Goal: Task Accomplishment & Management: Complete application form

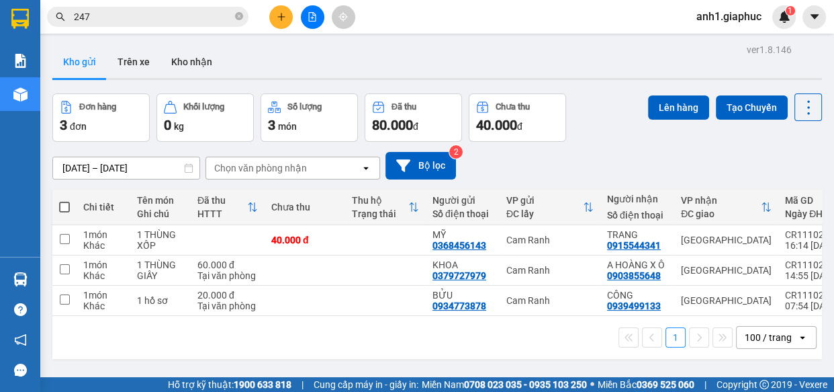
click at [237, 14] on icon "close-circle" at bounding box center [239, 16] width 8 height 8
click at [157, 19] on input "text" at bounding box center [153, 16] width 159 height 15
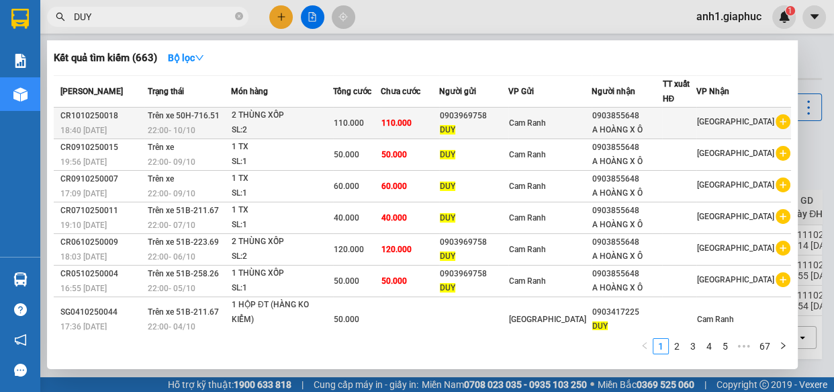
type input "DUY"
drag, startPoint x: 462, startPoint y: 115, endPoint x: 509, endPoint y: 115, distance: 47.0
click at [509, 115] on tr "CR1010250018 18:40 - 10/10 Trên xe 50H-716.51 22:00 - 10/10 2 THÙNG XỐP SL: 2 1…" at bounding box center [423, 124] width 738 height 32
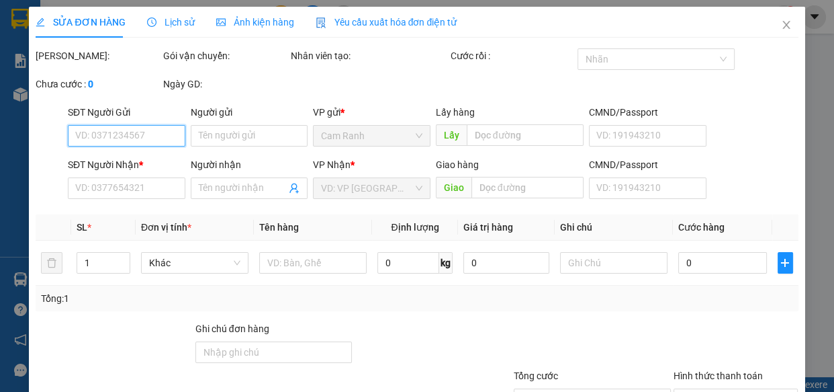
type input "0903969758"
type input "DUY"
type input "0903855648"
type input "A HOÀNG X Ô"
type input "110.000"
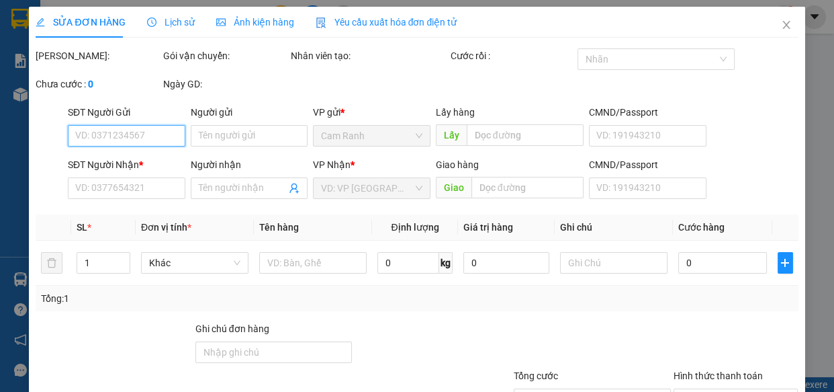
type input "110.000"
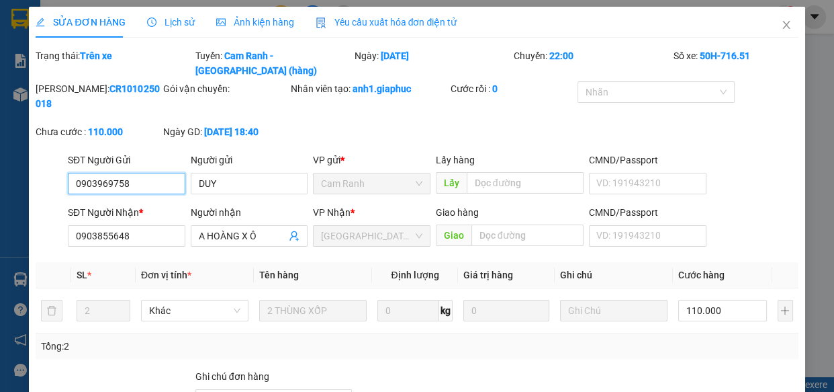
drag, startPoint x: 73, startPoint y: 169, endPoint x: 121, endPoint y: 167, distance: 47.7
click at [128, 173] on input "0903969758" at bounding box center [127, 184] width 118 height 22
click at [781, 27] on icon "close" at bounding box center [786, 24] width 11 height 11
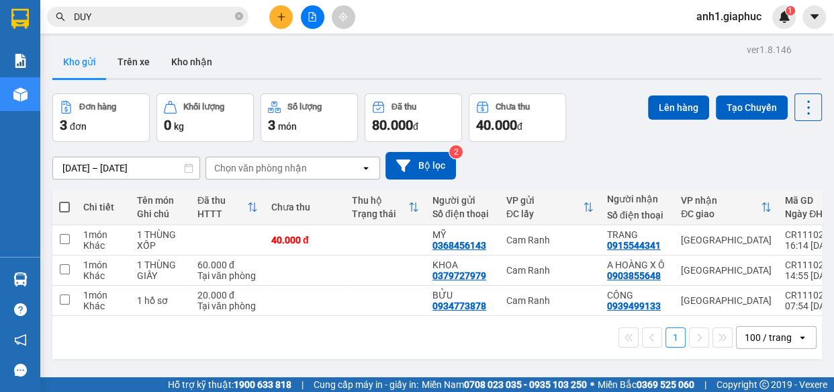
click at [274, 17] on button at bounding box center [281, 17] width 24 height 24
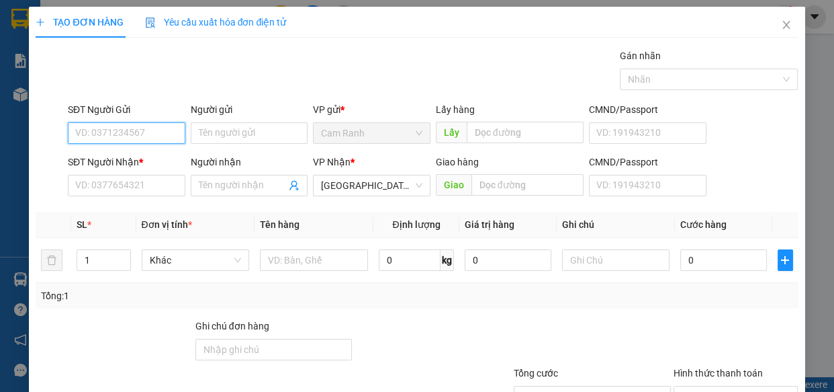
paste input "0903969758"
type input "0903969758"
click at [145, 154] on div "0903969758 - DUY" at bounding box center [125, 160] width 100 height 15
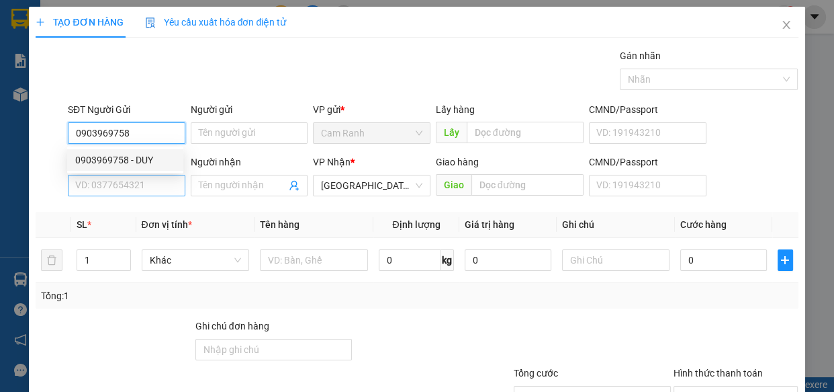
type input "DUY"
type input "0903969758"
click at [143, 185] on input "SĐT Người Nhận *" at bounding box center [127, 186] width 118 height 22
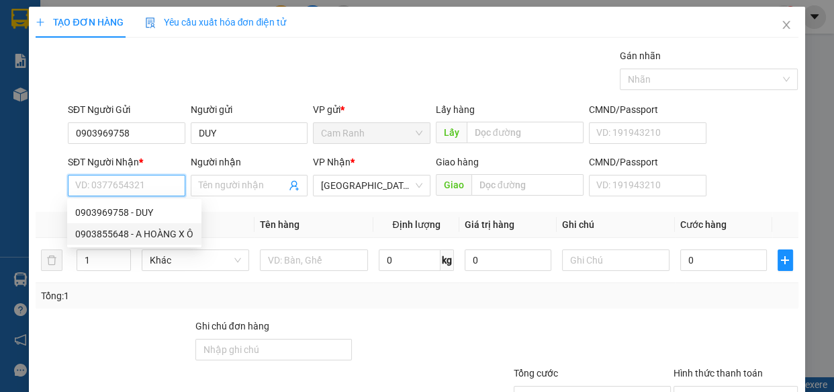
click at [157, 230] on div "0903855648 - A HOÀNG X Ô" at bounding box center [134, 233] width 118 height 15
type input "0903855648"
type input "A HOÀNG X Ô"
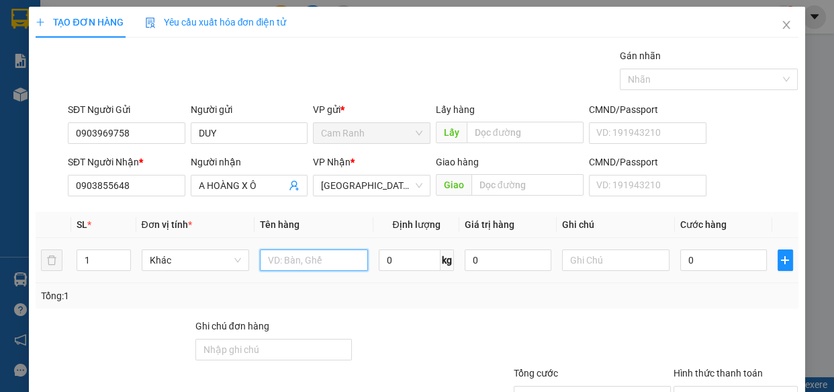
click at [268, 259] on input "text" at bounding box center [314, 260] width 108 height 22
type input "1 THÙNG XỐP"
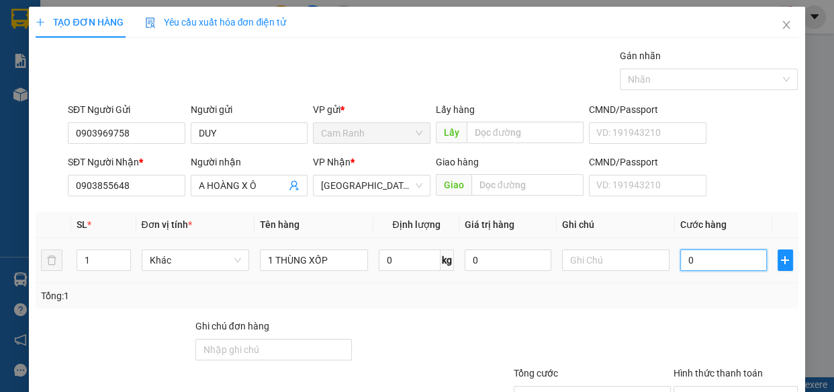
click at [703, 263] on input "0" at bounding box center [724, 260] width 87 height 22
type input "5"
type input "50"
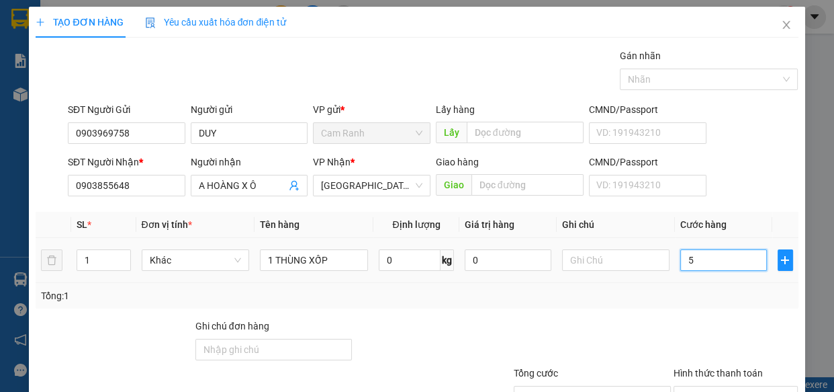
type input "50"
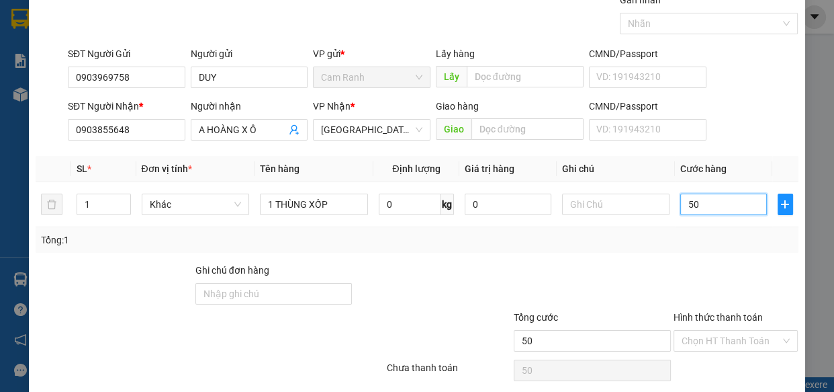
scroll to position [105, 0]
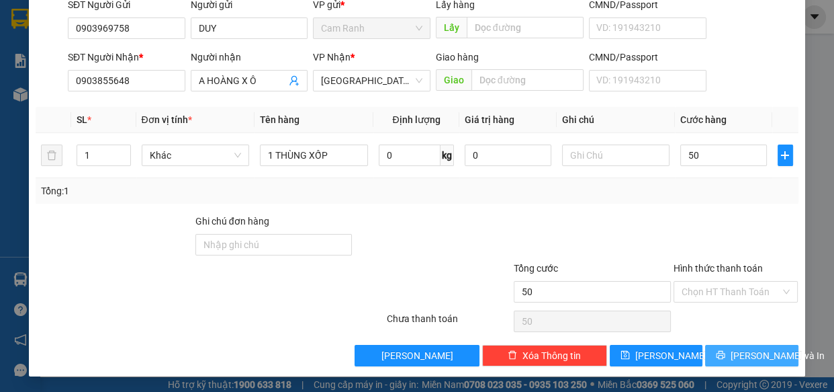
type input "50.000"
click at [720, 347] on button "[PERSON_NAME] và In" at bounding box center [751, 356] width 93 height 22
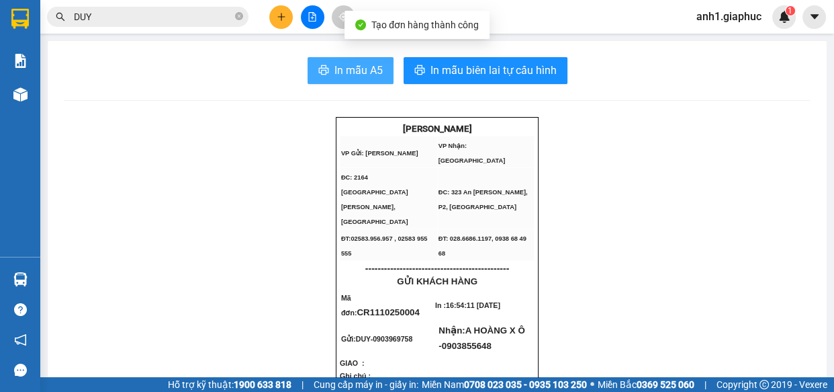
click at [328, 69] on button "In mẫu A5" at bounding box center [351, 70] width 86 height 27
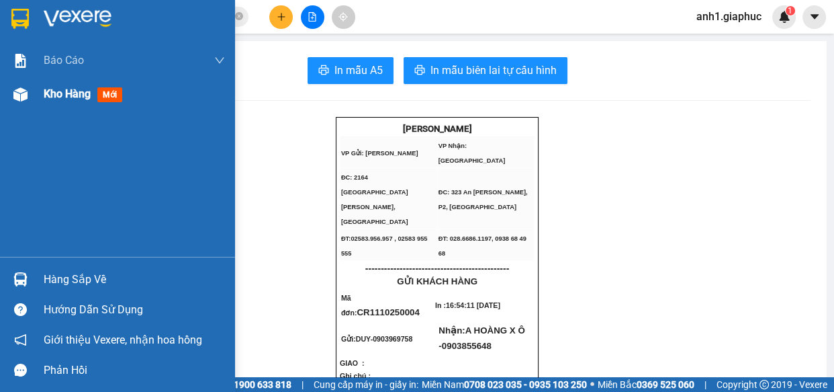
click at [66, 94] on span "Kho hàng" at bounding box center [67, 93] width 47 height 13
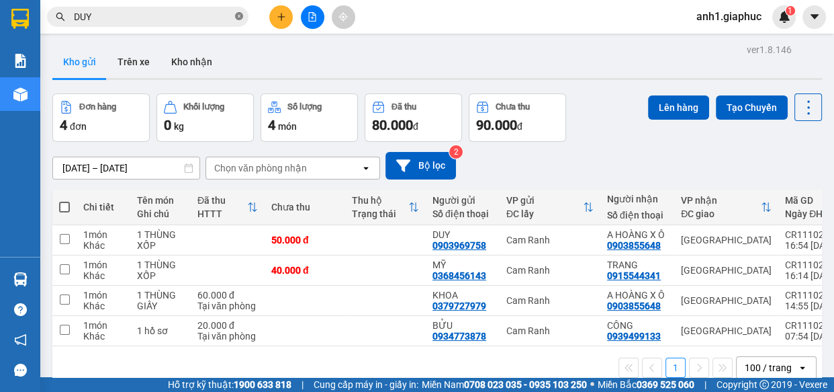
click at [239, 15] on icon "close-circle" at bounding box center [239, 16] width 8 height 8
click at [283, 15] on icon "plus" at bounding box center [281, 16] width 9 height 9
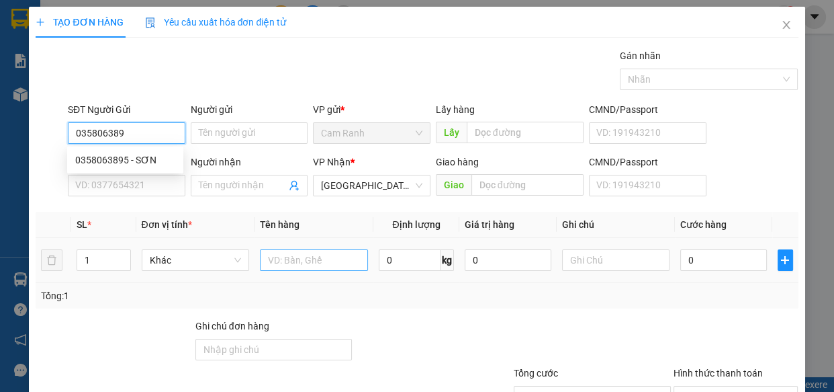
type input "0358063895"
click at [119, 163] on div "0358063895 - SƠN" at bounding box center [125, 160] width 100 height 15
type input "SƠN"
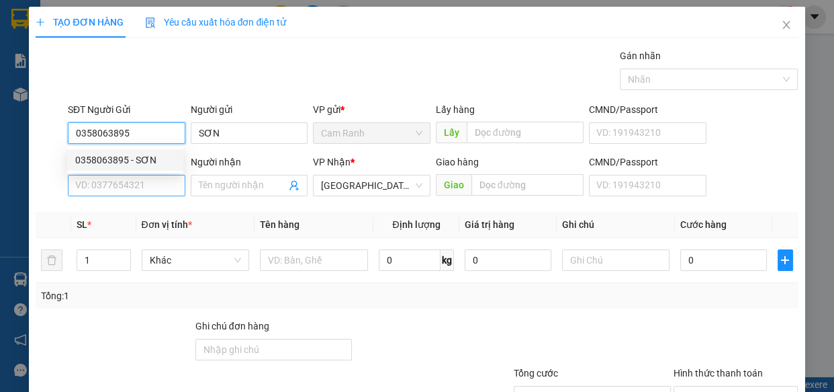
type input "0358063895"
click at [119, 184] on input "SĐT Người Nhận *" at bounding box center [127, 186] width 118 height 22
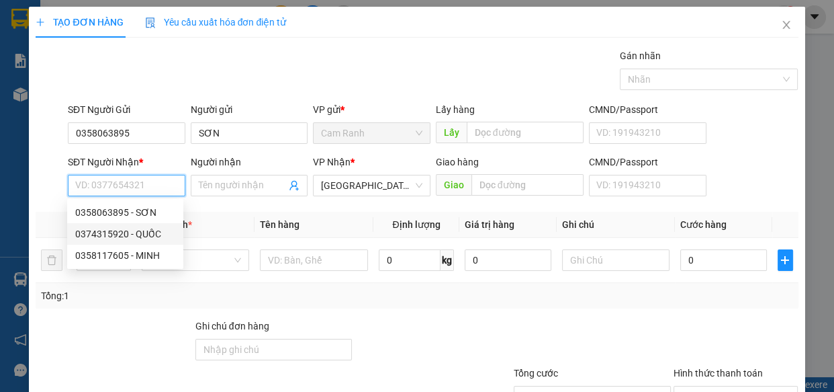
click at [148, 235] on div "0374315920 - QUỐC" at bounding box center [125, 233] width 100 height 15
type input "0374315920"
type input "QUỐC"
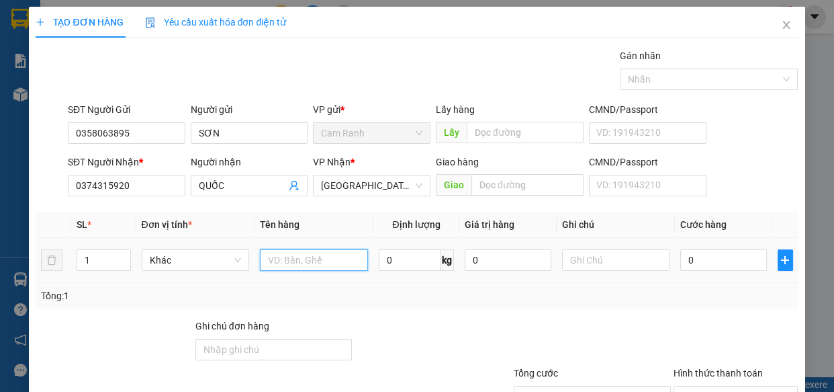
click at [280, 263] on input "text" at bounding box center [314, 260] width 108 height 22
type input "1 THÙNG XỐP"
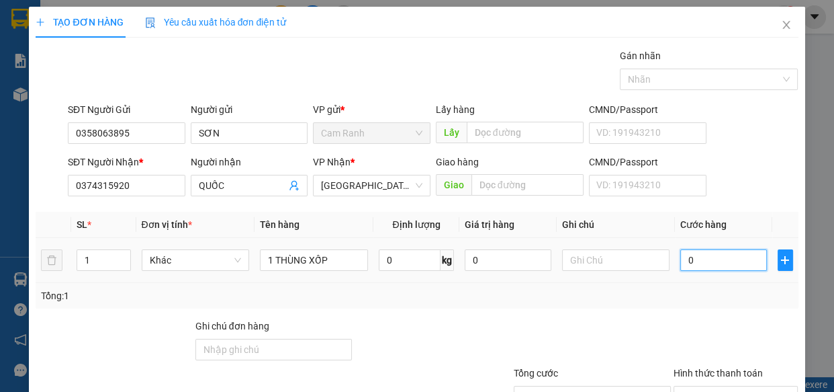
click at [697, 258] on input "0" at bounding box center [724, 260] width 87 height 22
type input "4"
type input "40"
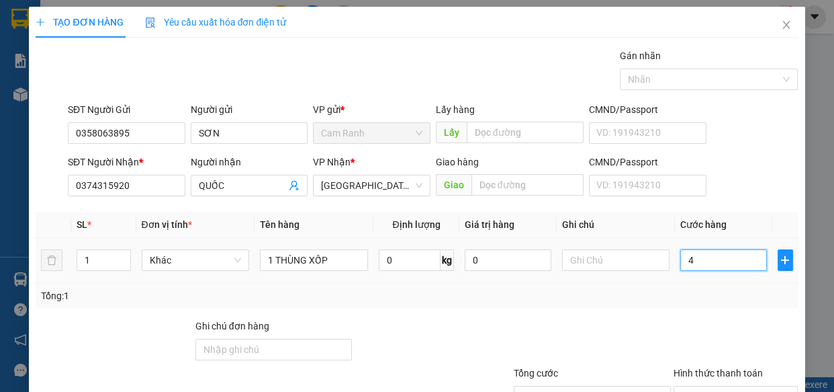
type input "40"
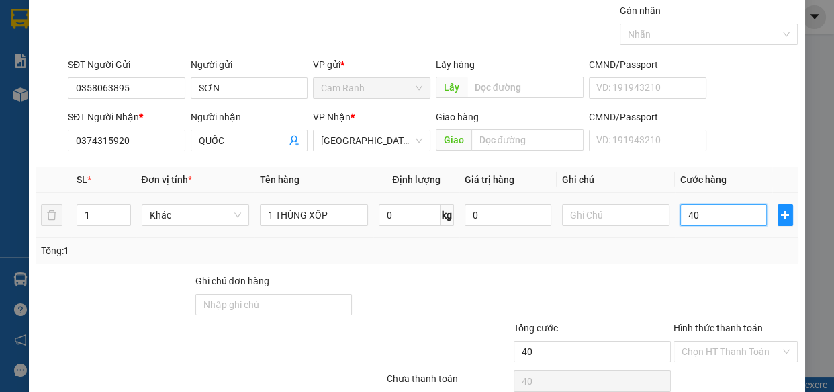
scroll to position [105, 0]
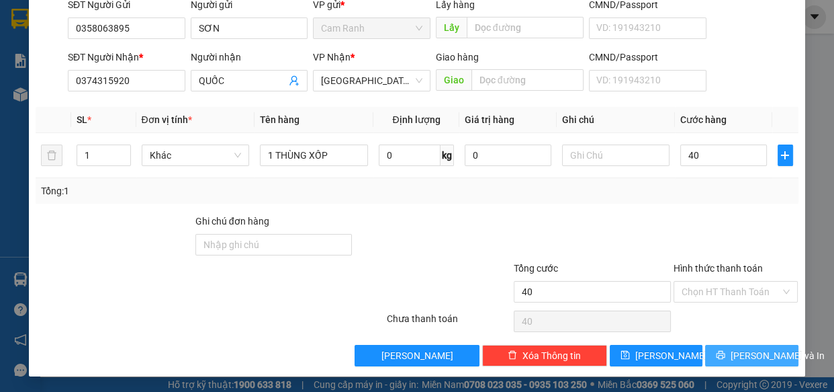
type input "40.000"
click at [724, 363] on button "[PERSON_NAME] và In" at bounding box center [751, 356] width 93 height 22
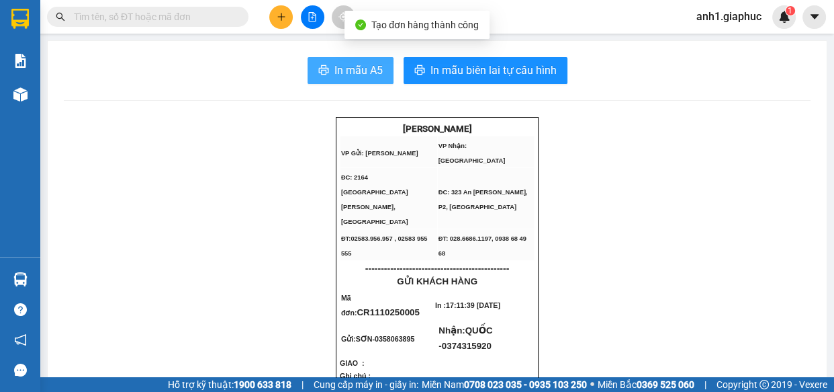
click at [363, 71] on span "In mẫu A5" at bounding box center [359, 70] width 48 height 17
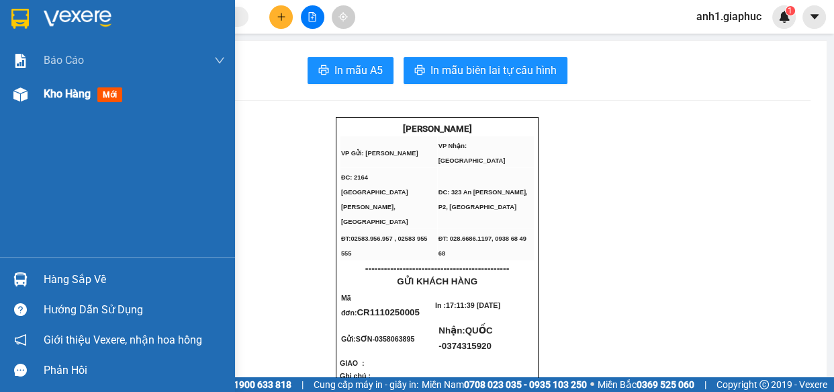
click at [58, 97] on span "Kho hàng" at bounding box center [67, 93] width 47 height 13
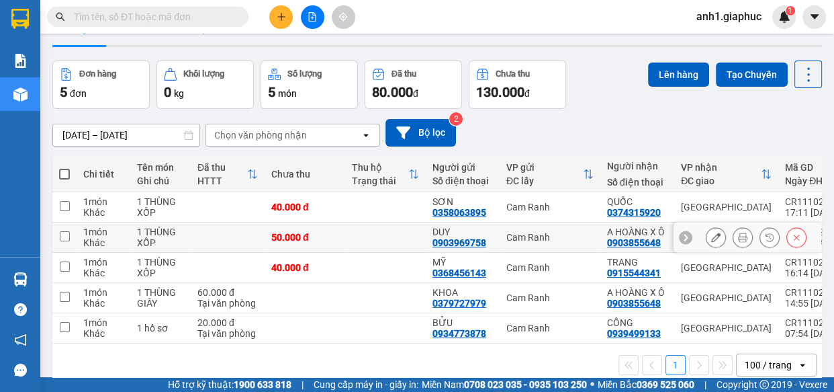
scroll to position [61, 0]
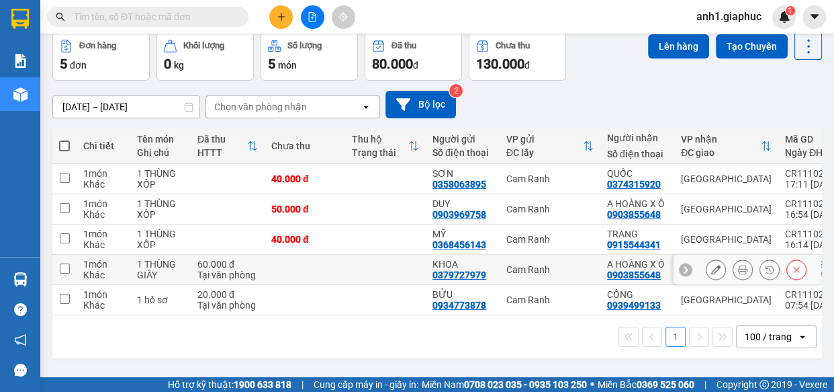
drag, startPoint x: 361, startPoint y: 279, endPoint x: 339, endPoint y: 349, distance: 74.2
click at [339, 348] on div "1 100 / trang open" at bounding box center [437, 336] width 759 height 23
click at [282, 15] on icon "plus" at bounding box center [281, 16] width 9 height 9
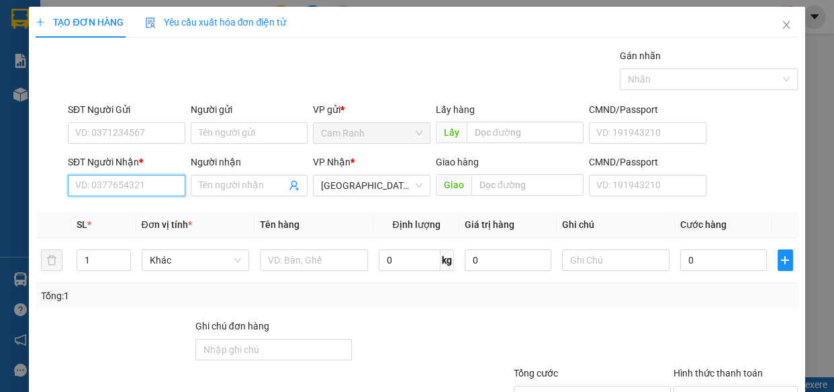
click at [101, 185] on input "SĐT Người Nhận *" at bounding box center [127, 186] width 118 height 22
type input "0903106260"
click at [118, 210] on div "0903106260 - TOÀN Ý" at bounding box center [125, 212] width 100 height 15
type input "TOÀN Ý"
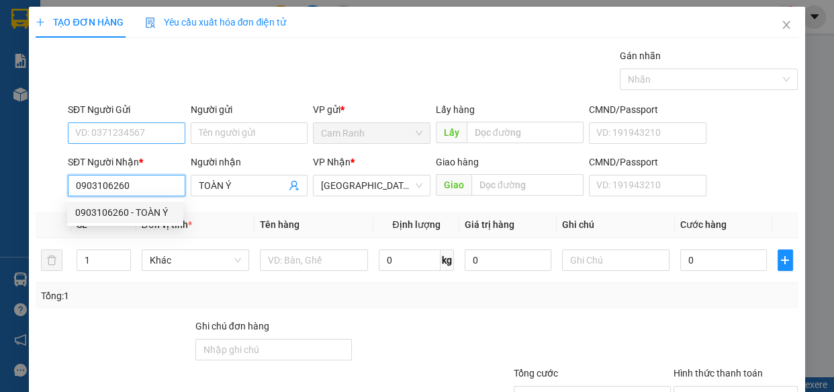
type input "0903106260"
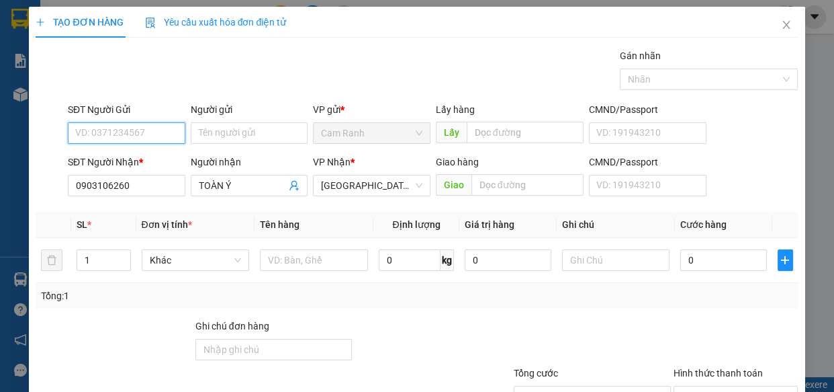
click at [115, 138] on input "SĐT Người Gửi" at bounding box center [127, 133] width 118 height 22
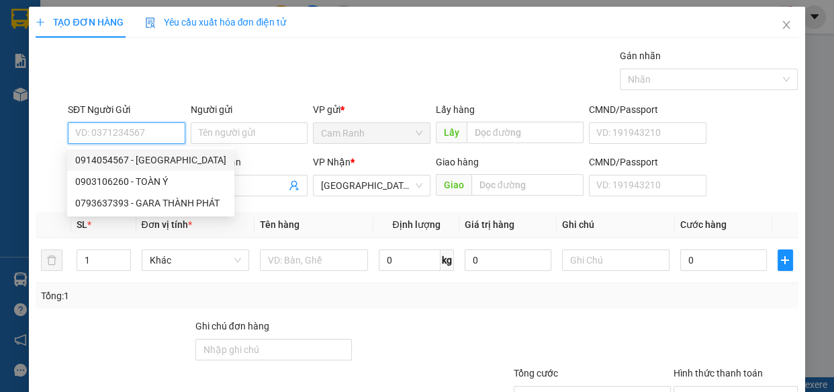
click at [138, 159] on div "0914054567 - HOÀNG PHÚC" at bounding box center [150, 160] width 151 height 15
type input "0914054567"
type input "[PERSON_NAME]"
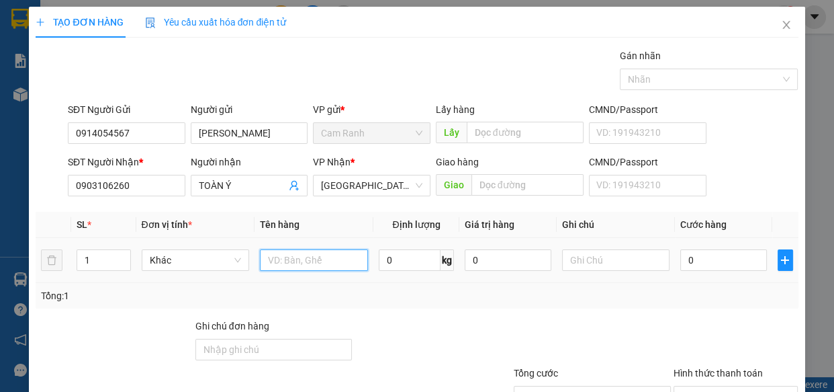
click at [286, 261] on input "text" at bounding box center [314, 260] width 108 height 22
type input "1 HỘP ĐEN"
click at [714, 260] on input "0" at bounding box center [724, 260] width 87 height 22
type input "3"
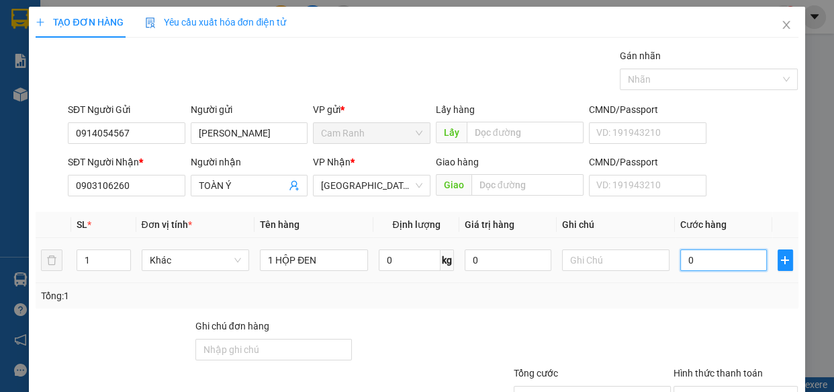
type input "3"
type input "30"
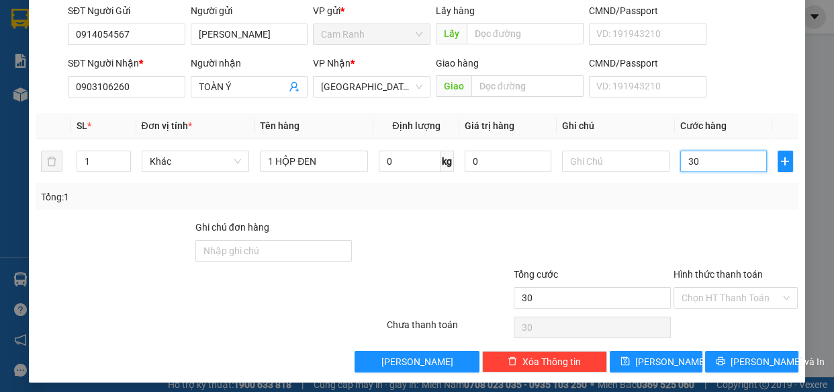
scroll to position [105, 0]
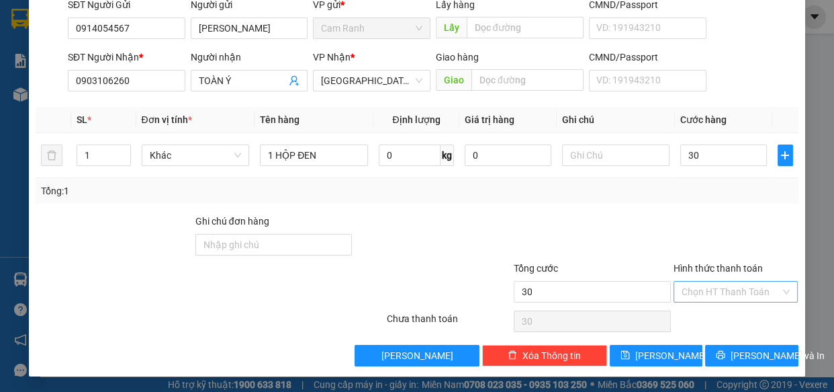
type input "30.000"
click at [726, 284] on input "Hình thức thanh toán" at bounding box center [731, 292] width 99 height 20
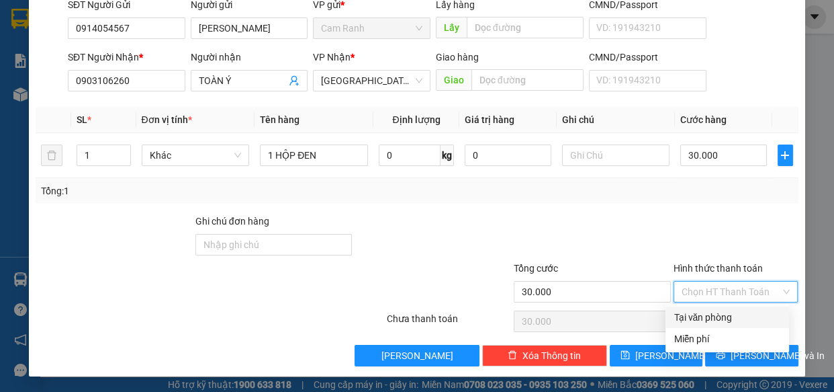
drag, startPoint x: 722, startPoint y: 318, endPoint x: 740, endPoint y: 337, distance: 26.6
click at [722, 318] on div "Tại văn phòng" at bounding box center [728, 317] width 108 height 15
type input "0"
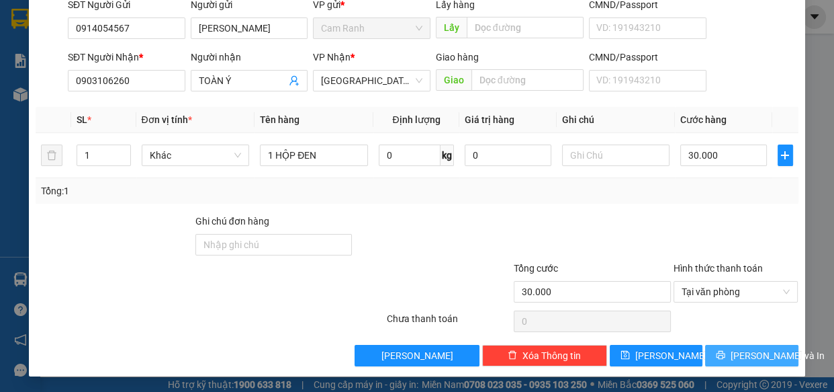
click at [750, 354] on span "[PERSON_NAME] và In" at bounding box center [778, 355] width 94 height 15
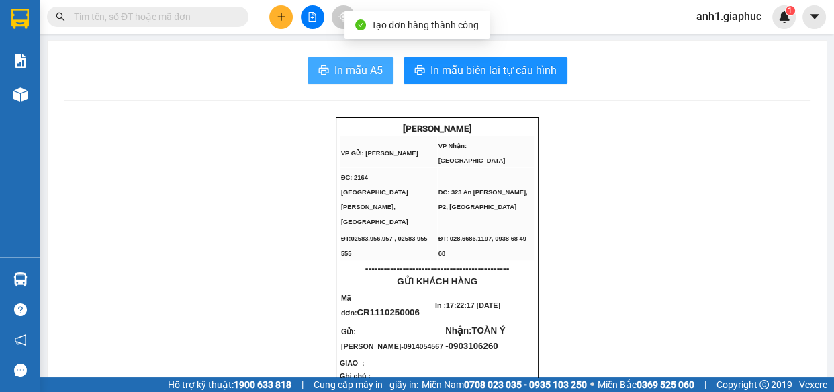
click at [352, 74] on span "In mẫu A5" at bounding box center [359, 70] width 48 height 17
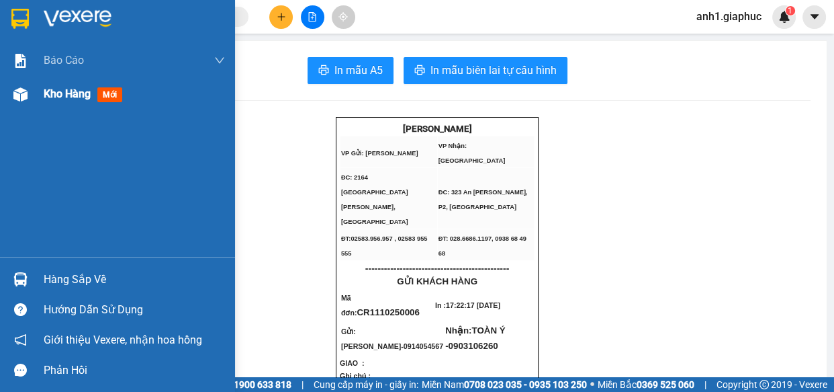
click at [50, 95] on span "Kho hàng" at bounding box center [67, 93] width 47 height 13
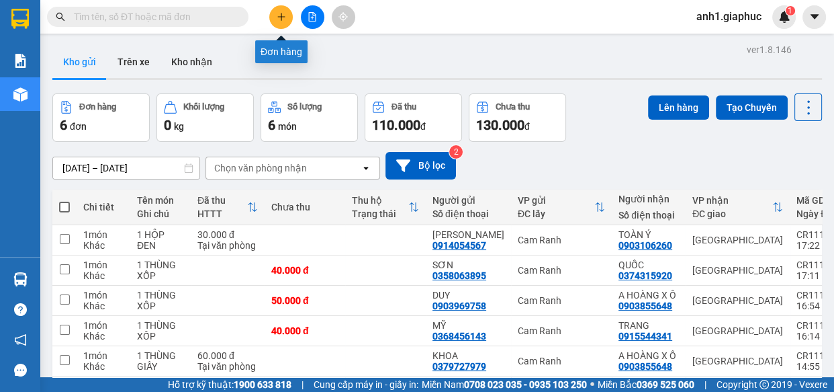
click at [275, 17] on button at bounding box center [281, 17] width 24 height 24
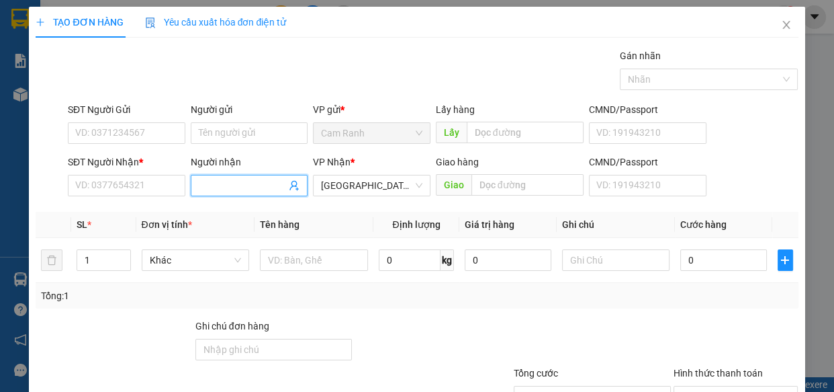
click at [230, 186] on input "Người nhận" at bounding box center [243, 185] width 88 height 15
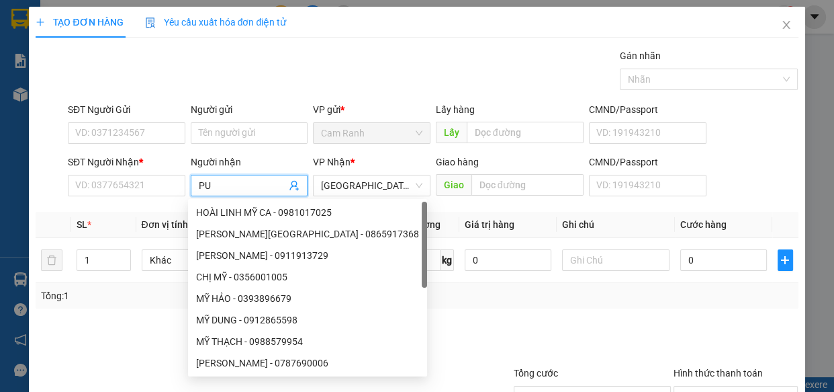
type input "PUN"
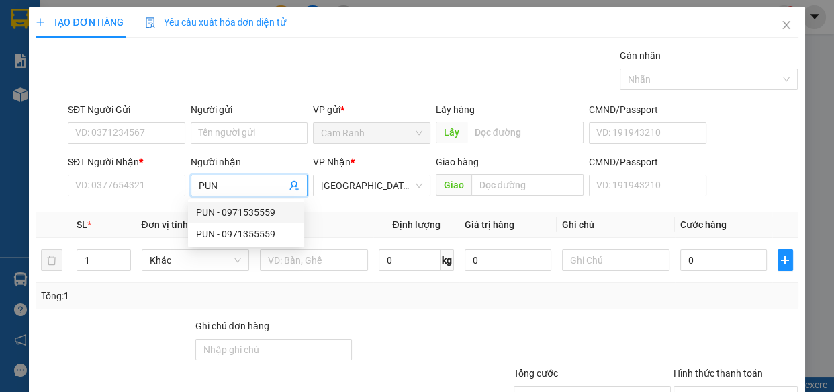
click at [228, 206] on div "PUN - 0971535559" at bounding box center [246, 212] width 100 height 15
type input "0971535559"
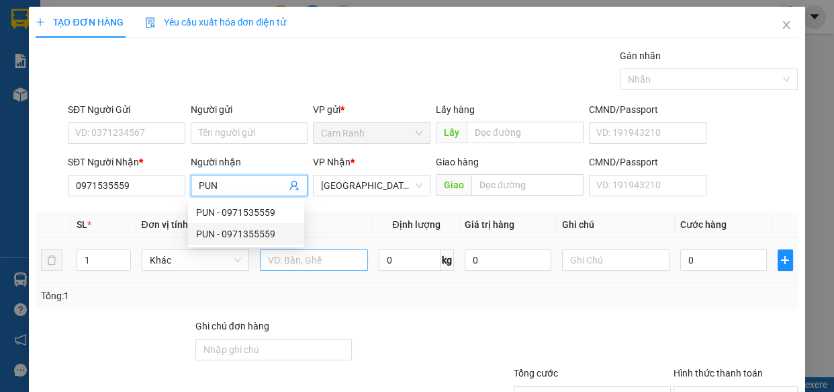
type input "PUN"
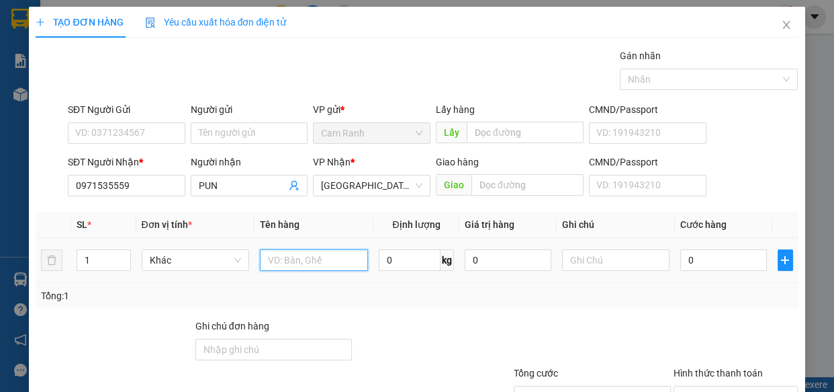
click at [307, 262] on input "text" at bounding box center [314, 260] width 108 height 22
type input "1 THÙNG XỐP"
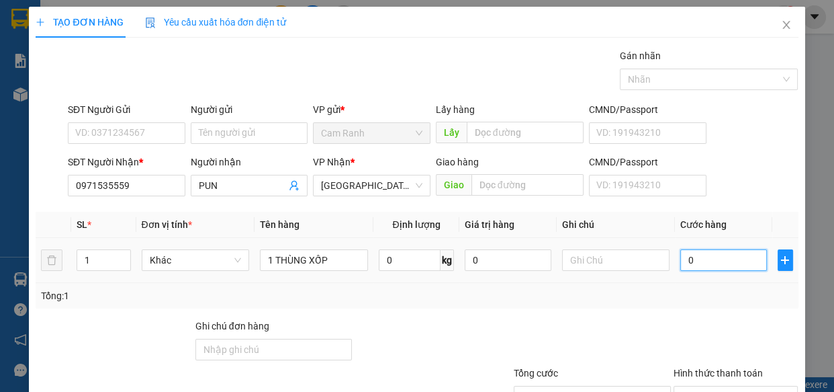
click at [701, 256] on input "0" at bounding box center [724, 260] width 87 height 22
type input "8"
type input "80"
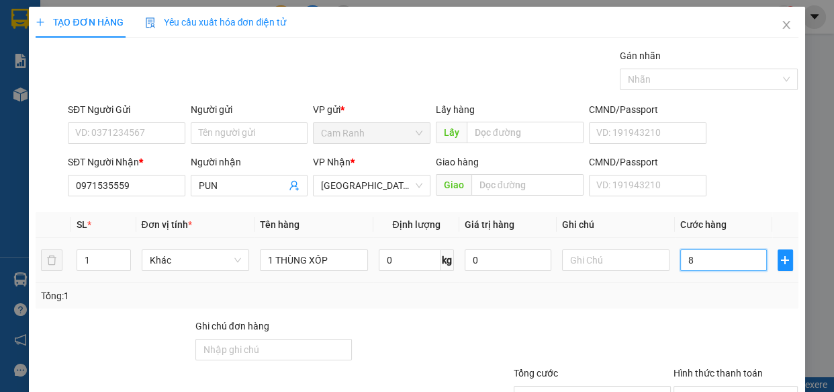
type input "80"
type input "80.000"
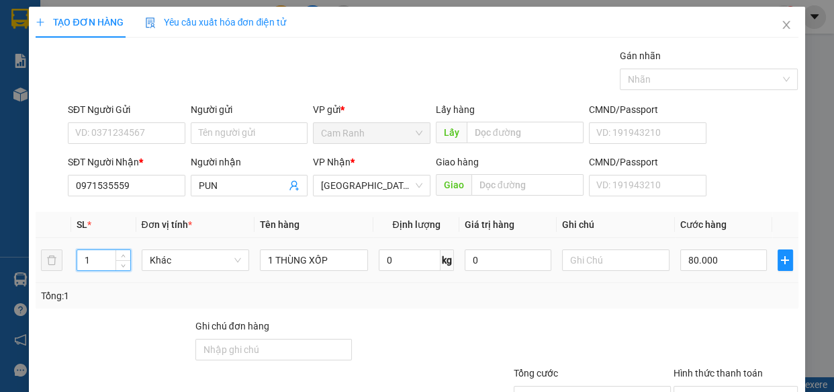
click at [99, 257] on input "1" at bounding box center [103, 260] width 52 height 20
type input "2"
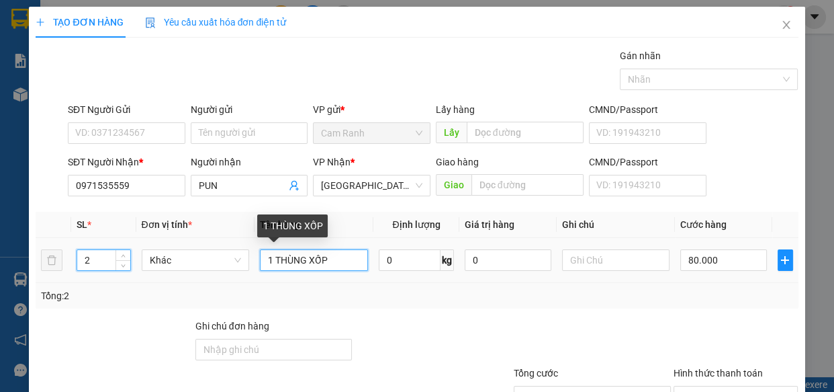
click at [269, 258] on input "1 THÙNG XỐP" at bounding box center [314, 260] width 108 height 22
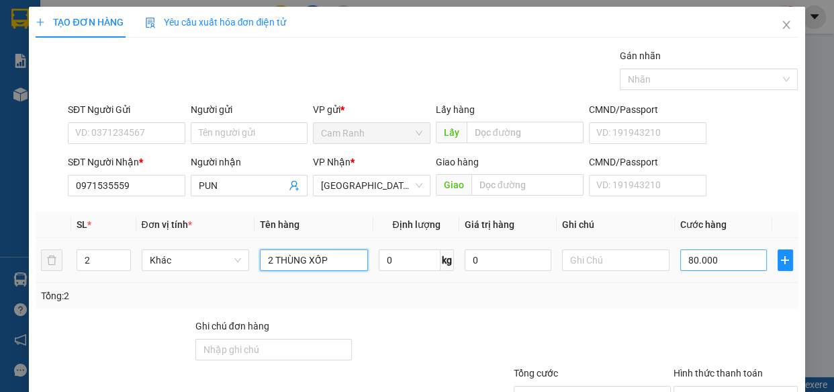
type input "2 THÙNG XỐP"
click at [692, 255] on input "80.000" at bounding box center [724, 260] width 87 height 22
type input "0"
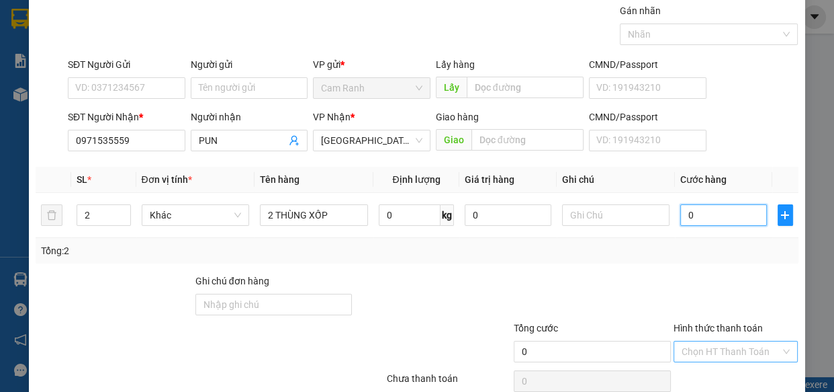
scroll to position [105, 0]
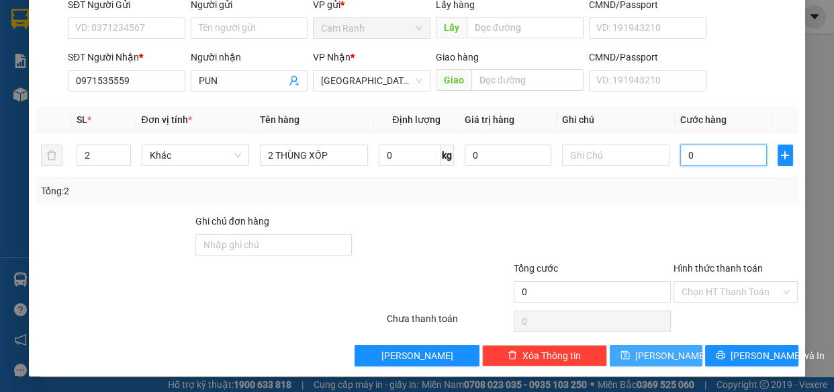
type input "0"
click at [657, 353] on span "[PERSON_NAME]" at bounding box center [672, 355] width 72 height 15
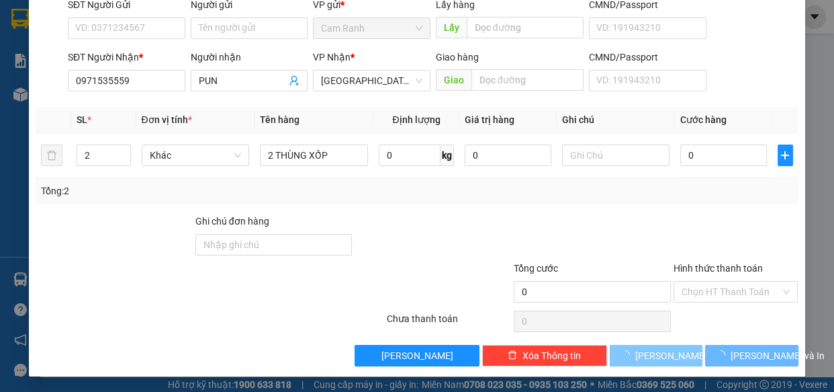
type input "1"
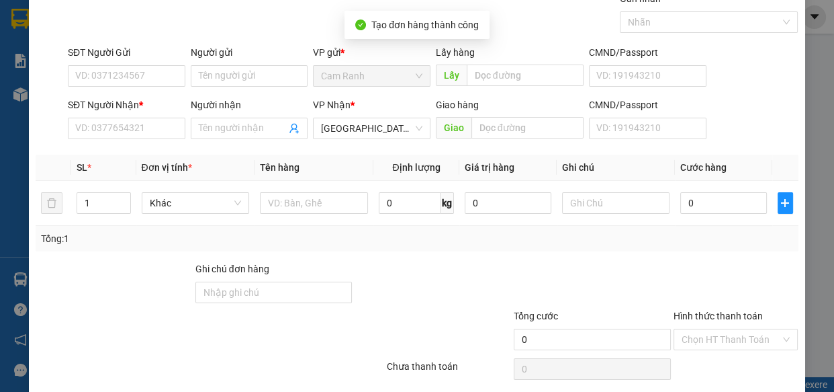
scroll to position [0, 0]
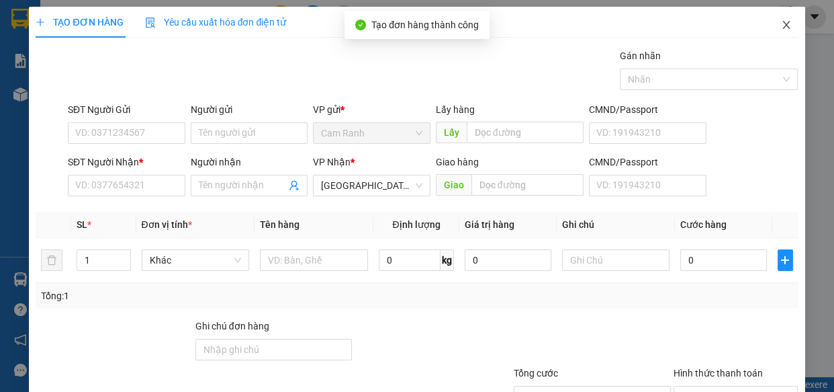
click at [781, 27] on icon "close" at bounding box center [786, 24] width 11 height 11
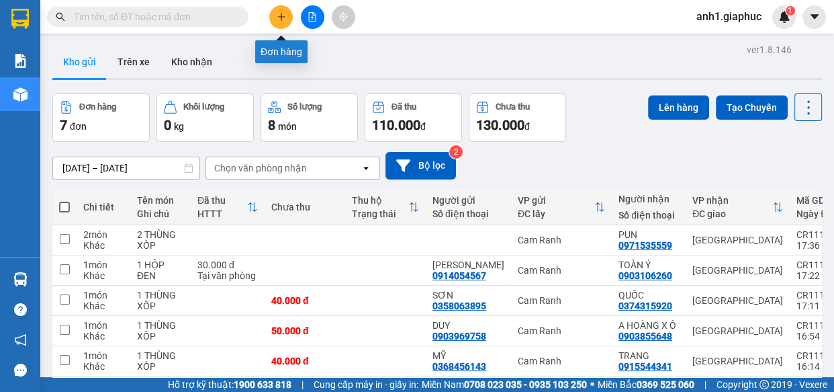
click at [282, 16] on icon "plus" at bounding box center [280, 16] width 7 height 1
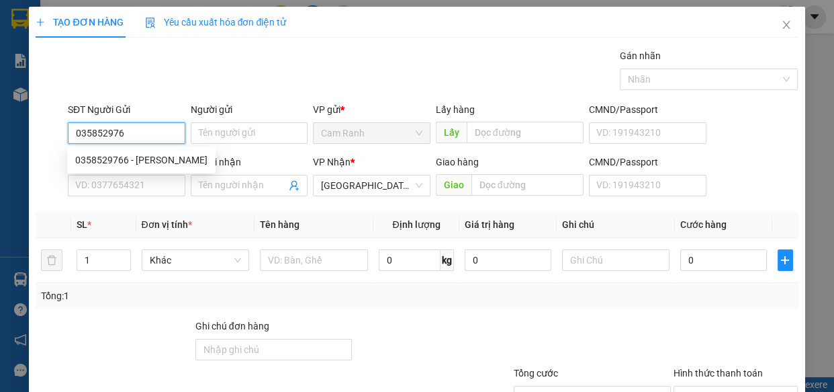
type input "0358529766"
click at [142, 159] on div "0358529766 - TRINH" at bounding box center [141, 160] width 132 height 15
type input "TRINH"
type input "0358529766"
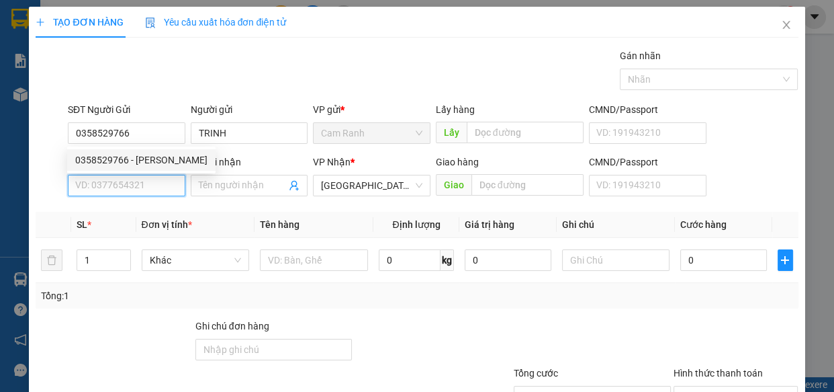
click at [135, 188] on input "SĐT Người Nhận *" at bounding box center [127, 186] width 118 height 22
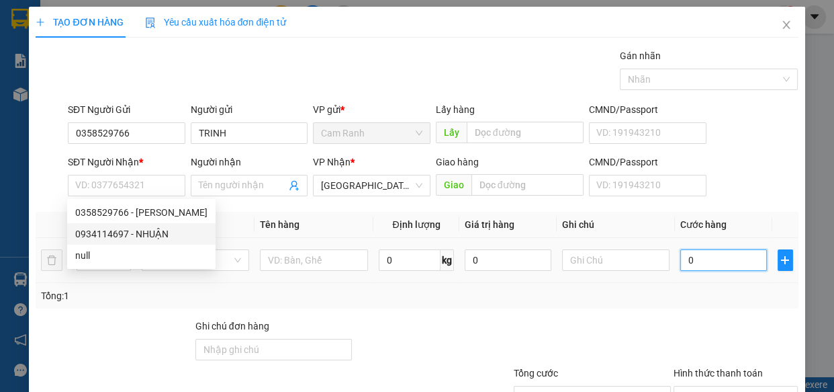
click at [699, 263] on input "0" at bounding box center [724, 260] width 87 height 22
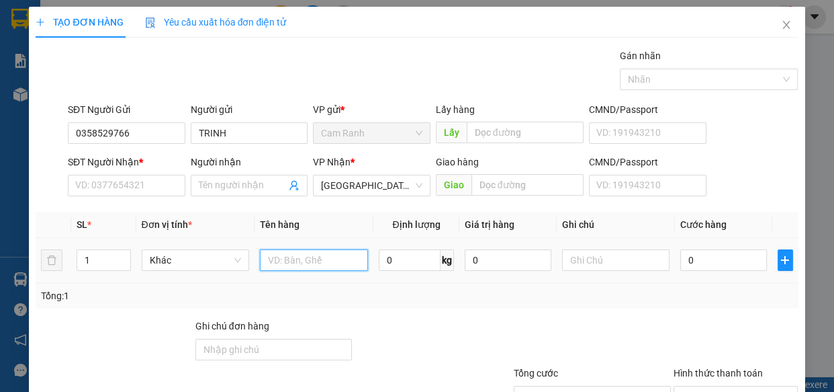
click at [300, 261] on input "text" at bounding box center [314, 260] width 108 height 22
type input "1 THÙNG XỐP"
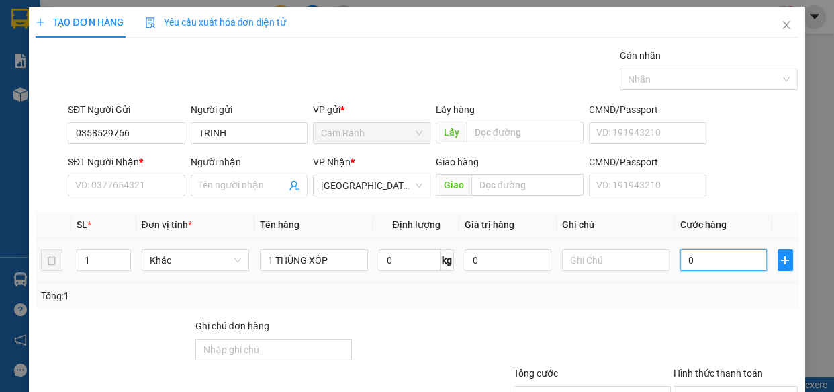
click at [710, 265] on input "0" at bounding box center [724, 260] width 87 height 22
click at [126, 185] on input "SĐT Người Nhận *" at bounding box center [127, 186] width 118 height 22
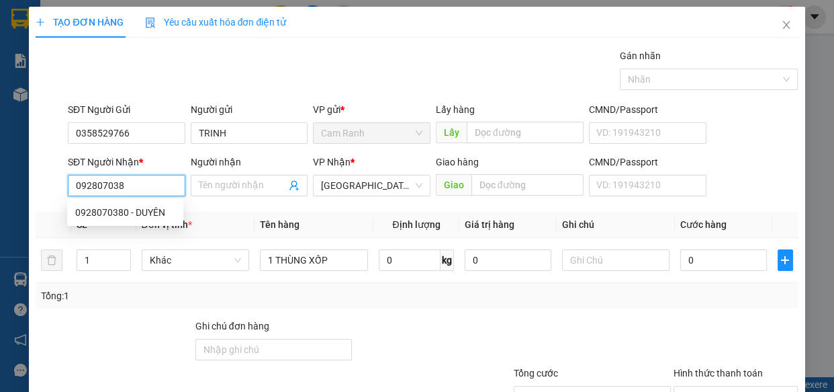
type input "0928070380"
click at [121, 205] on div "0928070380 - DUYÊN" at bounding box center [125, 212] width 100 height 15
type input "DUYÊN"
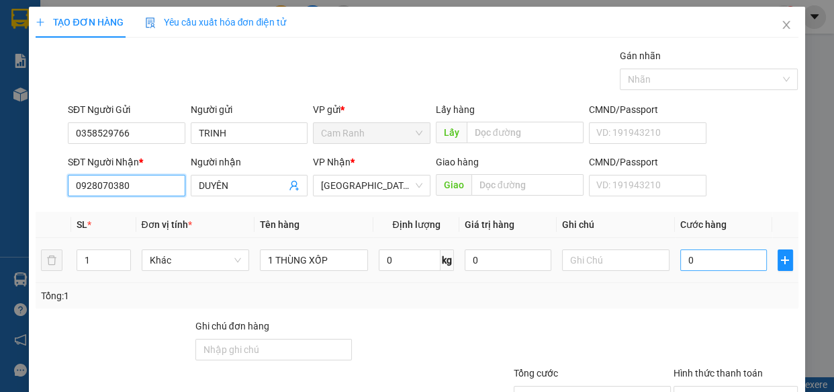
type input "0928070380"
click at [681, 261] on input "0" at bounding box center [724, 260] width 87 height 22
type input "4"
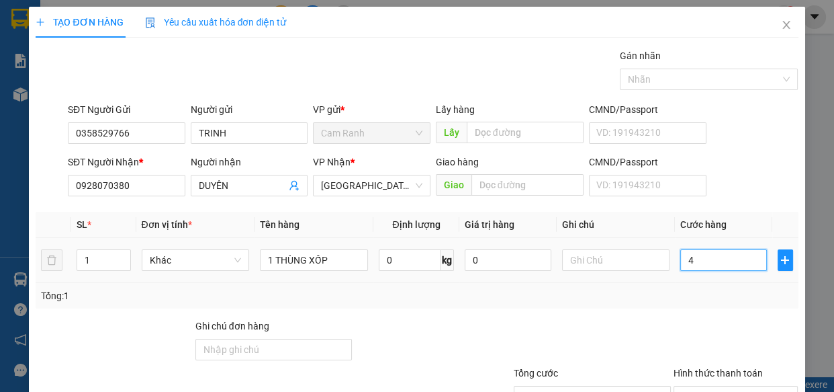
type input "40"
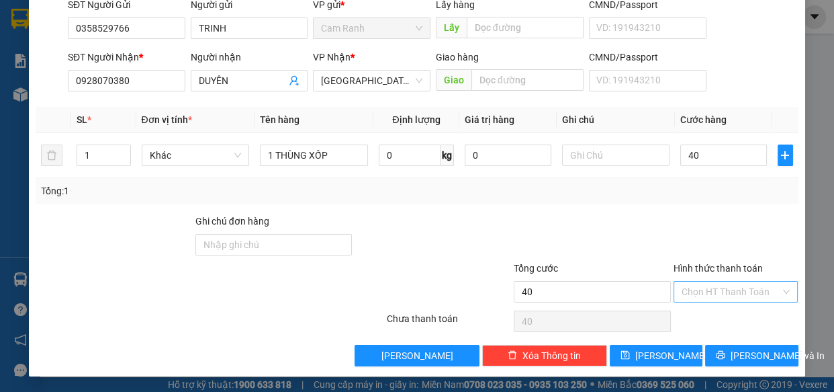
type input "40.000"
click at [701, 295] on input "Hình thức thanh toán" at bounding box center [731, 292] width 99 height 20
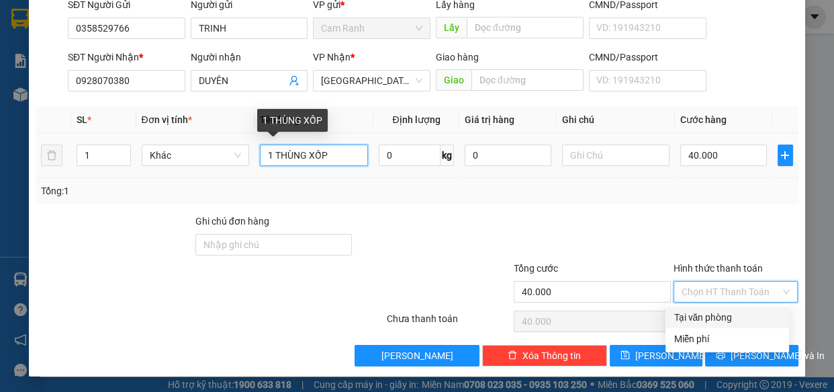
click at [338, 155] on input "1 THÙNG XỐP" at bounding box center [314, 155] width 108 height 22
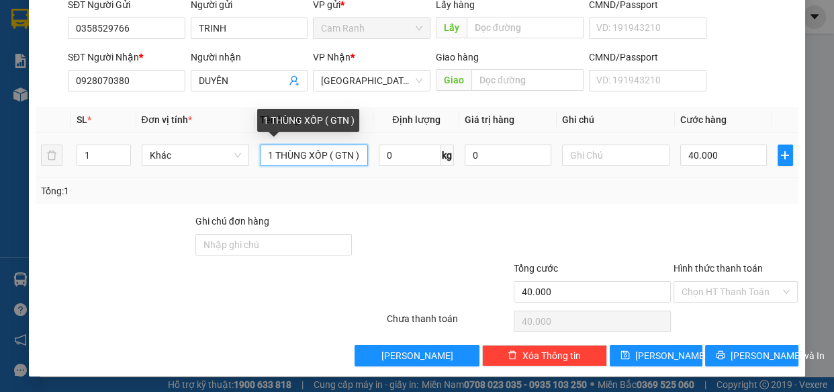
scroll to position [0, 3]
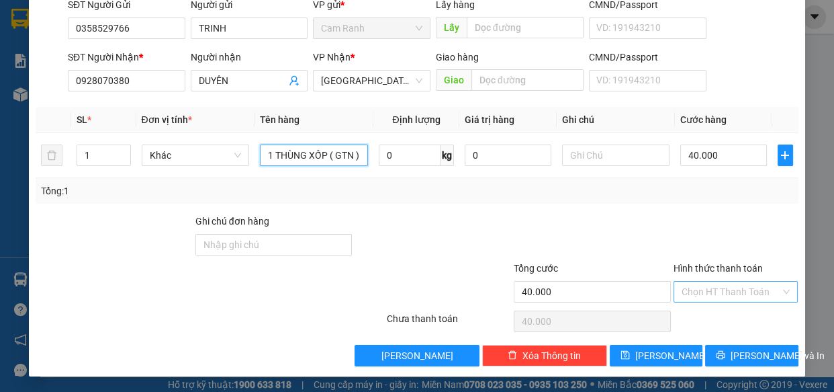
type input "1 THÙNG XỐP ( GTN )"
click at [710, 296] on input "Hình thức thanh toán" at bounding box center [731, 292] width 99 height 20
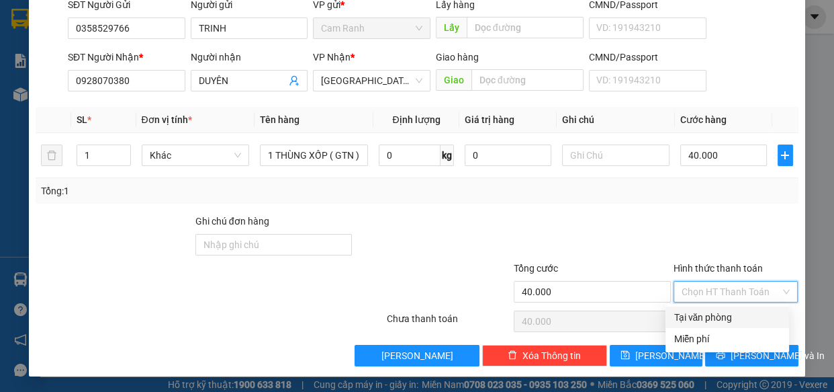
click at [707, 316] on div "Tại văn phòng" at bounding box center [728, 317] width 108 height 15
type input "0"
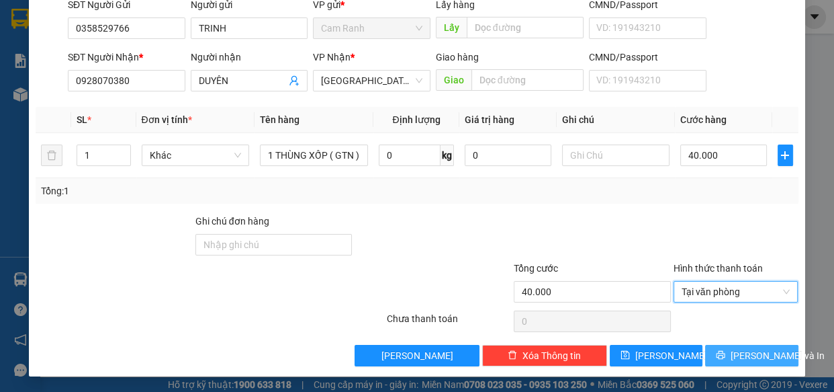
click at [719, 349] on button "[PERSON_NAME] và In" at bounding box center [751, 356] width 93 height 22
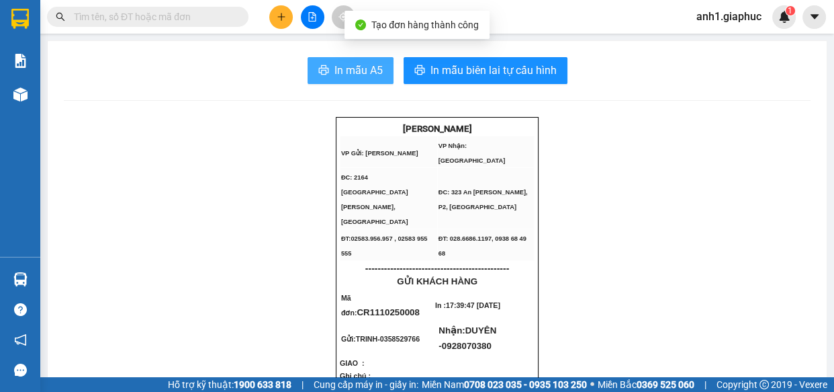
click at [339, 75] on span "In mẫu A5" at bounding box center [359, 70] width 48 height 17
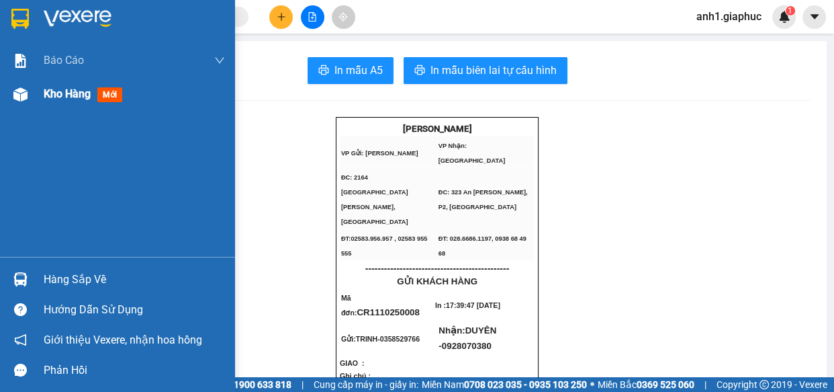
click at [63, 99] on span "Kho hàng" at bounding box center [67, 93] width 47 height 13
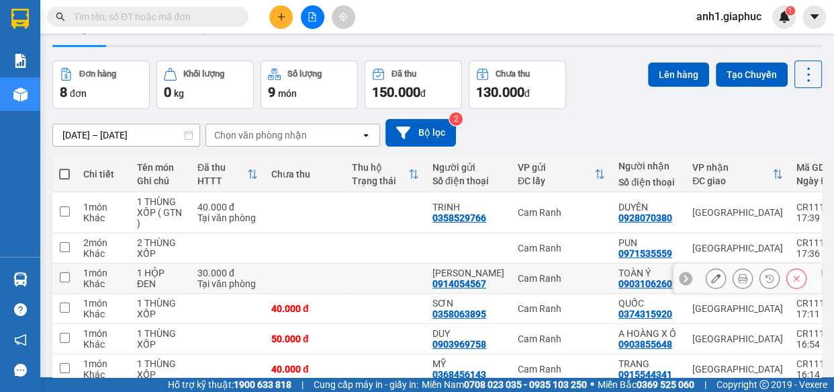
scroll to position [60, 0]
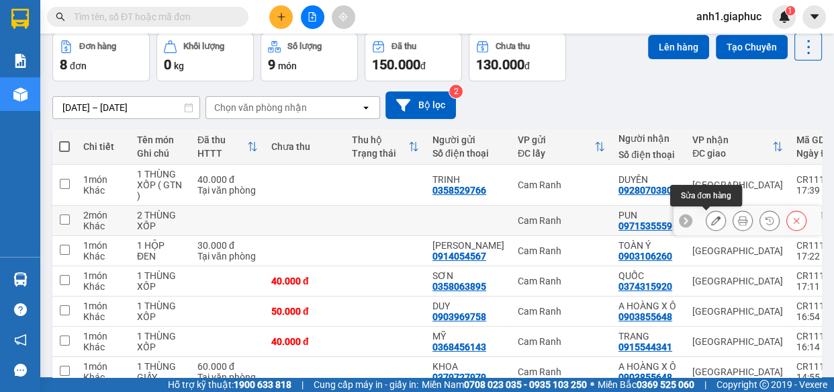
click at [712, 218] on button at bounding box center [716, 221] width 19 height 24
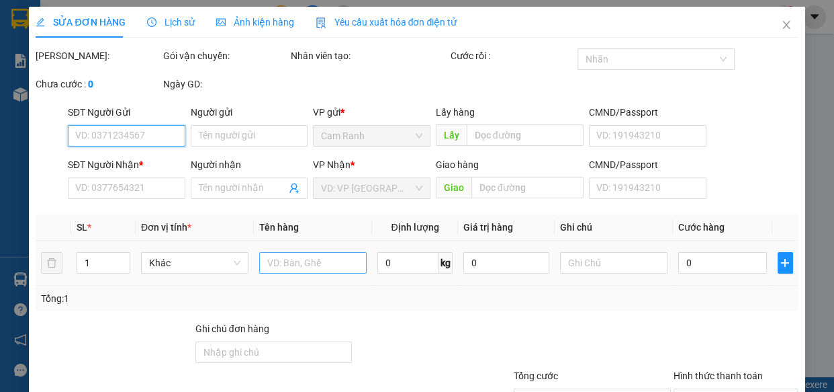
type input "0971535559"
type input "PUN"
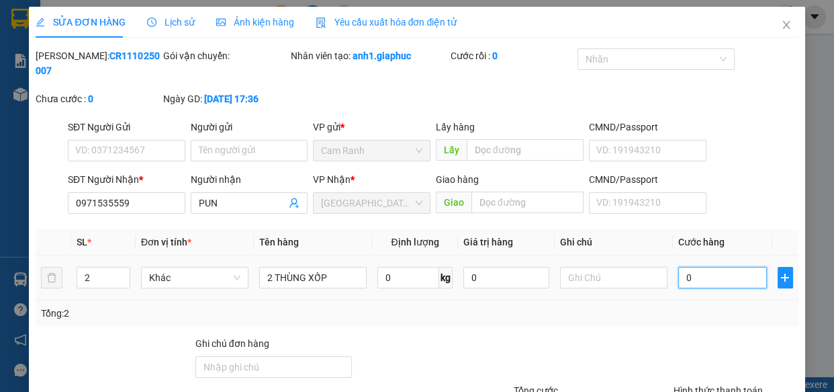
click at [698, 277] on input "0" at bounding box center [723, 278] width 89 height 22
type input "1"
type input "12"
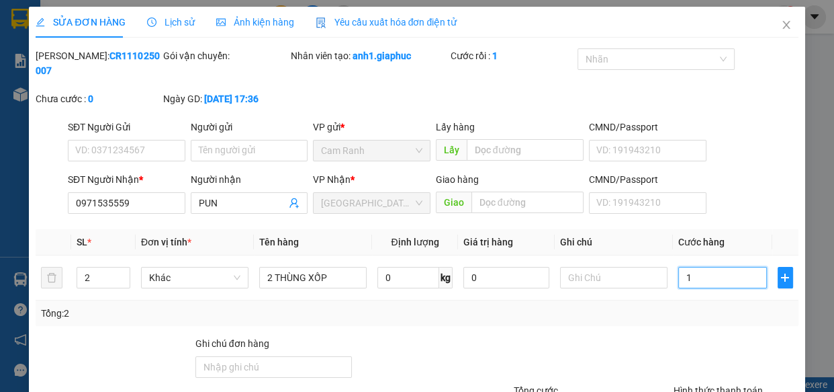
type input "12"
type input "120"
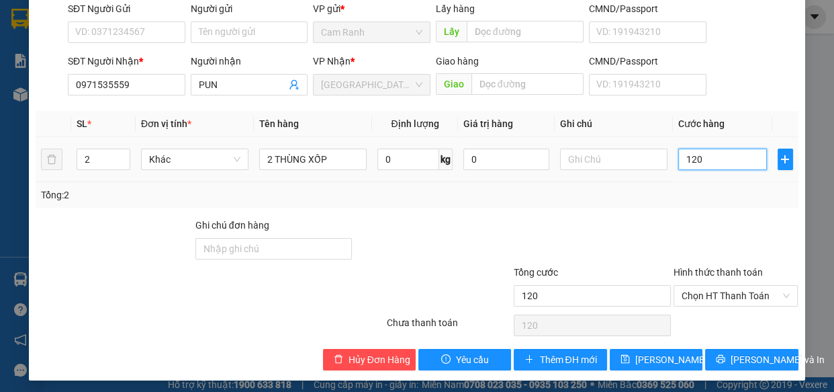
scroll to position [122, 0]
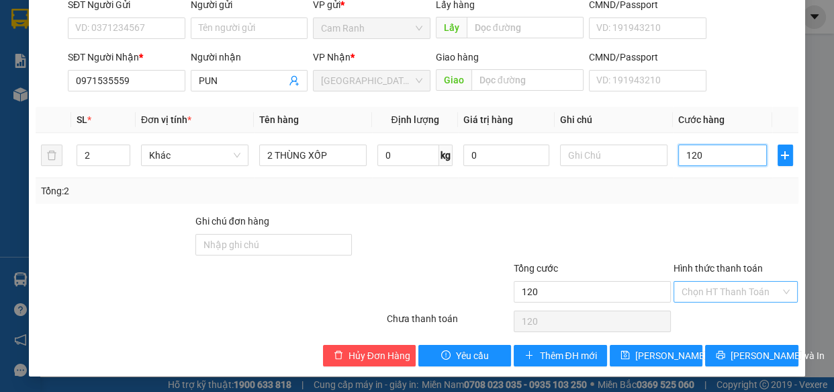
type input "120"
type input "120.000"
click at [734, 294] on input "Hình thức thanh toán" at bounding box center [731, 292] width 99 height 20
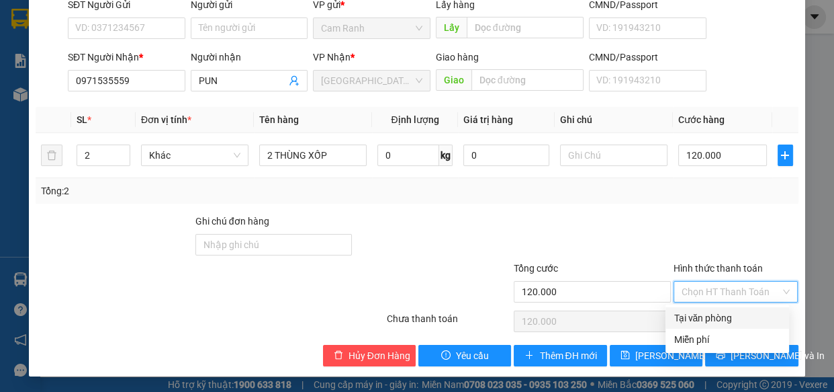
click at [715, 318] on div "Tại văn phòng" at bounding box center [728, 317] width 108 height 15
type input "0"
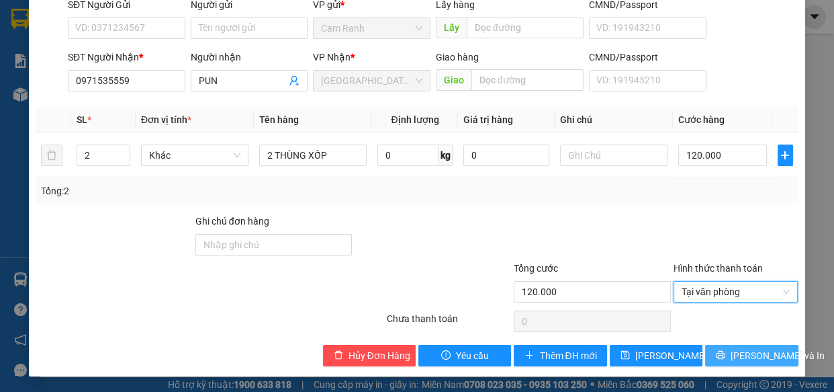
click at [728, 352] on button "[PERSON_NAME] và In" at bounding box center [751, 356] width 93 height 22
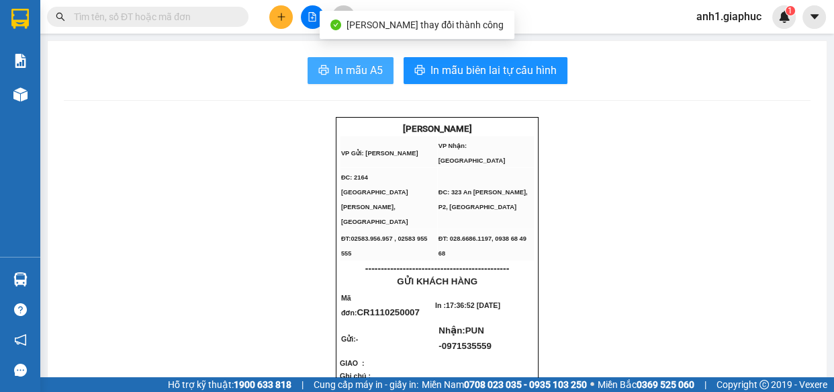
click at [342, 76] on span "In mẫu A5" at bounding box center [359, 70] width 48 height 17
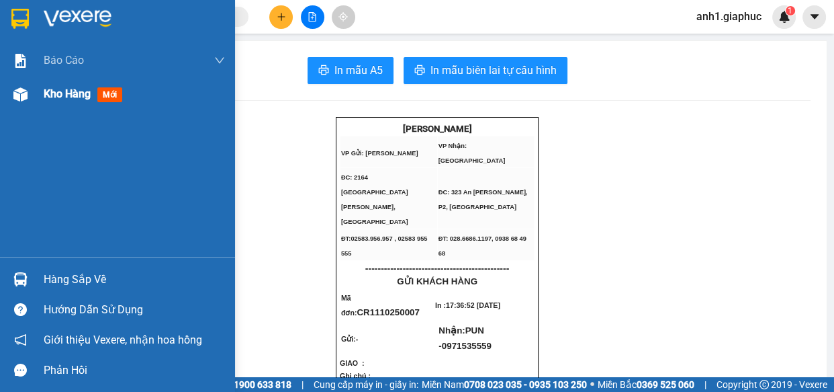
click at [47, 94] on span "Kho hàng" at bounding box center [67, 93] width 47 height 13
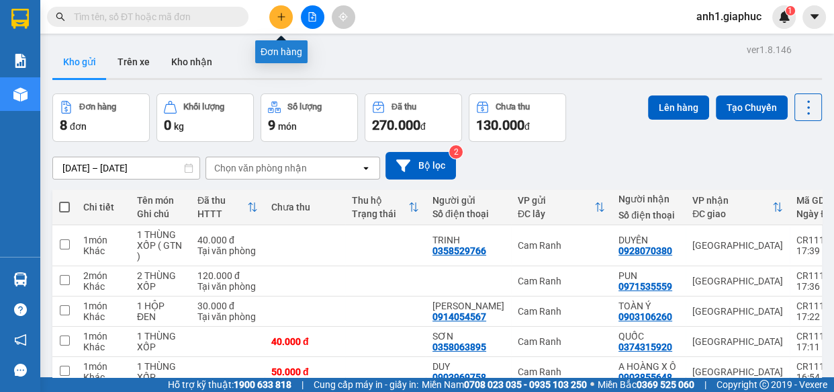
click at [275, 13] on button at bounding box center [281, 17] width 24 height 24
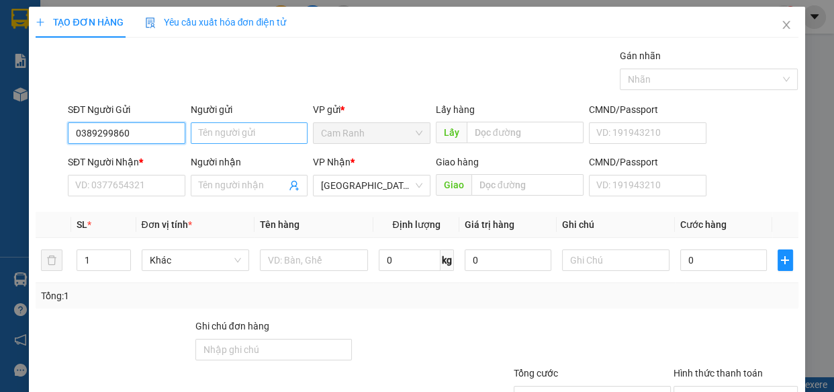
type input "0389299860"
click at [196, 137] on input "Người gửi" at bounding box center [250, 133] width 118 height 22
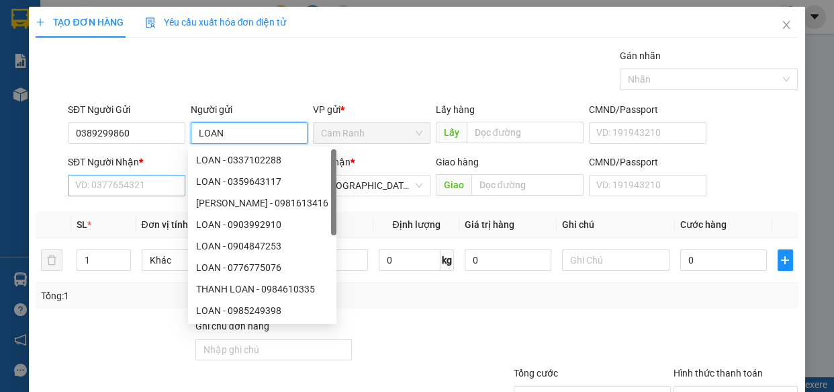
type input "LOAN"
click at [89, 181] on input "SĐT Người Nhận *" at bounding box center [127, 186] width 118 height 22
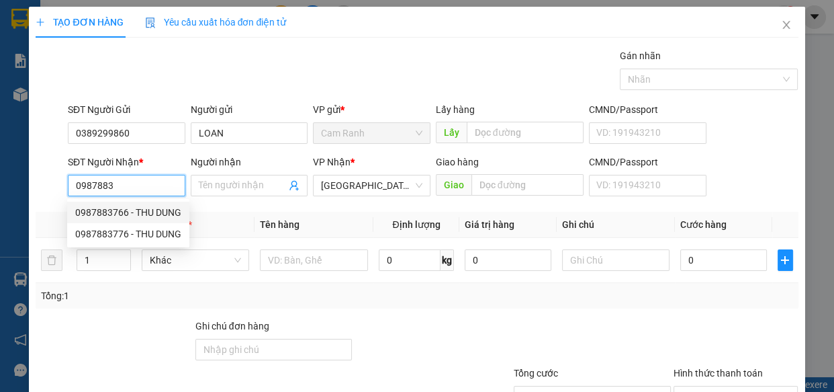
click at [112, 210] on div "0987883766 - THU DUNG" at bounding box center [128, 212] width 106 height 15
type input "0987883766"
type input "THU DUNG"
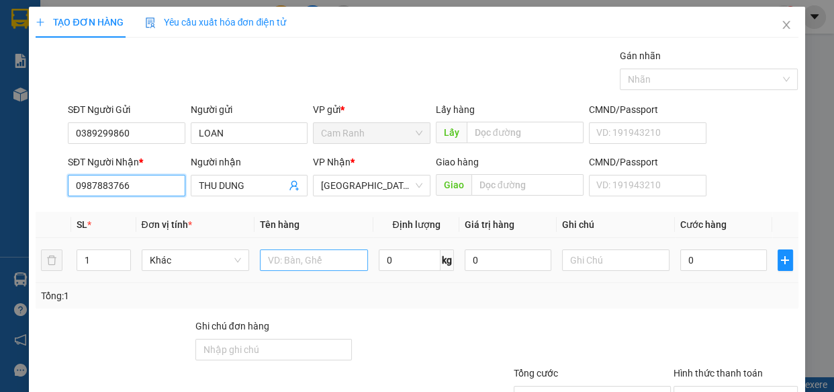
type input "0987883766"
click at [323, 263] on input "text" at bounding box center [314, 260] width 108 height 22
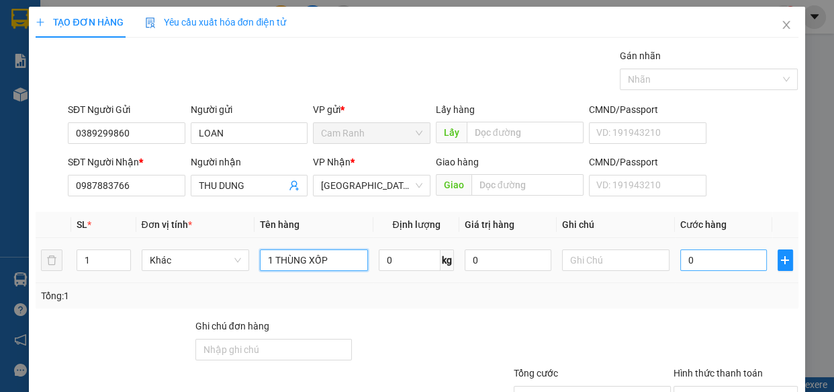
type input "1 THÙNG XỐP"
click at [712, 261] on input "0" at bounding box center [724, 260] width 87 height 22
type input "3"
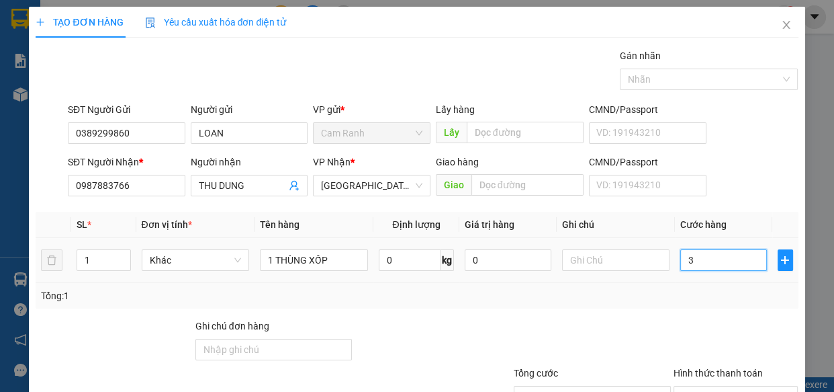
type input "30"
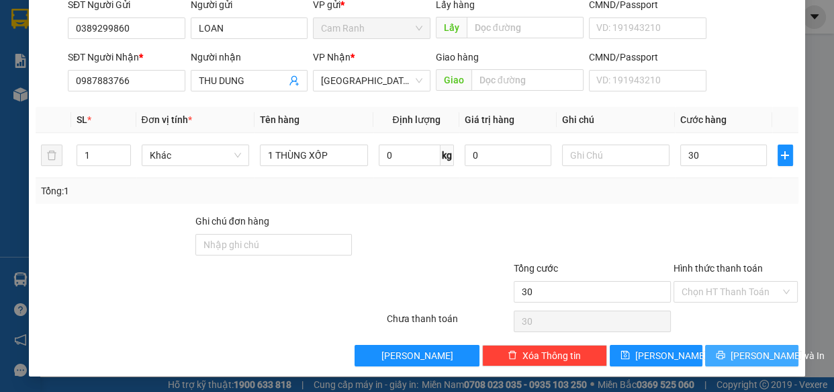
type input "30.000"
click at [745, 352] on span "[PERSON_NAME] và In" at bounding box center [778, 355] width 94 height 15
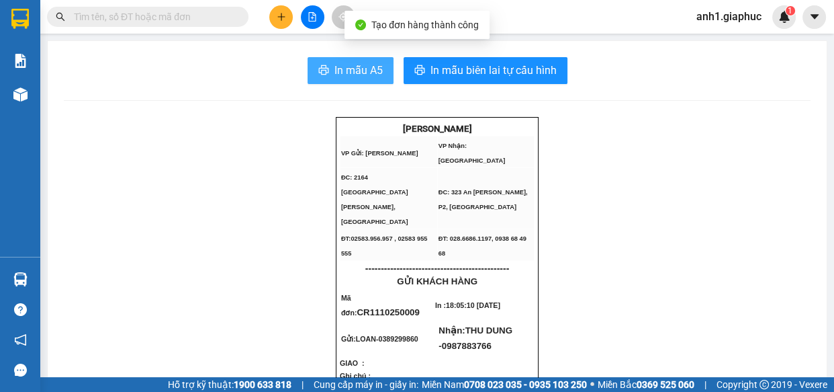
click at [341, 67] on span "In mẫu A5" at bounding box center [359, 70] width 48 height 17
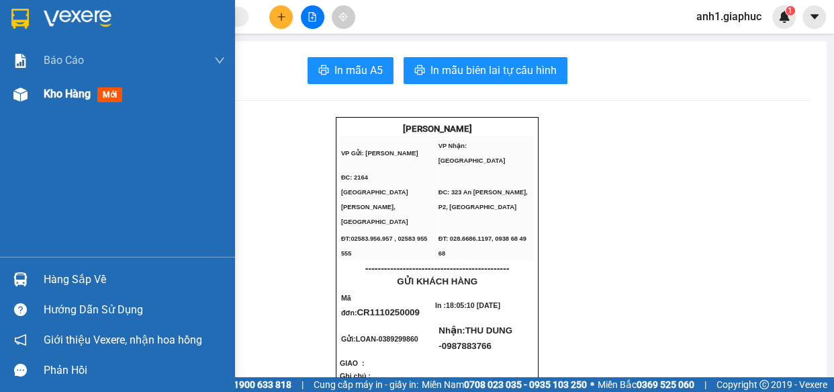
click at [42, 93] on div "Kho hàng mới" at bounding box center [117, 94] width 235 height 34
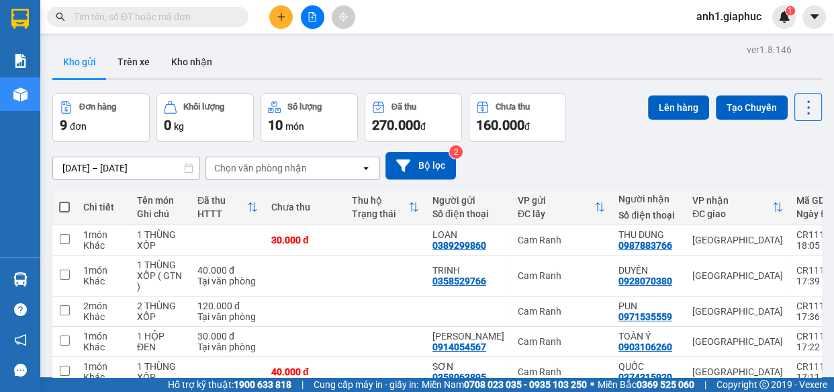
click at [277, 19] on icon "plus" at bounding box center [281, 16] width 9 height 9
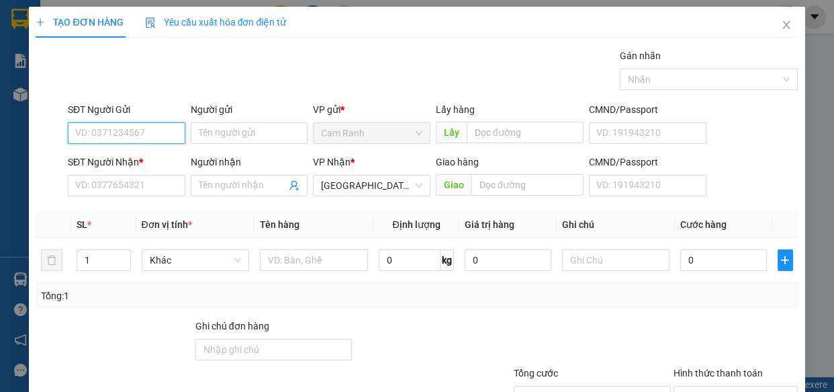
click at [94, 135] on input "SĐT Người Gửi" at bounding box center [127, 133] width 118 height 22
type input "0374430490"
click at [111, 161] on div "0374430490 - DUYÊN" at bounding box center [125, 160] width 100 height 15
type input "DUYÊN"
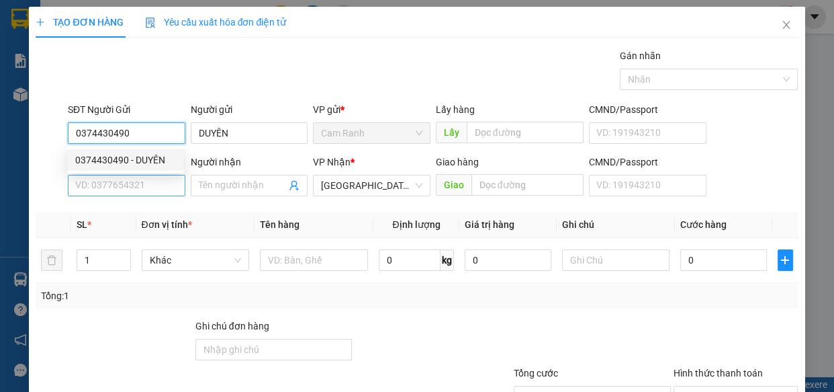
type input "0374430490"
click at [116, 175] on input "SĐT Người Nhận *" at bounding box center [127, 186] width 118 height 22
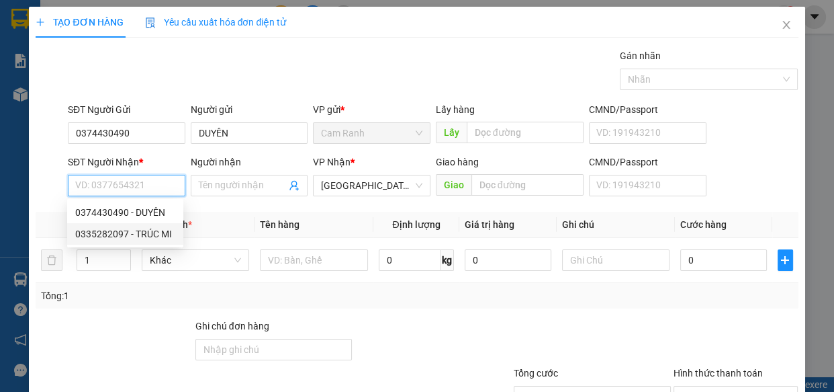
click at [144, 237] on div "0335282097 - TRÚC MI" at bounding box center [125, 233] width 100 height 15
type input "0335282097"
type input "TRÚC MI"
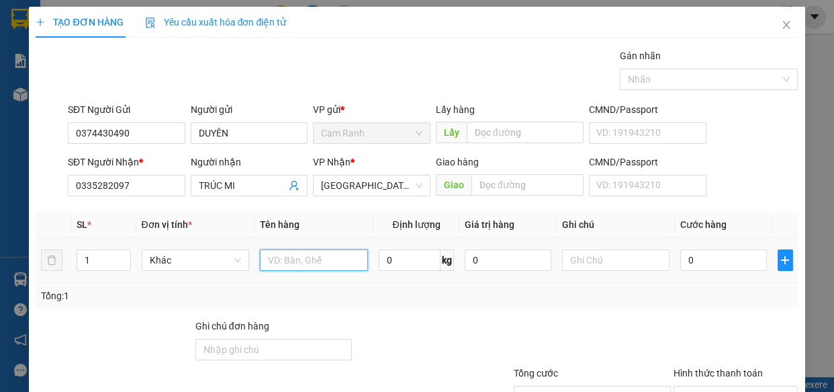
click at [311, 266] on input "text" at bounding box center [314, 260] width 108 height 22
type input "1 THÙNG XỐP"
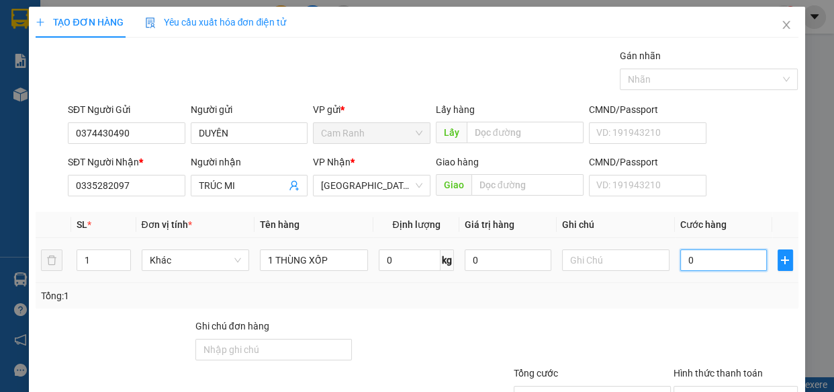
click at [689, 265] on input "0" at bounding box center [724, 260] width 87 height 22
type input "5"
type input "50"
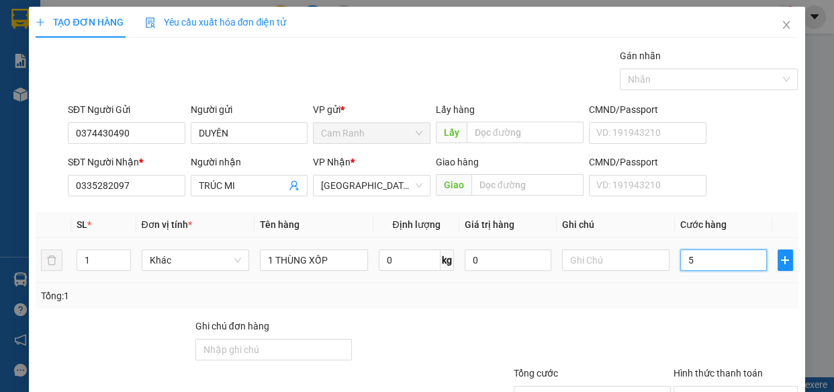
type input "50"
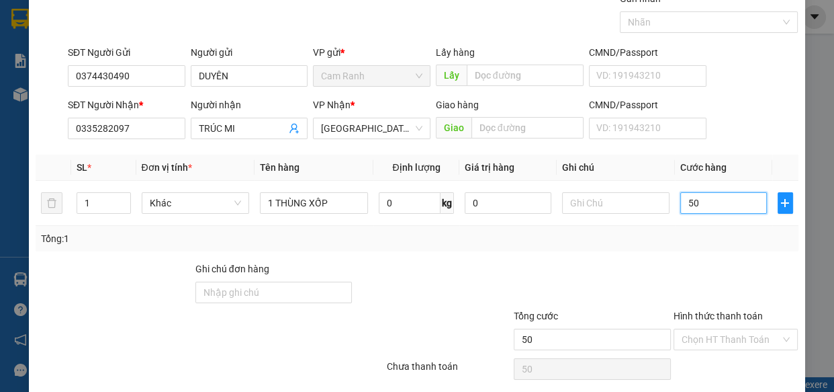
scroll to position [105, 0]
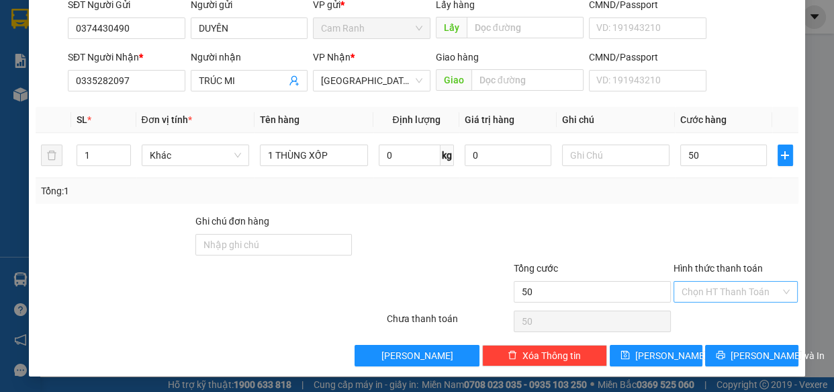
type input "50.000"
click at [703, 289] on input "Hình thức thanh toán" at bounding box center [731, 292] width 99 height 20
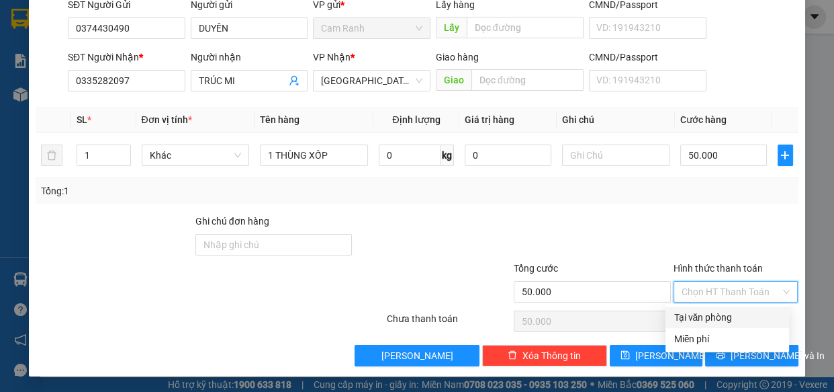
click at [701, 315] on div "Tại văn phòng" at bounding box center [728, 317] width 108 height 15
type input "0"
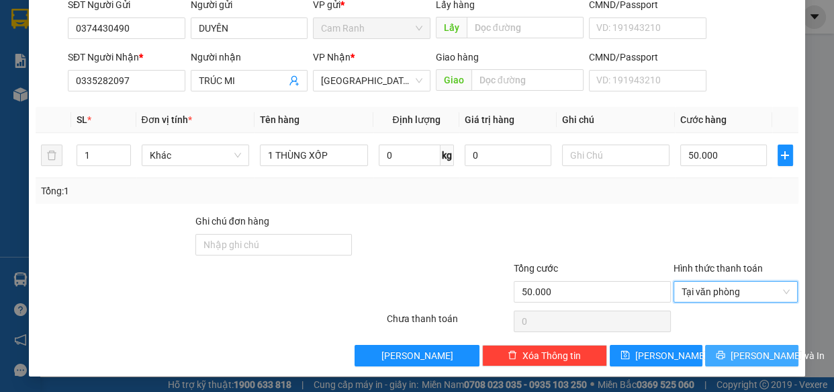
click at [745, 354] on span "[PERSON_NAME] và In" at bounding box center [778, 355] width 94 height 15
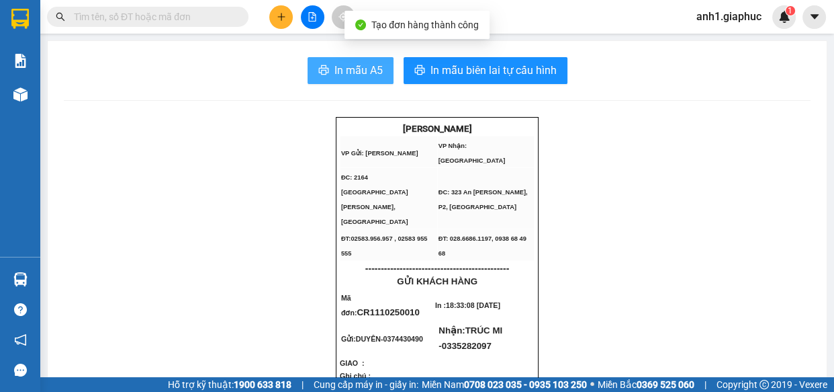
click at [339, 70] on span "In mẫu A5" at bounding box center [359, 70] width 48 height 17
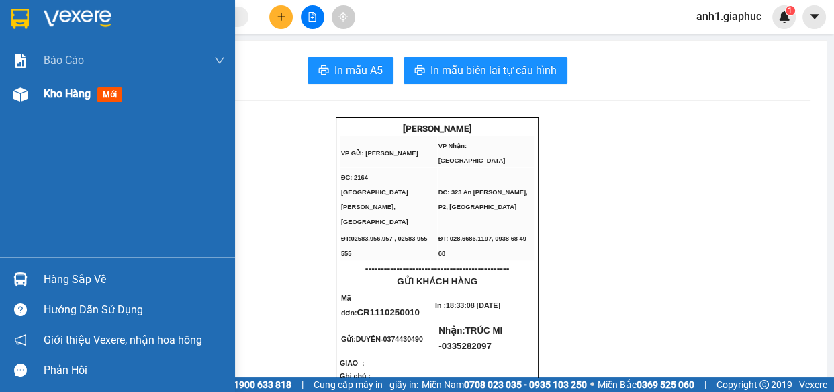
click at [53, 95] on span "Kho hàng" at bounding box center [67, 93] width 47 height 13
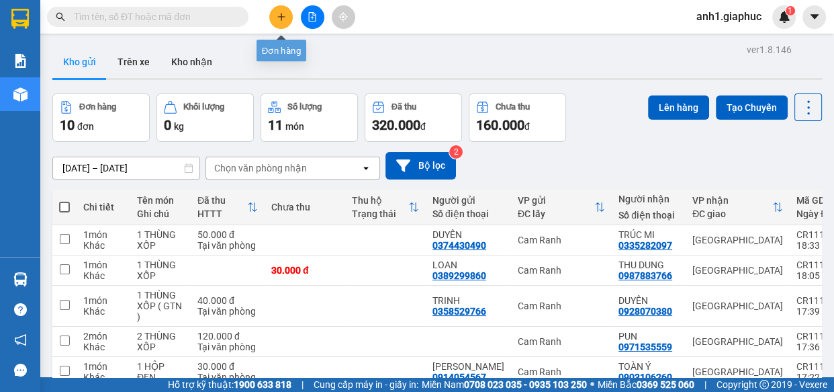
click at [281, 17] on icon "plus" at bounding box center [281, 16] width 1 height 7
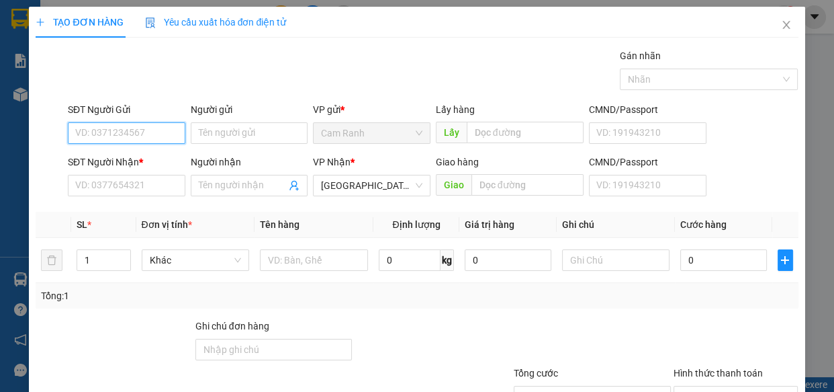
click at [96, 132] on input "SĐT Người Gửi" at bounding box center [127, 133] width 118 height 22
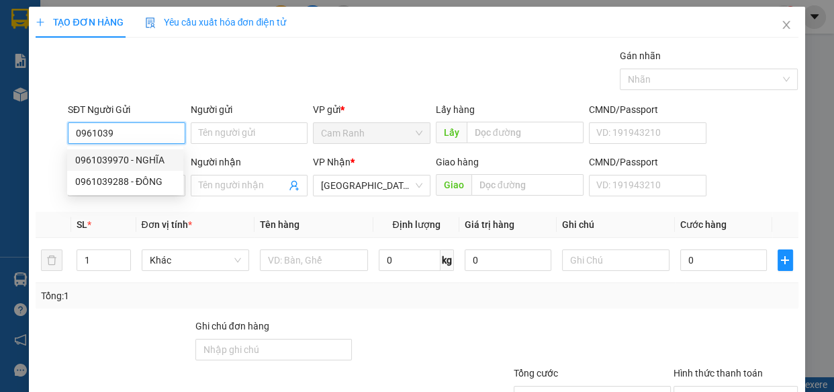
click at [135, 157] on div "0961039970 - NGHĨA" at bounding box center [125, 160] width 100 height 15
type input "0961039970"
type input "NGHĨA"
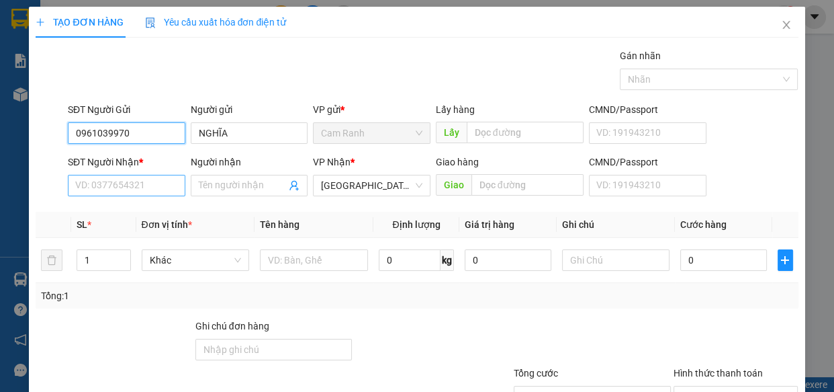
type input "0961039970"
click at [140, 188] on input "SĐT Người Nhận *" at bounding box center [127, 186] width 118 height 22
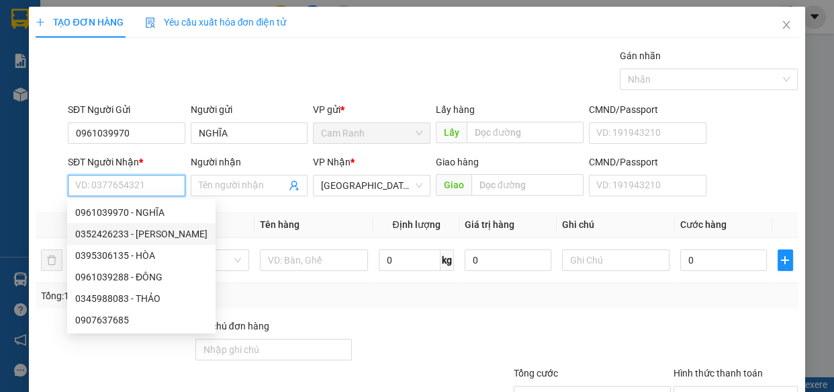
click at [161, 234] on div "0352426233 - KIM NGUYÊN" at bounding box center [141, 233] width 132 height 15
type input "0352426233"
type input "[PERSON_NAME]"
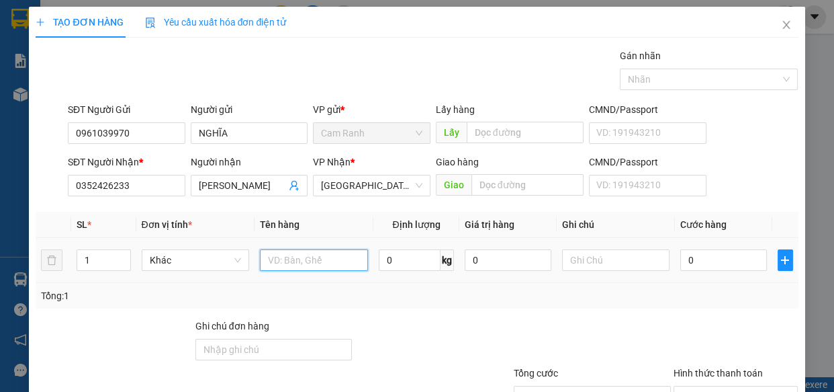
click at [273, 261] on input "text" at bounding box center [314, 260] width 108 height 22
type input "1 THÙNG XỐP"
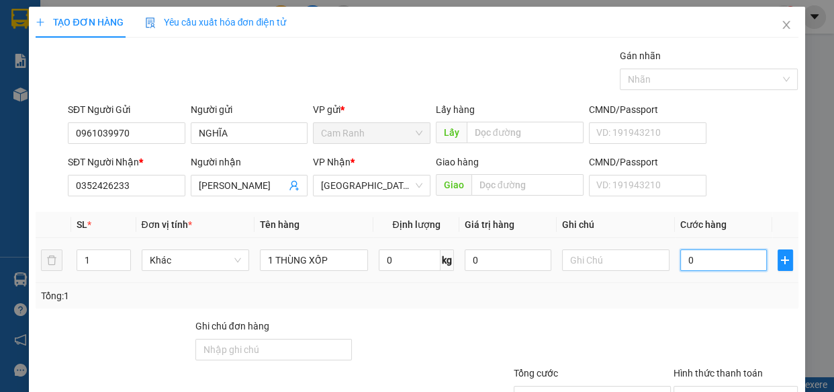
click at [722, 255] on input "0" at bounding box center [724, 260] width 87 height 22
type input "6"
type input "60"
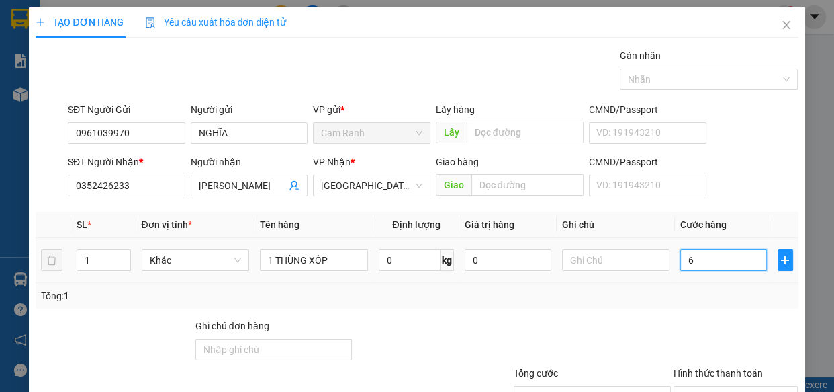
type input "60"
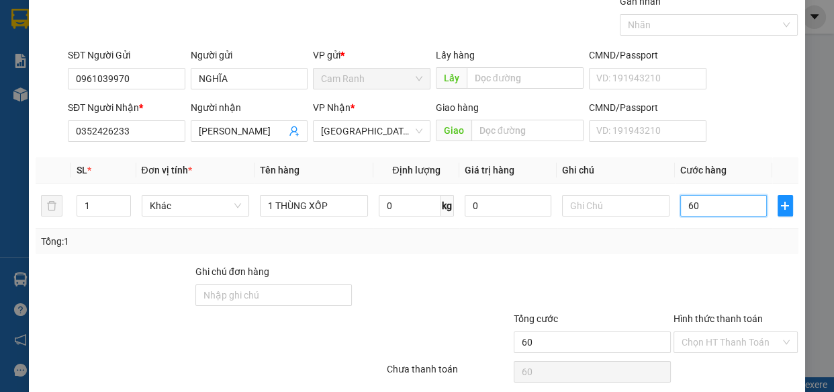
scroll to position [105, 0]
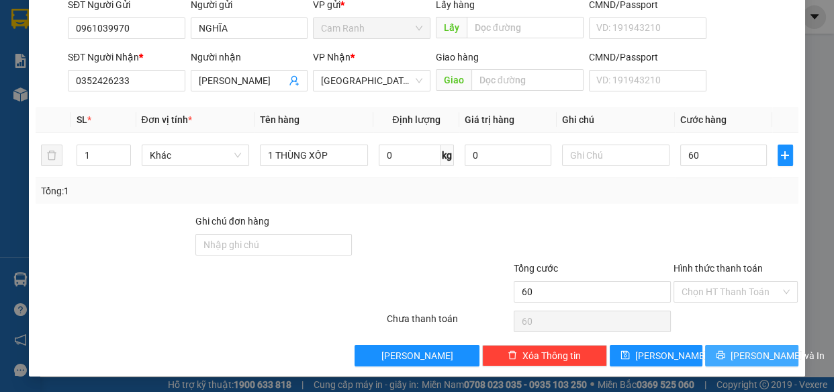
type input "60.000"
click at [712, 349] on button "[PERSON_NAME] và In" at bounding box center [751, 356] width 93 height 22
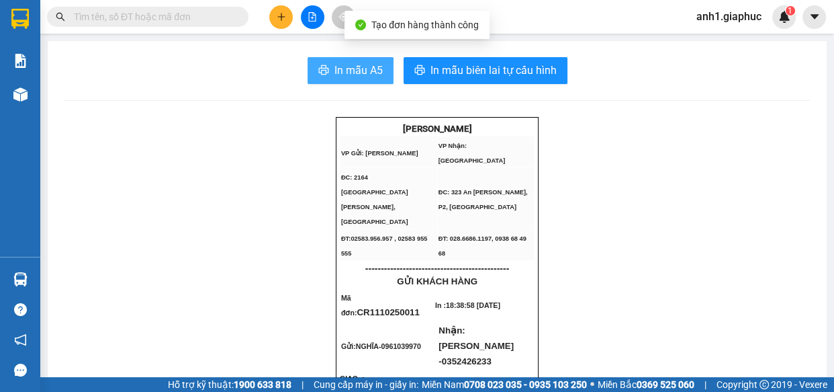
click at [362, 73] on span "In mẫu A5" at bounding box center [359, 70] width 48 height 17
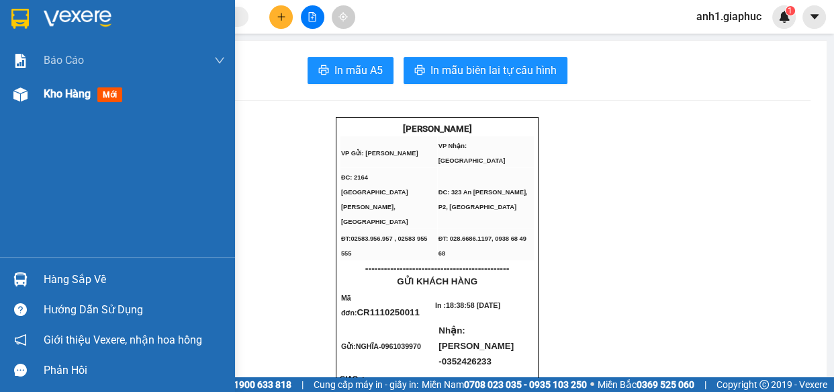
click at [72, 95] on span "Kho hàng" at bounding box center [67, 93] width 47 height 13
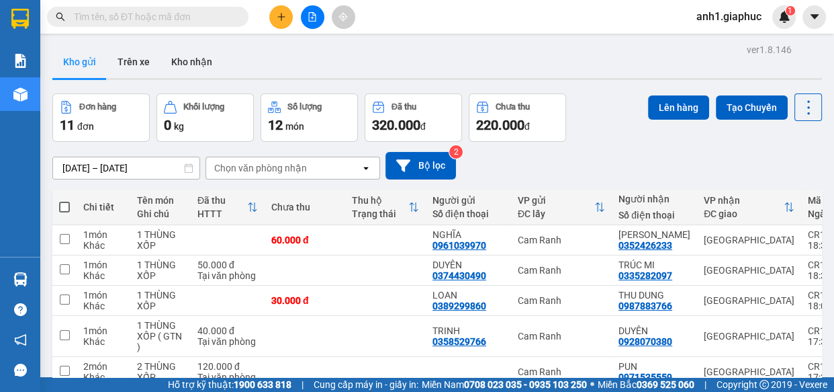
click at [283, 18] on icon "plus" at bounding box center [281, 16] width 9 height 9
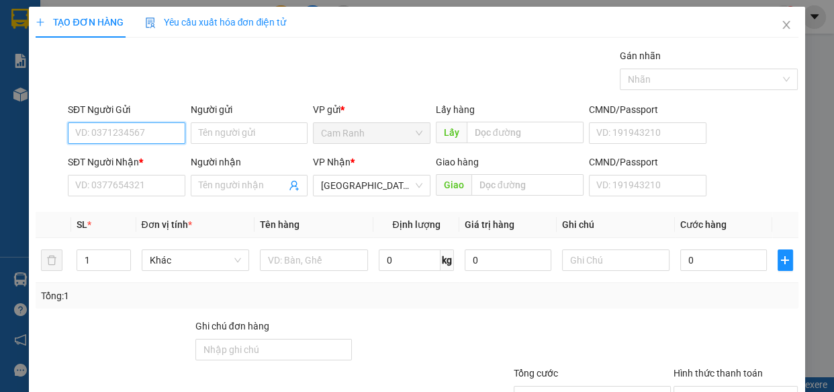
click at [119, 132] on input "SĐT Người Gửi" at bounding box center [127, 133] width 118 height 22
click at [781, 22] on icon "close" at bounding box center [786, 24] width 11 height 11
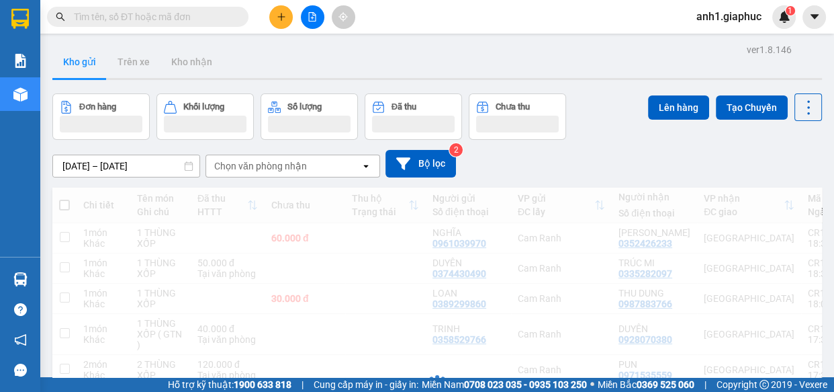
click at [118, 17] on input "text" at bounding box center [153, 16] width 159 height 15
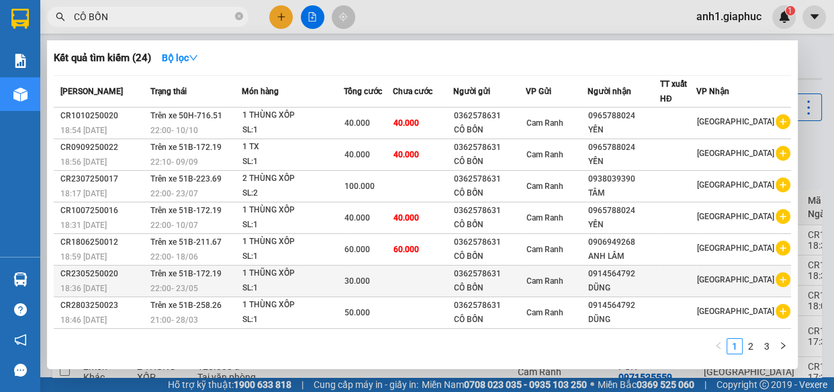
type input "CÔ BỐN"
click at [580, 280] on div "Cam Ranh" at bounding box center [557, 280] width 60 height 15
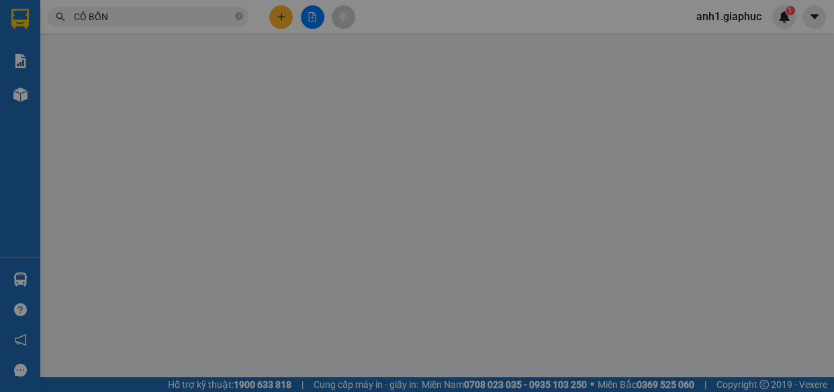
type input "0362578631"
type input "CÔ BỐN"
type input "0914564792"
type input "DŨNG"
type input "30.000"
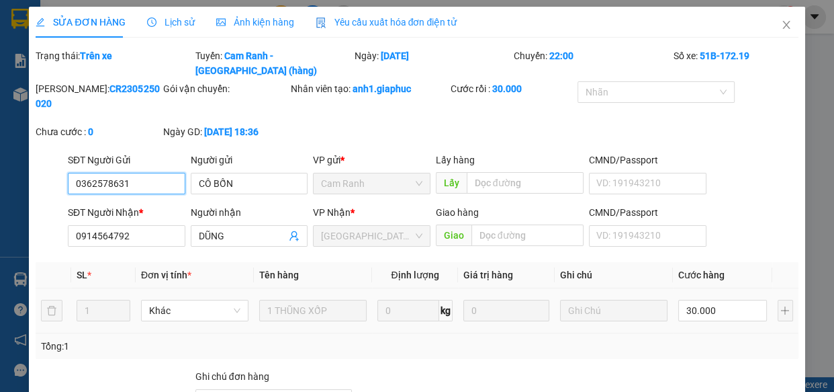
drag, startPoint x: 73, startPoint y: 171, endPoint x: 132, endPoint y: 171, distance: 59.1
click at [132, 173] on input "0362578631" at bounding box center [127, 184] width 118 height 22
click at [783, 24] on icon "close" at bounding box center [786, 25] width 7 height 8
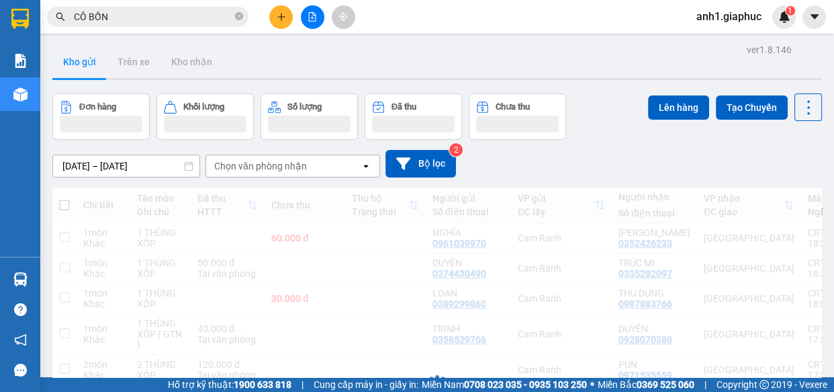
click at [282, 17] on icon "plus" at bounding box center [281, 16] width 9 height 9
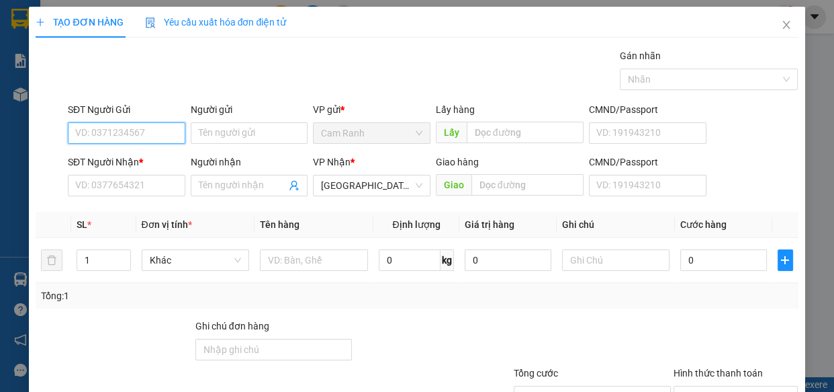
paste input "0362578631"
type input "0362578631"
click at [120, 159] on div "0362578631 - CÔ BỐN" at bounding box center [125, 160] width 100 height 15
type input "CÔ BỐN"
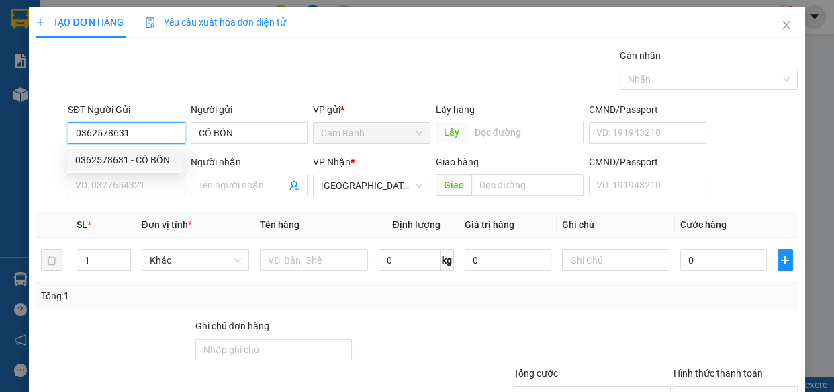
type input "0362578631"
click at [115, 185] on input "SĐT Người Nhận *" at bounding box center [127, 186] width 118 height 22
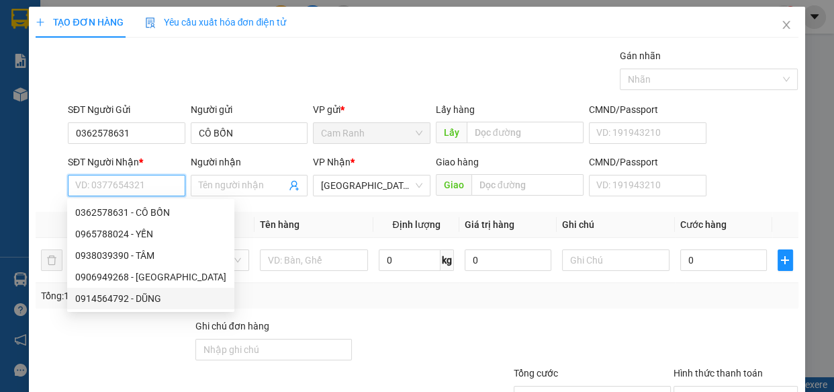
click at [128, 300] on div "0914564792 - DŨNG" at bounding box center [150, 298] width 151 height 15
type input "0914564792"
type input "DŨNG"
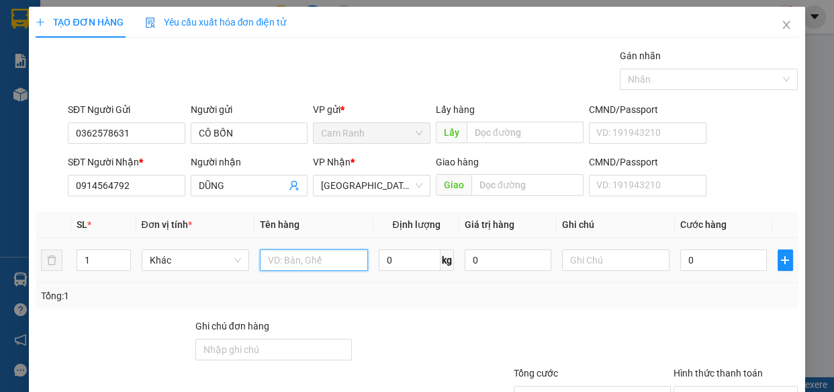
click at [316, 257] on input "text" at bounding box center [314, 260] width 108 height 22
type input "1 THÙNG XỐP"
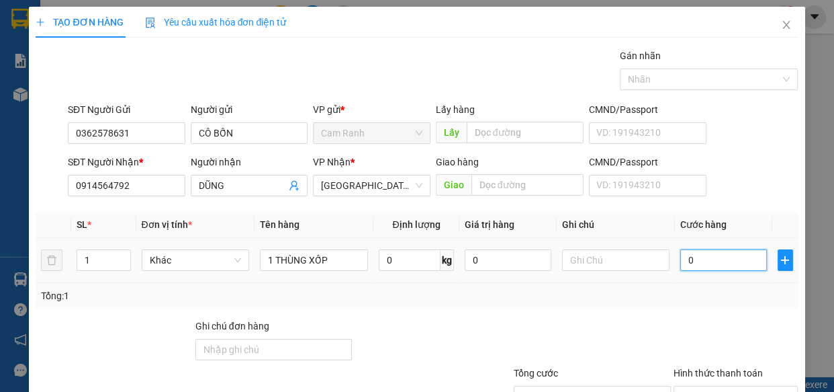
click at [696, 251] on input "0" at bounding box center [724, 260] width 87 height 22
type input "4"
type input "40"
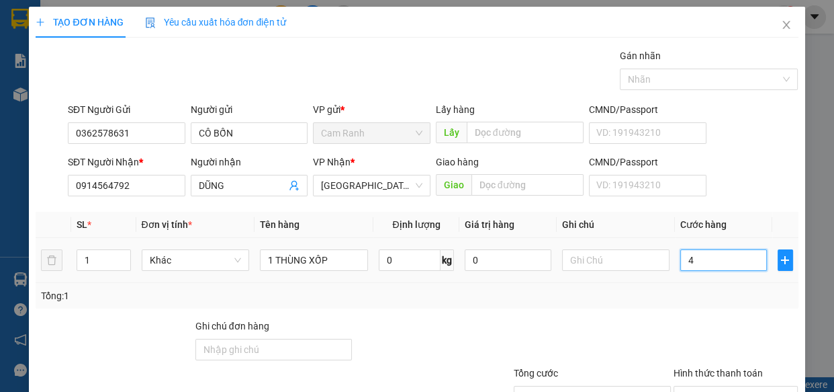
type input "40"
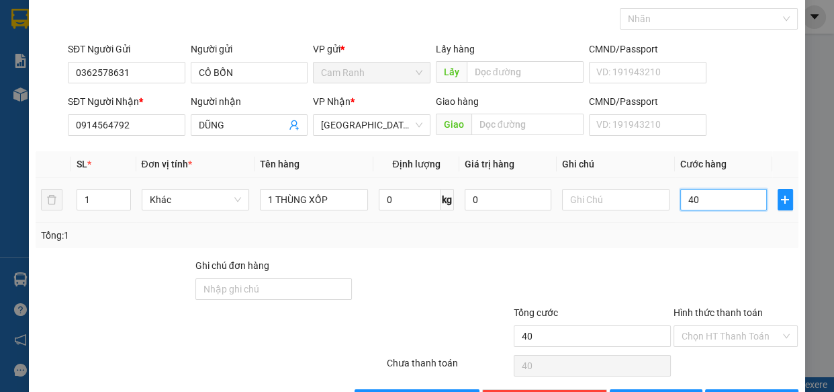
scroll to position [105, 0]
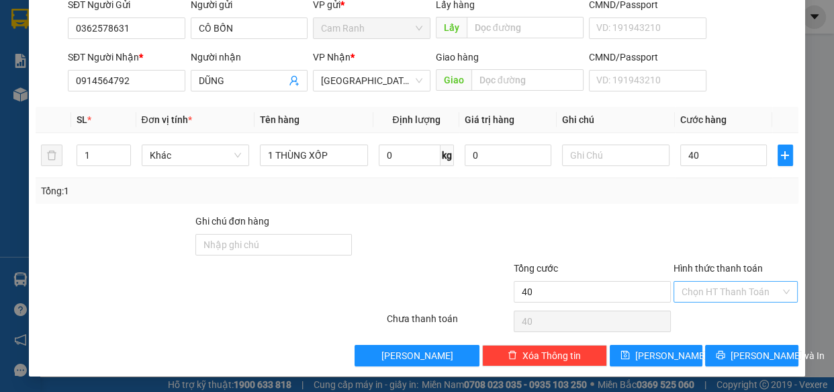
type input "40.000"
click at [716, 286] on input "Hình thức thanh toán" at bounding box center [731, 292] width 99 height 20
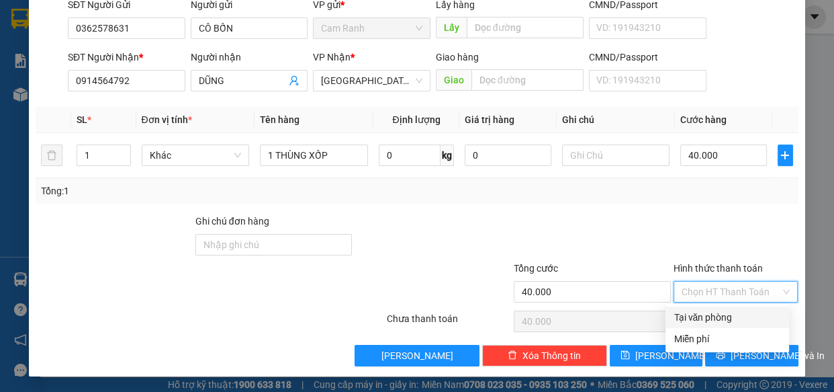
click at [730, 312] on div "Tại văn phòng" at bounding box center [728, 317] width 108 height 15
type input "0"
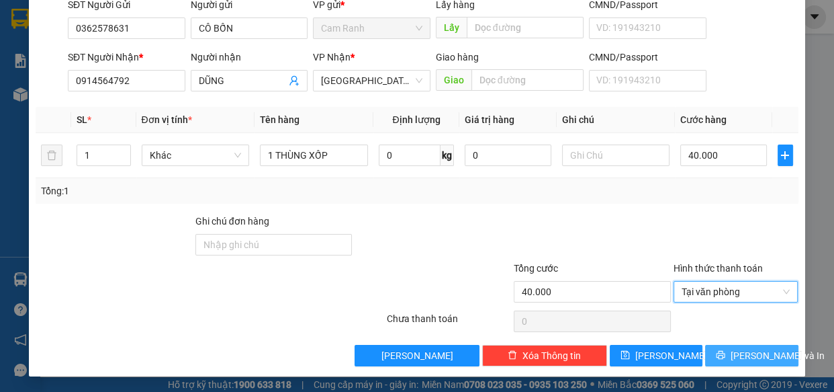
click at [727, 358] on button "[PERSON_NAME] và In" at bounding box center [751, 356] width 93 height 22
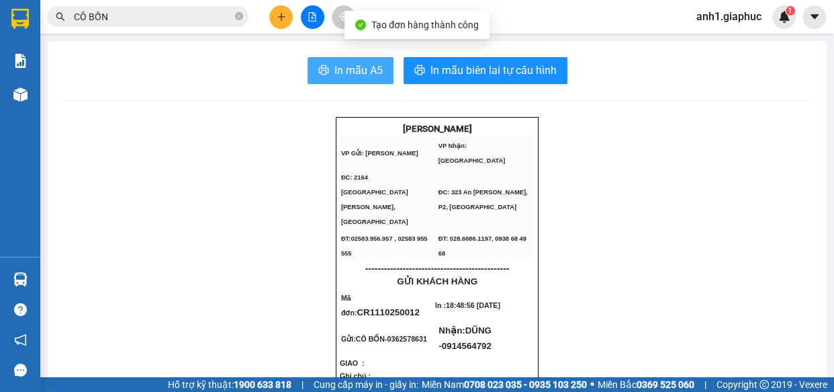
click at [353, 70] on span "In mẫu A5" at bounding box center [359, 70] width 48 height 17
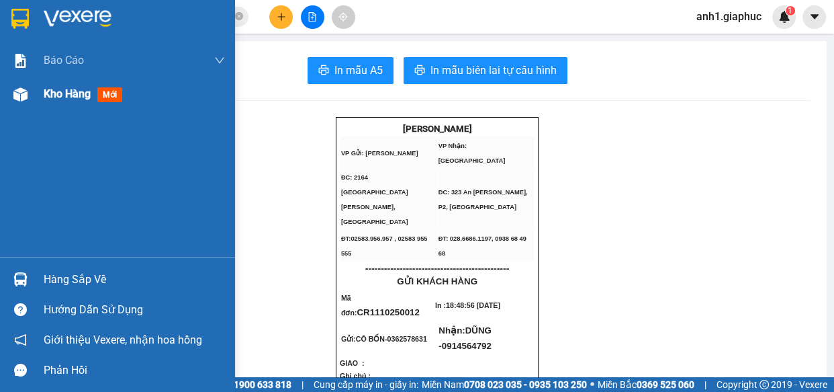
click at [60, 93] on span "Kho hàng" at bounding box center [67, 93] width 47 height 13
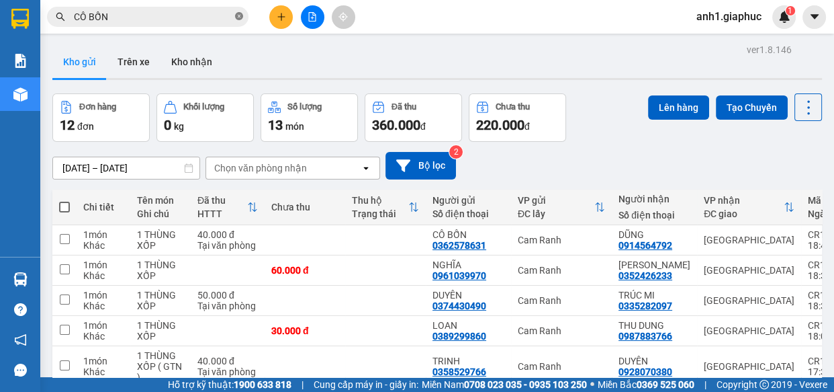
click at [238, 17] on icon "close-circle" at bounding box center [239, 16] width 8 height 8
click at [278, 20] on icon "plus" at bounding box center [281, 16] width 9 height 9
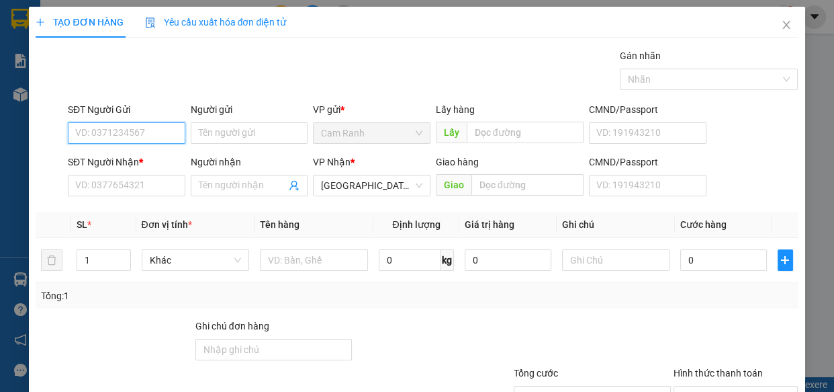
click at [99, 133] on input "SĐT Người Gửi" at bounding box center [127, 133] width 118 height 22
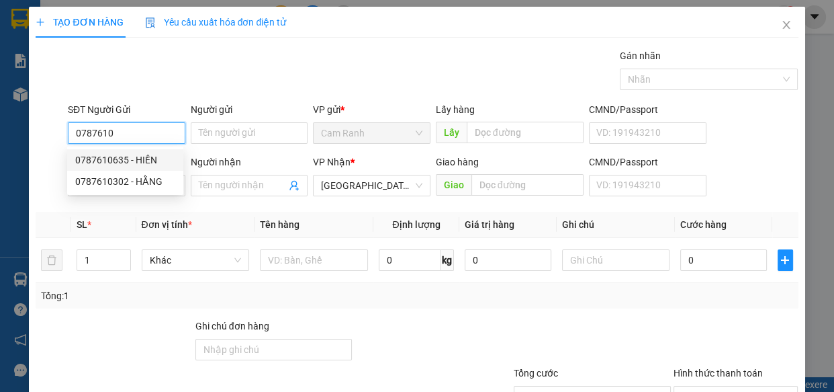
click at [141, 159] on div "0787610635 - HIỀN" at bounding box center [125, 160] width 100 height 15
type input "0787610635"
type input "HIỀN"
type input "0787610635"
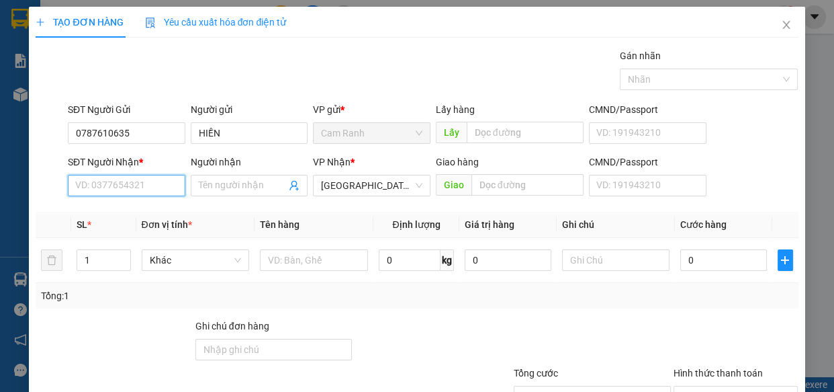
click at [146, 183] on input "SĐT Người Nhận *" at bounding box center [127, 186] width 118 height 22
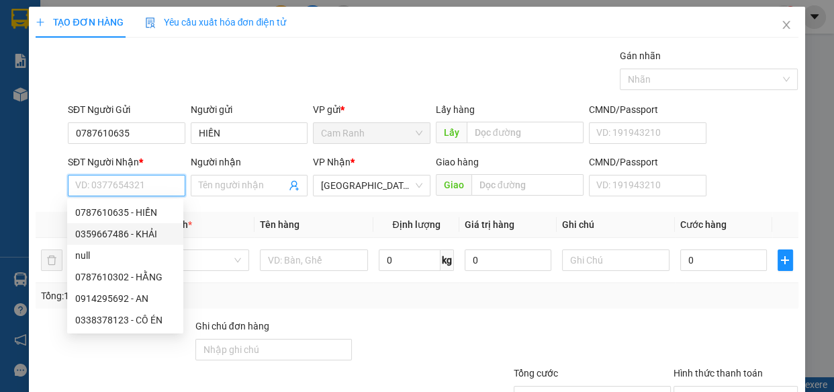
click at [134, 237] on div "0359667486 - KHẢI" at bounding box center [125, 233] width 100 height 15
type input "0359667486"
type input "KHẢI"
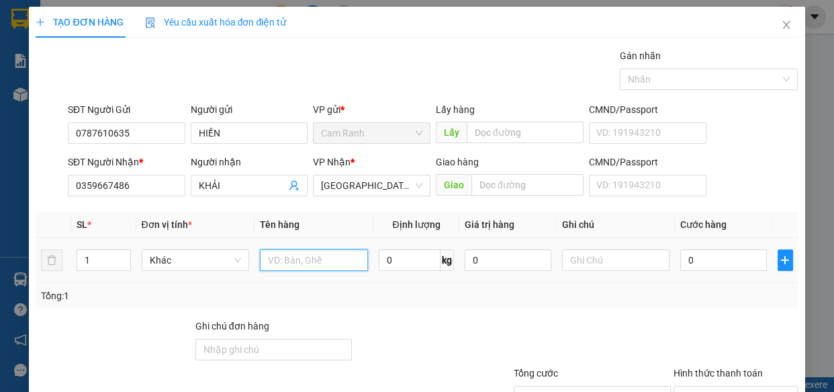
click at [285, 261] on input "text" at bounding box center [314, 260] width 108 height 22
type input "1 THÙNG XỐP ( GTN )"
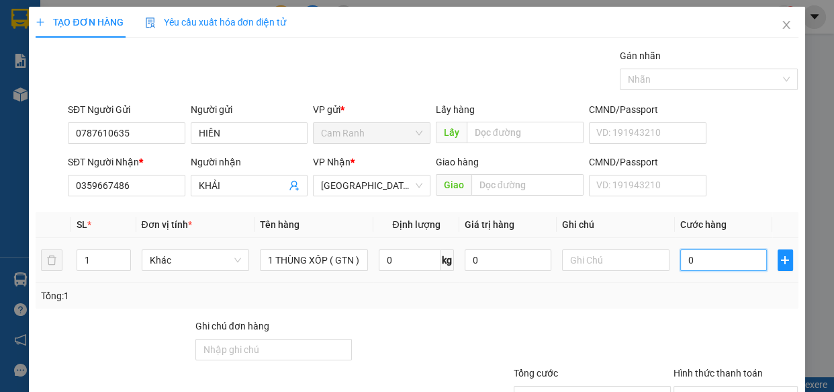
click at [681, 261] on input "0" at bounding box center [724, 260] width 87 height 22
type input "6"
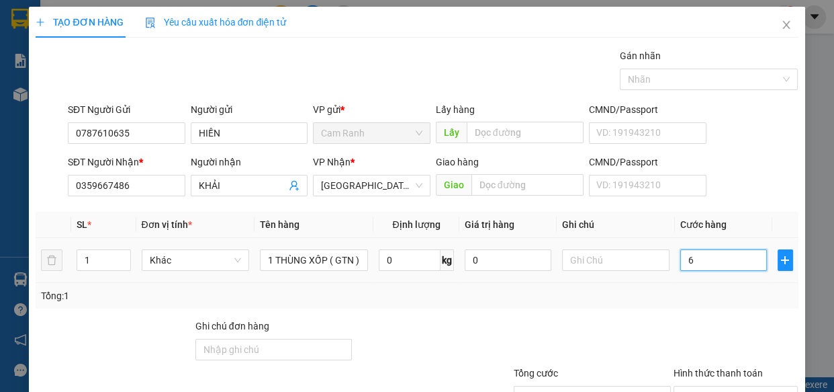
type input "60"
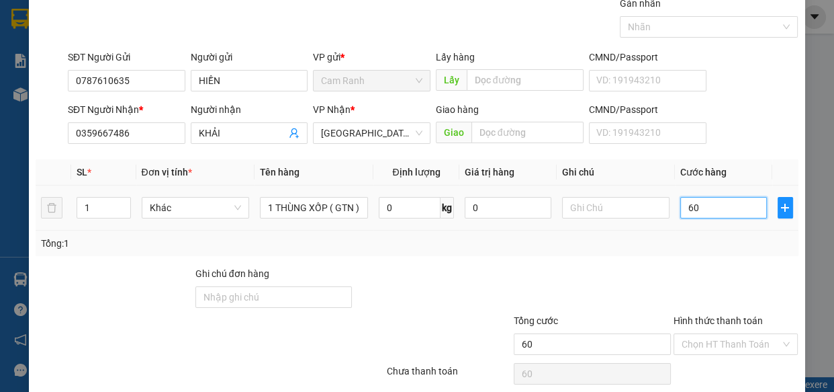
scroll to position [105, 0]
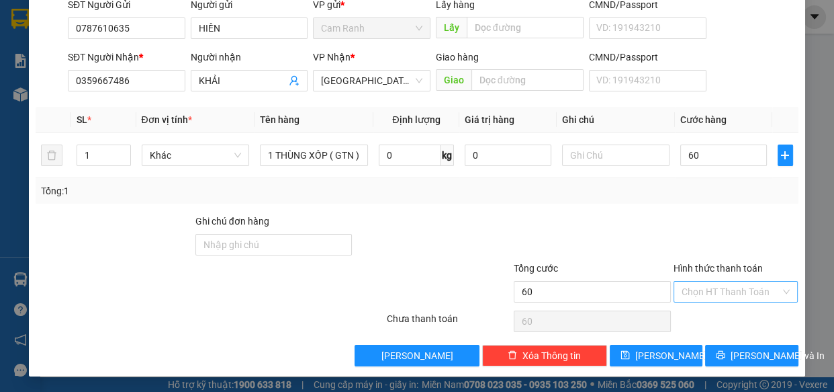
type input "60.000"
click at [699, 293] on input "Hình thức thanh toán" at bounding box center [731, 292] width 99 height 20
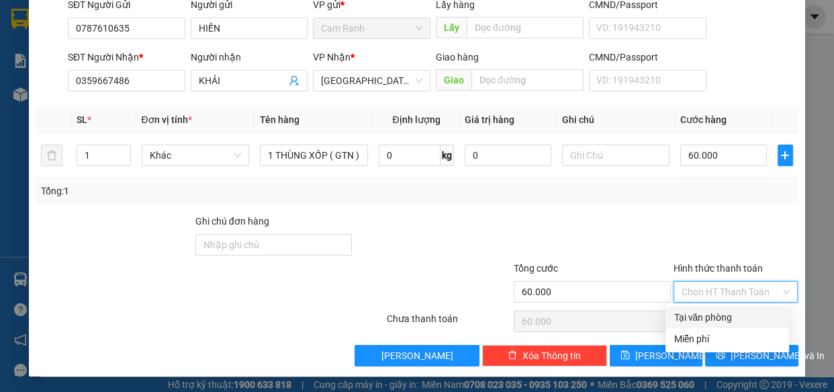
click at [708, 314] on div "Tại văn phòng" at bounding box center [728, 317] width 108 height 15
type input "0"
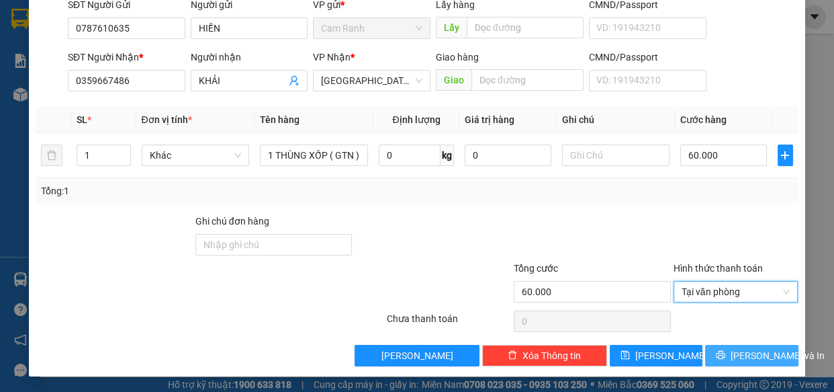
click at [724, 349] on button "[PERSON_NAME] và In" at bounding box center [751, 356] width 93 height 22
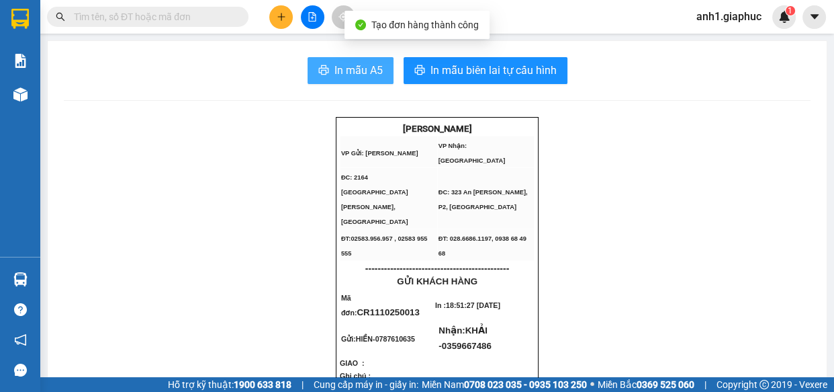
click at [361, 63] on span "In mẫu A5" at bounding box center [359, 70] width 48 height 17
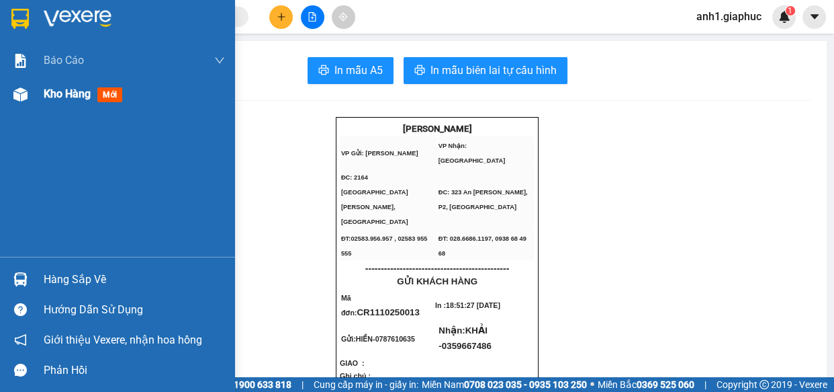
click at [54, 89] on span "Kho hàng" at bounding box center [67, 93] width 47 height 13
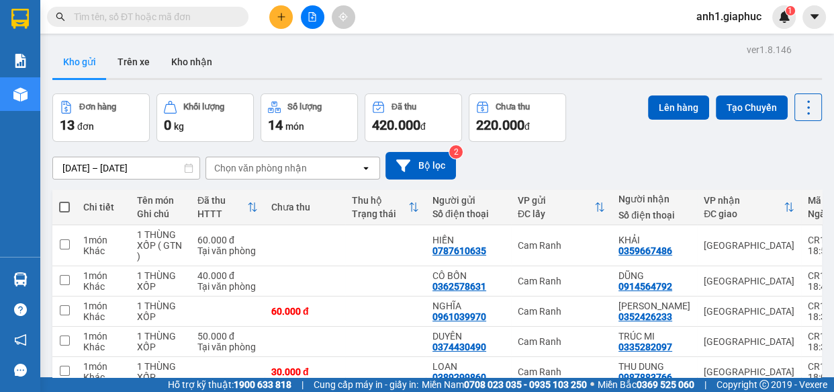
click at [275, 12] on button at bounding box center [281, 17] width 24 height 24
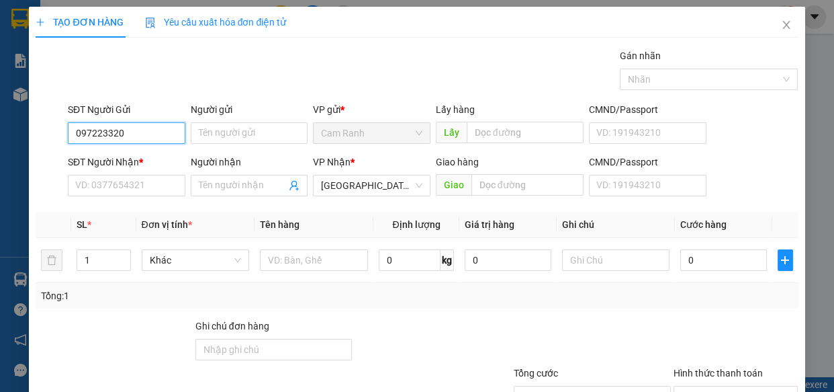
type input "0972233208"
click at [132, 161] on div "0972233208 - KHÁNH" at bounding box center [141, 160] width 132 height 15
type input "KHÁNH"
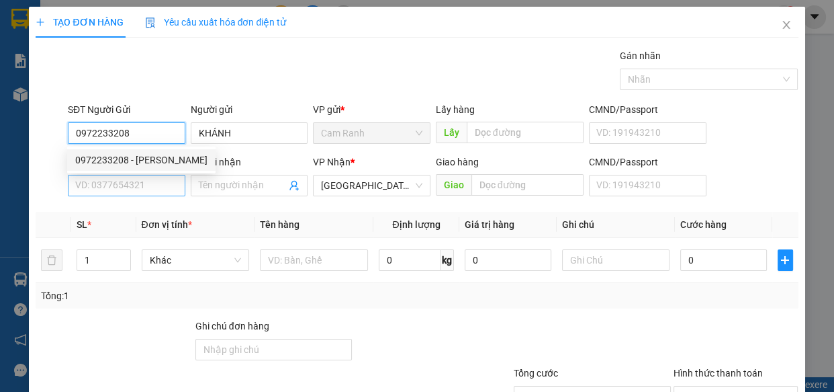
type input "0972233208"
click at [131, 180] on input "SĐT Người Nhận *" at bounding box center [127, 186] width 118 height 22
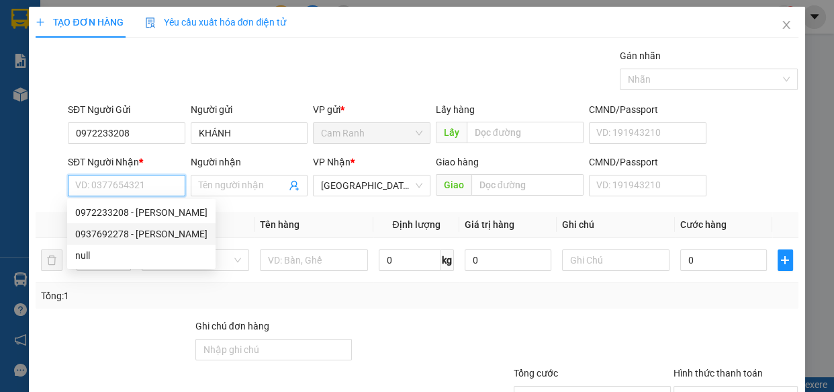
click at [135, 232] on div "0937692278 - THẢO" at bounding box center [141, 233] width 132 height 15
type input "0937692278"
type input "THẢO"
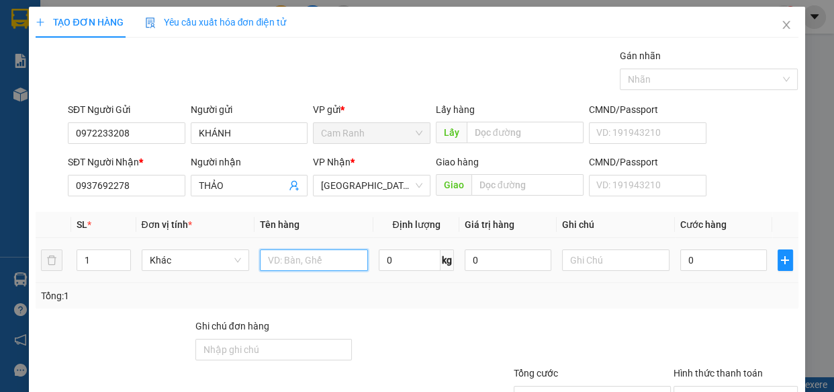
click at [287, 267] on input "text" at bounding box center [314, 260] width 108 height 22
type input "1 THÙNG GIẤY"
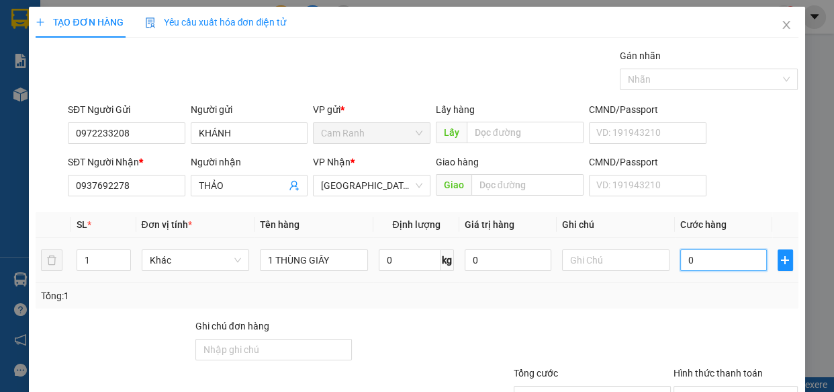
click at [715, 267] on input "0" at bounding box center [724, 260] width 87 height 22
type input "4"
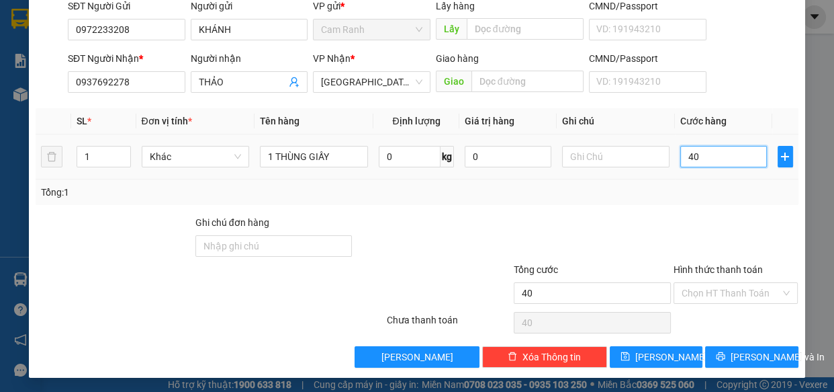
scroll to position [105, 0]
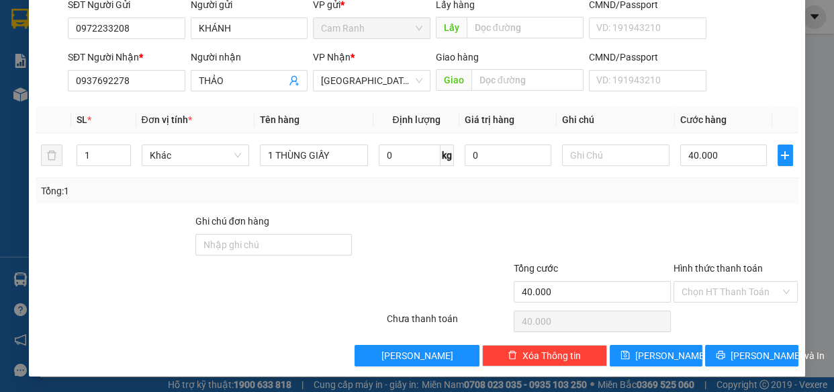
click at [717, 275] on div "Hình thức thanh toán" at bounding box center [736, 271] width 125 height 20
click at [719, 287] on input "Hình thức thanh toán" at bounding box center [731, 292] width 99 height 20
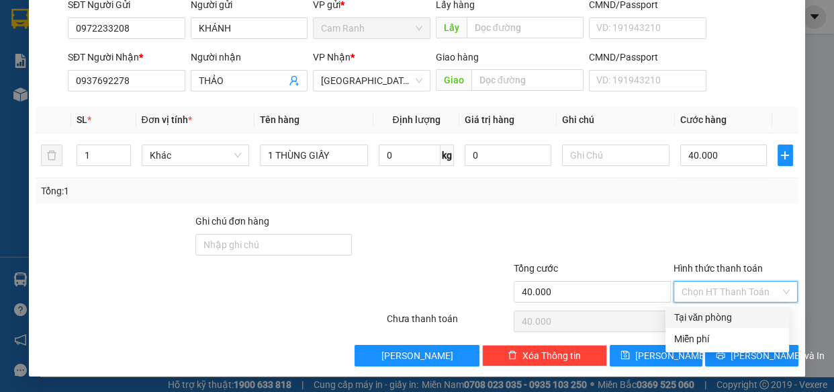
click at [727, 322] on div "Tại văn phòng" at bounding box center [728, 317] width 108 height 15
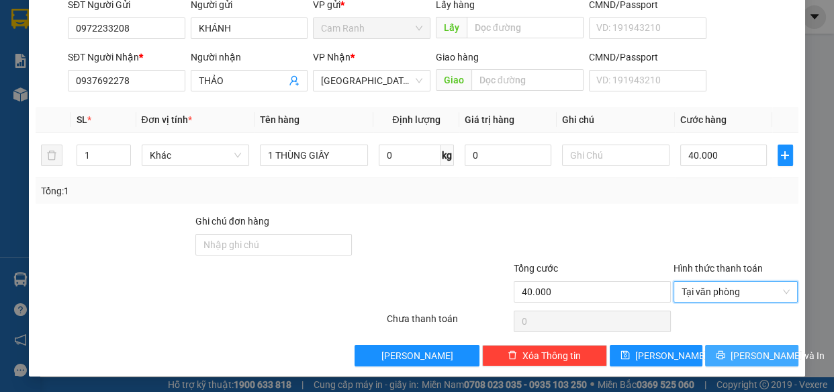
click at [742, 363] on button "[PERSON_NAME] và In" at bounding box center [751, 356] width 93 height 22
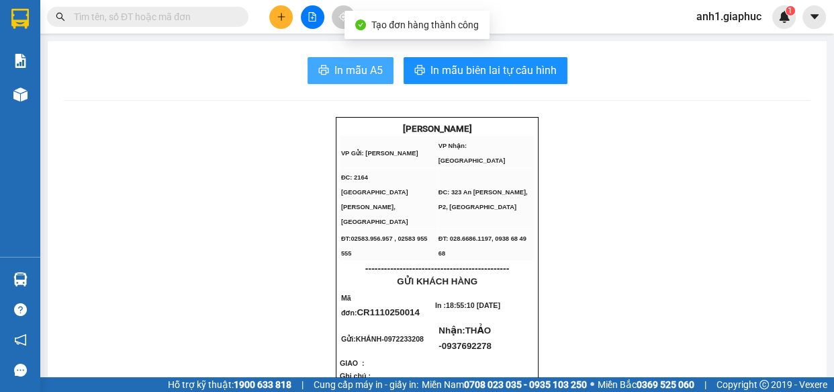
click at [335, 67] on span "In mẫu A5" at bounding box center [359, 70] width 48 height 17
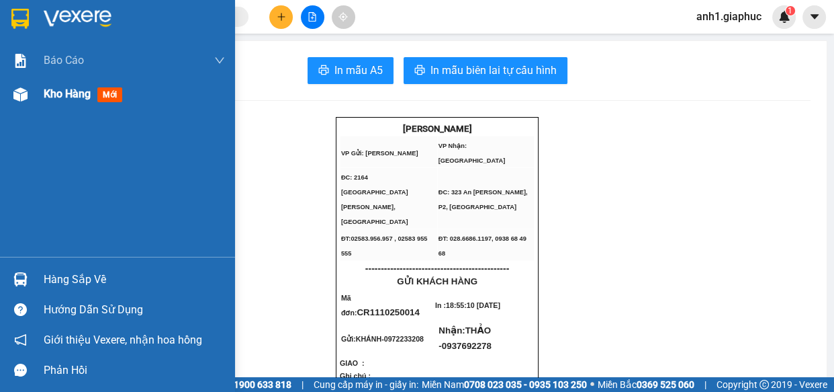
click at [45, 93] on span "Kho hàng" at bounding box center [67, 93] width 47 height 13
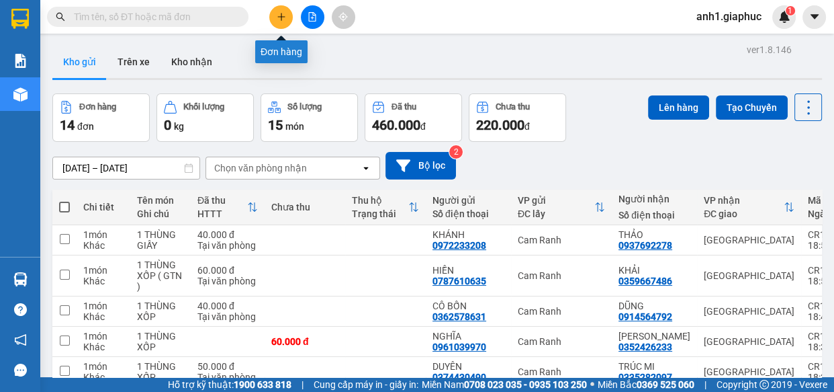
click at [278, 12] on icon "plus" at bounding box center [281, 16] width 9 height 9
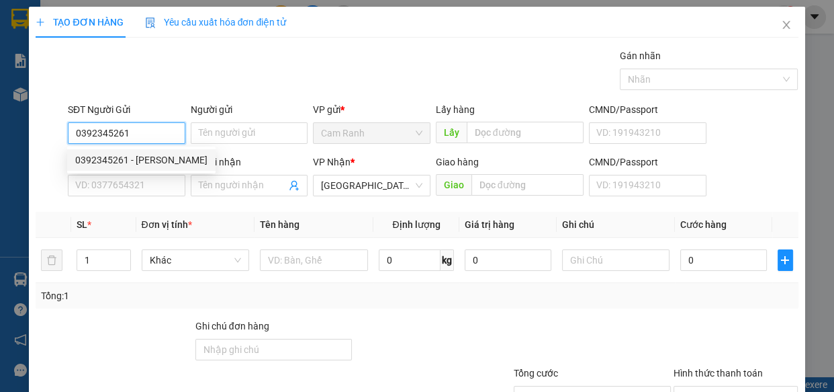
click at [124, 156] on div "0392345261 - VÂN" at bounding box center [141, 160] width 132 height 15
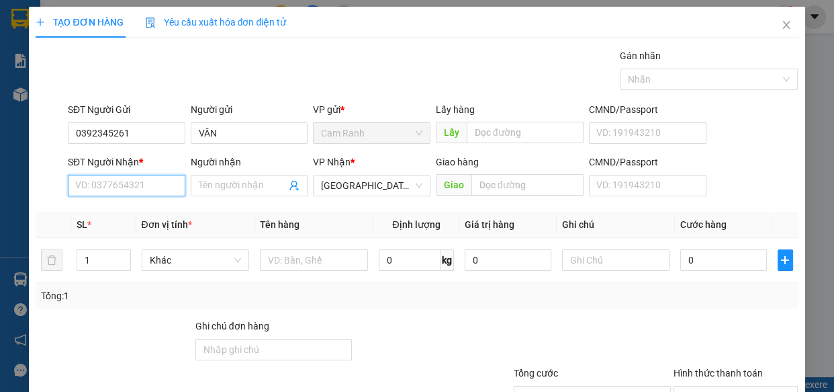
click at [132, 183] on input "SĐT Người Nhận *" at bounding box center [127, 186] width 118 height 22
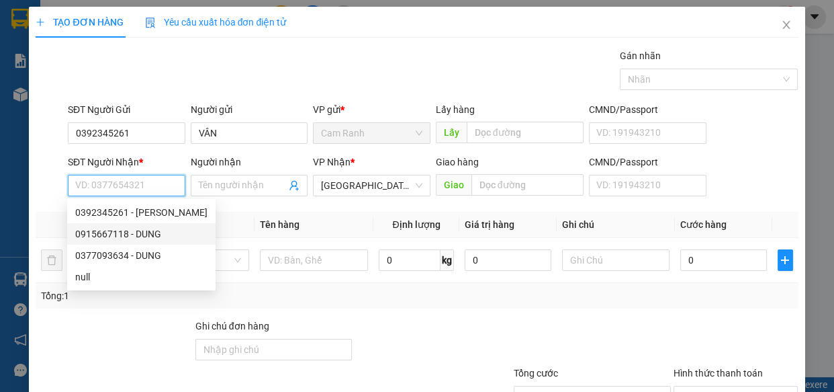
click at [144, 231] on div "0915667118 - DUNG" at bounding box center [141, 233] width 132 height 15
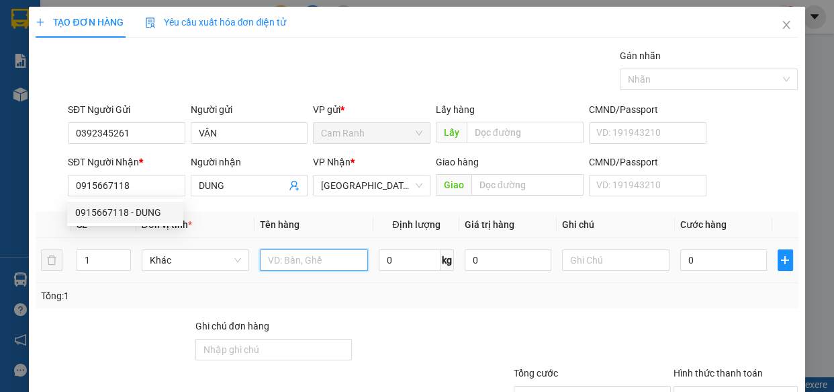
click at [316, 267] on input "text" at bounding box center [314, 260] width 108 height 22
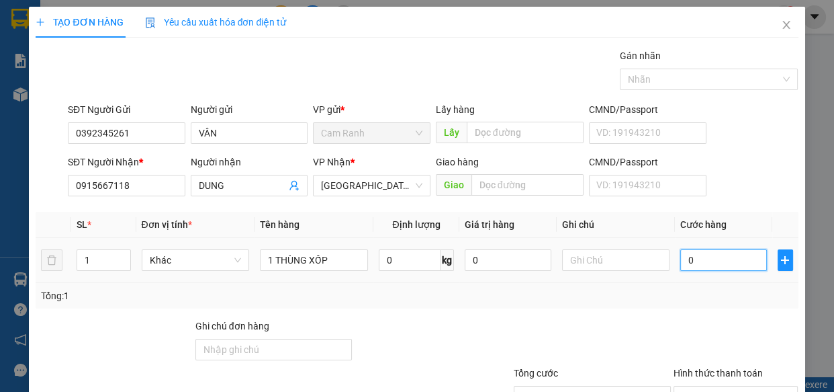
click at [702, 259] on input "0" at bounding box center [724, 260] width 87 height 22
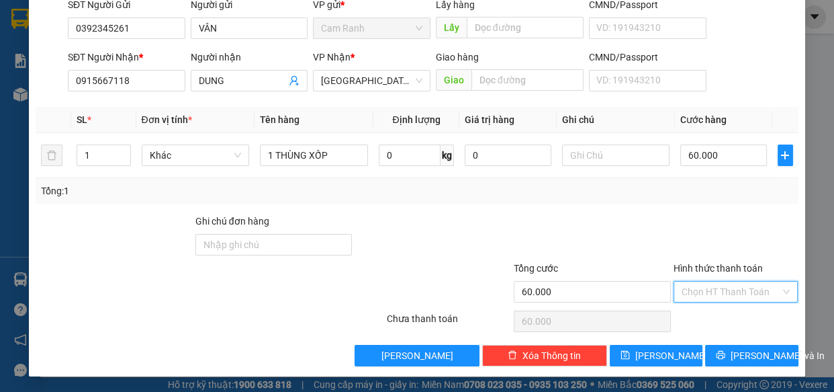
click at [712, 288] on input "Hình thức thanh toán" at bounding box center [731, 292] width 99 height 20
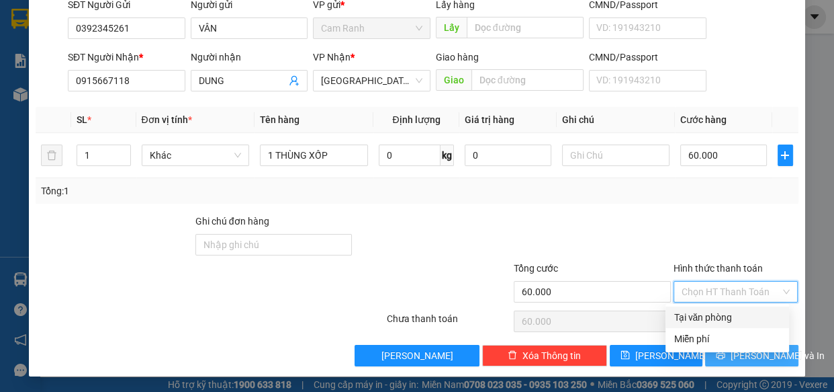
drag, startPoint x: 714, startPoint y: 318, endPoint x: 727, endPoint y: 352, distance: 36.6
click at [714, 318] on div "Tại văn phòng" at bounding box center [728, 317] width 108 height 15
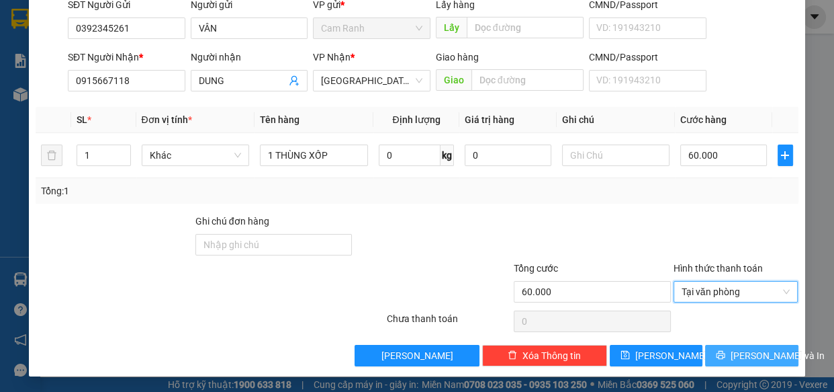
click at [728, 356] on button "[PERSON_NAME] và In" at bounding box center [751, 356] width 93 height 22
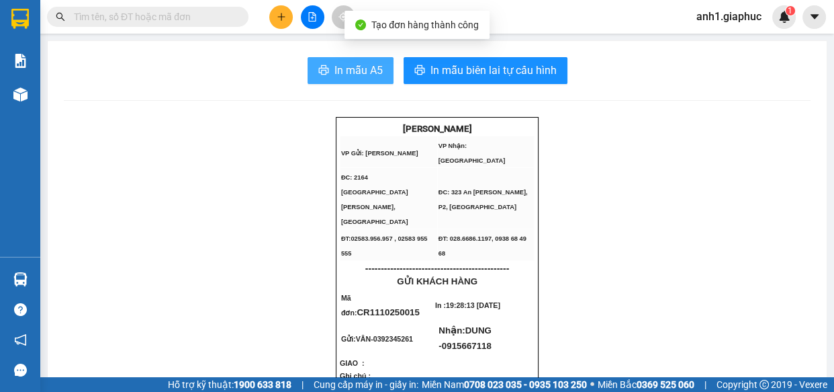
click at [351, 72] on span "In mẫu A5" at bounding box center [359, 70] width 48 height 17
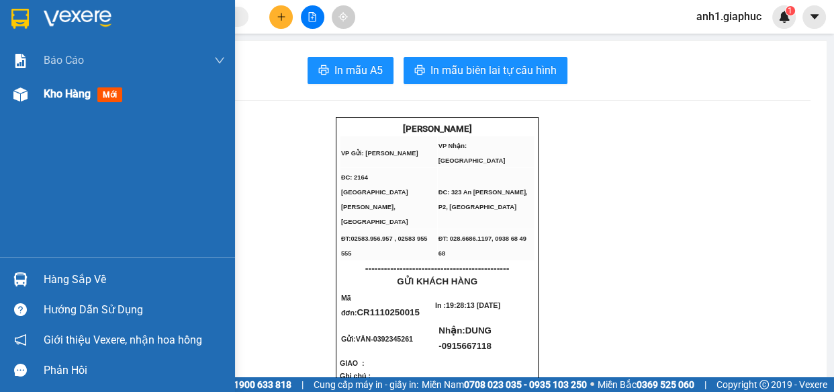
click at [56, 99] on span "Kho hàng" at bounding box center [67, 93] width 47 height 13
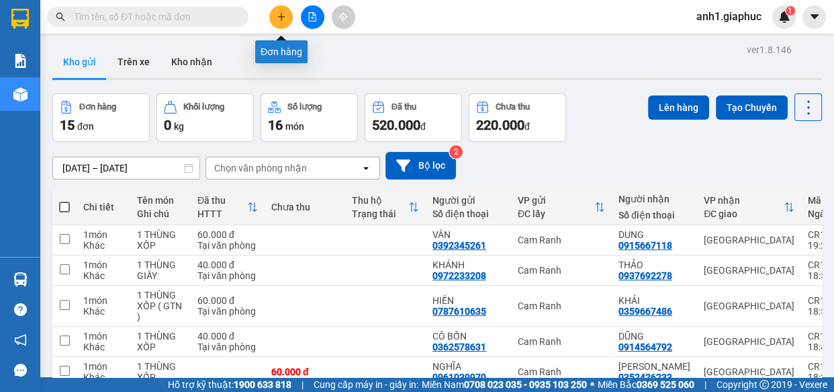
click at [288, 19] on button at bounding box center [281, 17] width 24 height 24
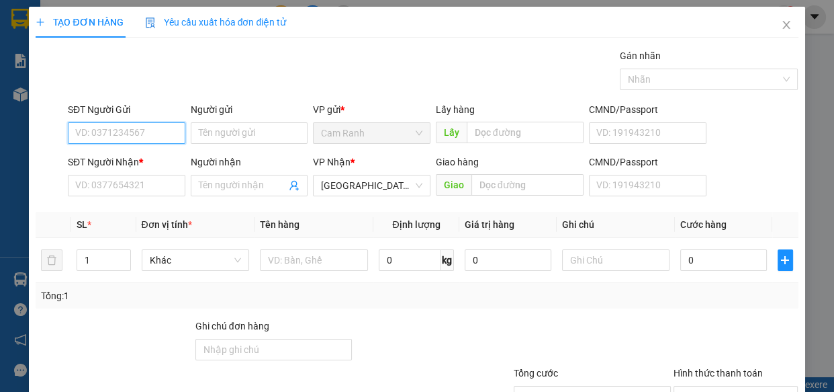
click at [114, 139] on input "SĐT Người Gửi" at bounding box center [127, 133] width 118 height 22
click at [108, 158] on div "0977151099 - THẢO" at bounding box center [125, 160] width 100 height 15
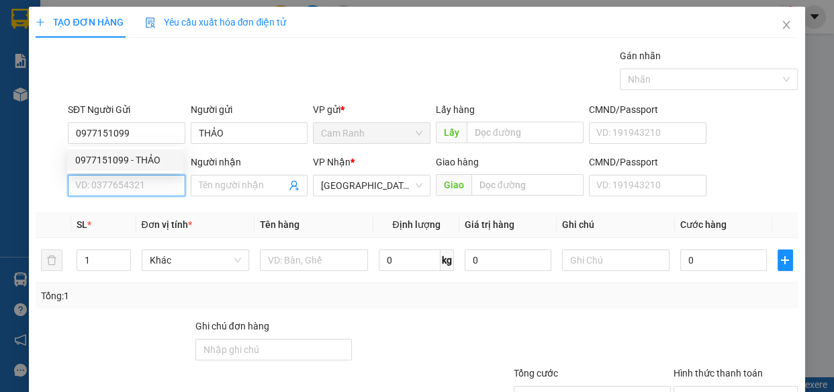
click at [116, 186] on input "SĐT Người Nhận *" at bounding box center [127, 186] width 118 height 22
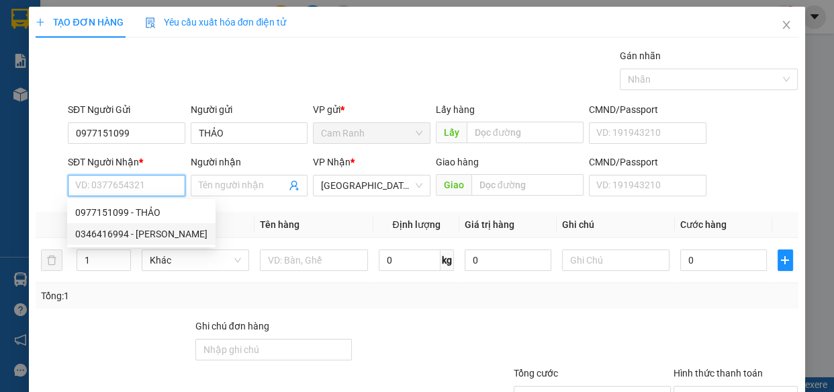
drag, startPoint x: 161, startPoint y: 234, endPoint x: 280, endPoint y: 257, distance: 120.6
click at [165, 234] on div "0346416994 - HÀ PHƯƠNG" at bounding box center [141, 233] width 132 height 15
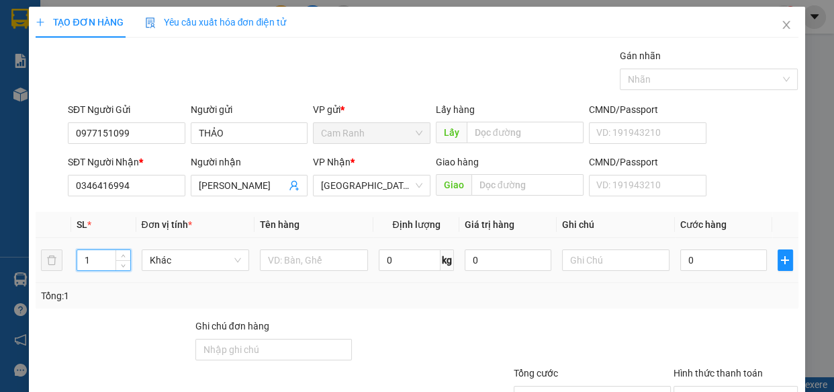
click at [91, 260] on input "1" at bounding box center [103, 260] width 52 height 20
click at [312, 260] on input "text" at bounding box center [314, 260] width 108 height 22
click at [710, 259] on input "0" at bounding box center [724, 260] width 87 height 22
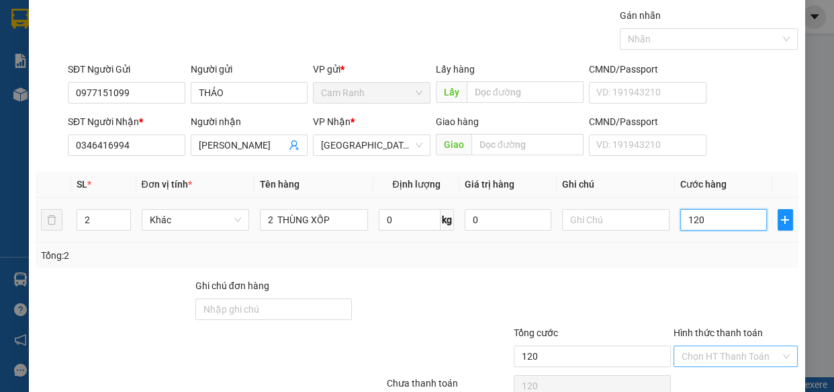
scroll to position [105, 0]
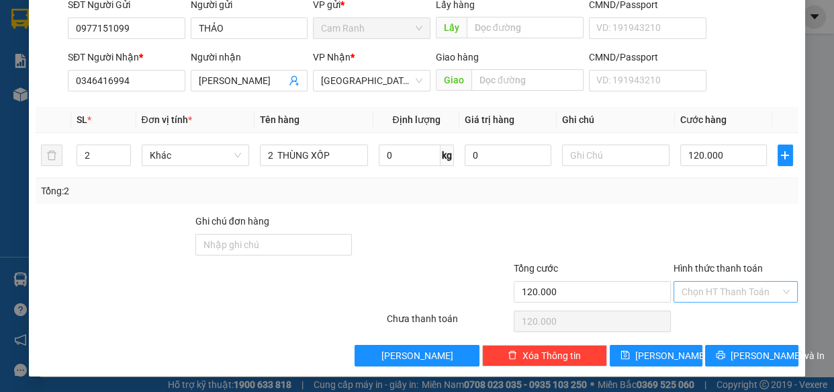
click at [740, 295] on input "Hình thức thanh toán" at bounding box center [731, 292] width 99 height 20
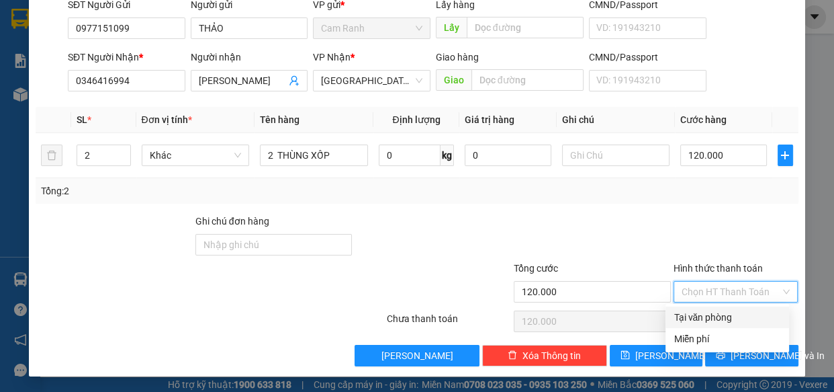
click at [722, 319] on div "Tại văn phòng" at bounding box center [728, 317] width 108 height 15
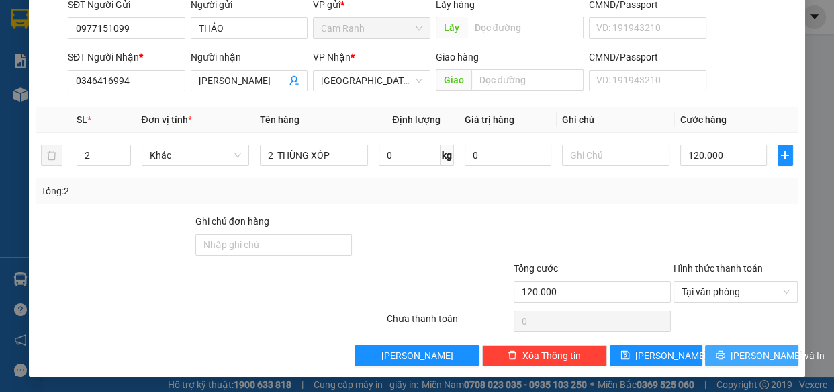
click at [745, 355] on span "[PERSON_NAME] và In" at bounding box center [778, 355] width 94 height 15
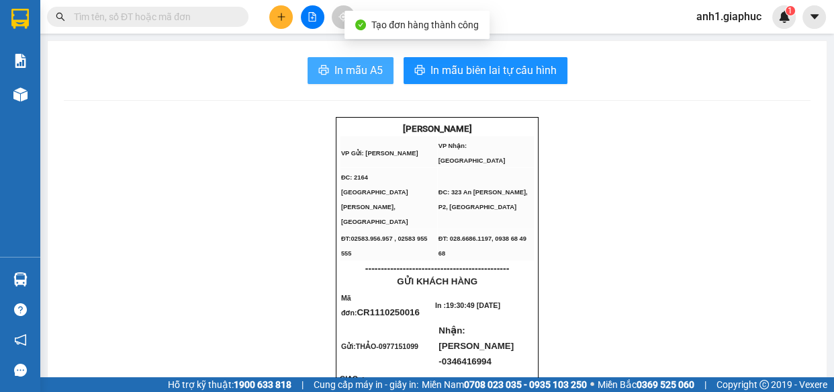
click at [346, 71] on span "In mẫu A5" at bounding box center [359, 70] width 48 height 17
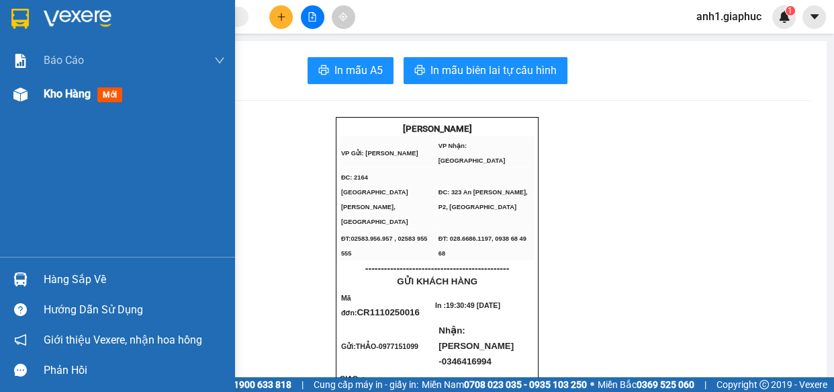
click at [65, 97] on span "Kho hàng" at bounding box center [67, 93] width 47 height 13
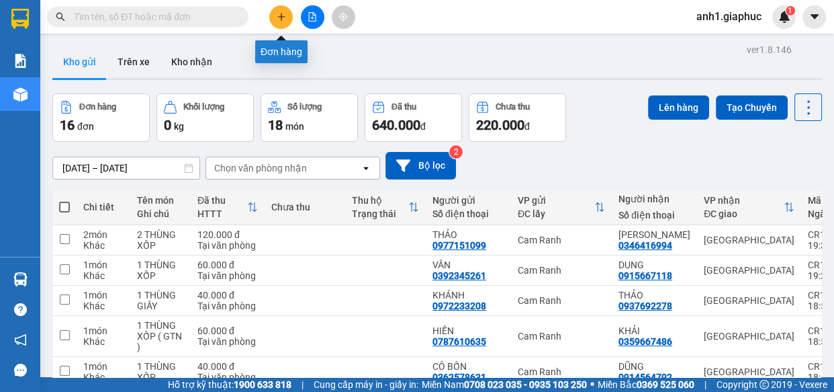
click at [275, 15] on button at bounding box center [281, 17] width 24 height 24
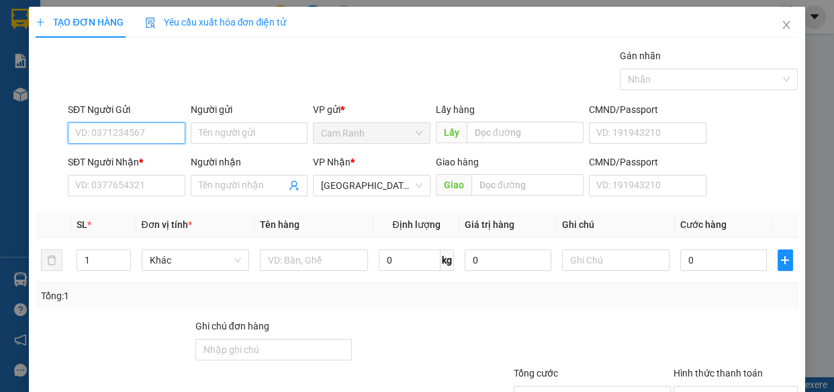
click at [137, 130] on input "SĐT Người Gửi" at bounding box center [127, 133] width 118 height 22
click at [134, 130] on input "SĐT Người Gửi" at bounding box center [127, 133] width 118 height 22
click at [126, 161] on div "0835277545 - HẰNG SỐ 9" at bounding box center [129, 160] width 109 height 15
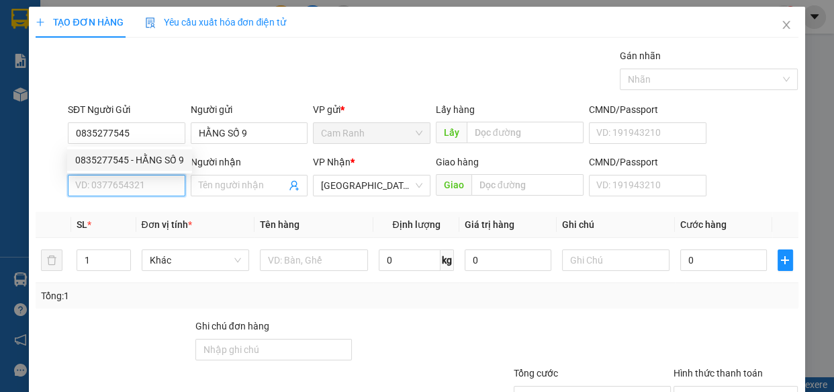
click at [125, 178] on input "SĐT Người Nhận *" at bounding box center [127, 186] width 118 height 22
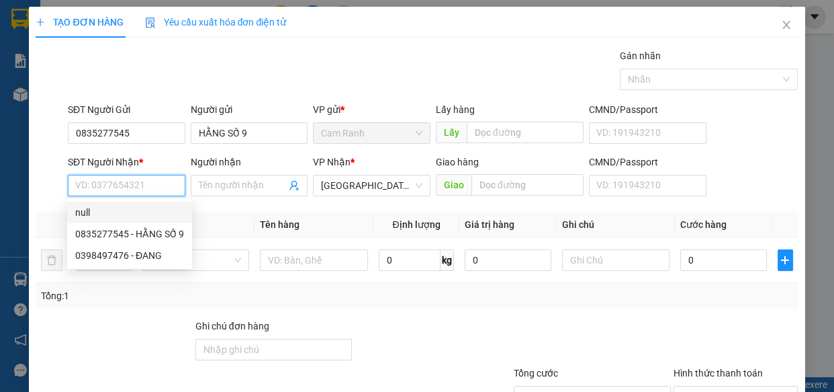
click at [97, 187] on input "SĐT Người Nhận *" at bounding box center [127, 186] width 118 height 22
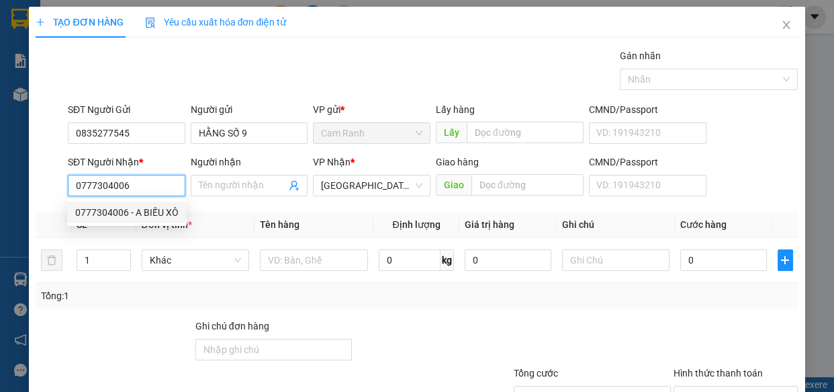
click at [159, 214] on div "0777304006 - A BIẾU XÔ" at bounding box center [126, 212] width 103 height 15
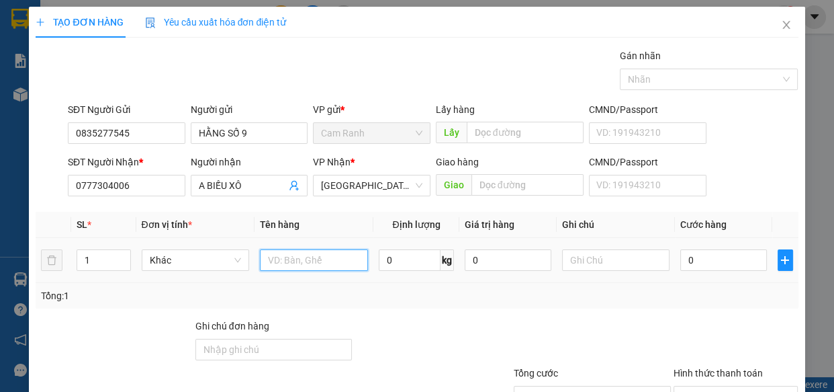
click at [270, 256] on input "text" at bounding box center [314, 260] width 108 height 22
click at [701, 266] on input "0" at bounding box center [724, 260] width 87 height 22
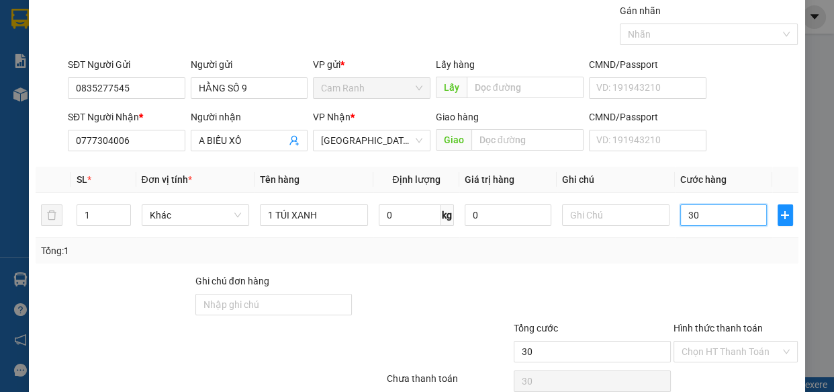
scroll to position [105, 0]
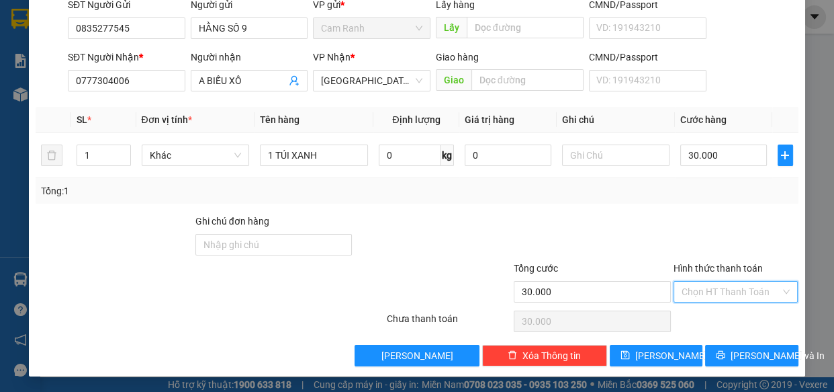
click at [701, 292] on input "Hình thức thanh toán" at bounding box center [731, 292] width 99 height 20
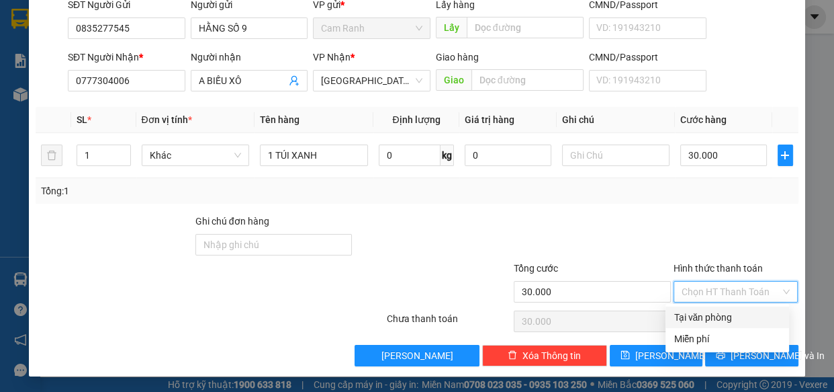
click at [702, 314] on div "Tại văn phòng" at bounding box center [728, 317] width 108 height 15
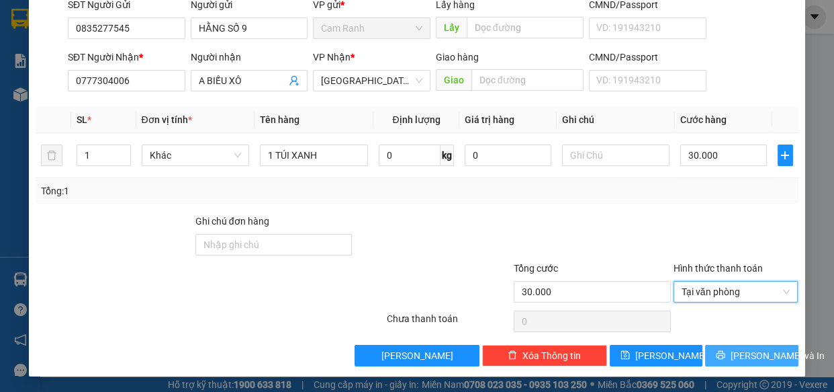
click at [722, 350] on icon "printer" at bounding box center [720, 354] width 9 height 9
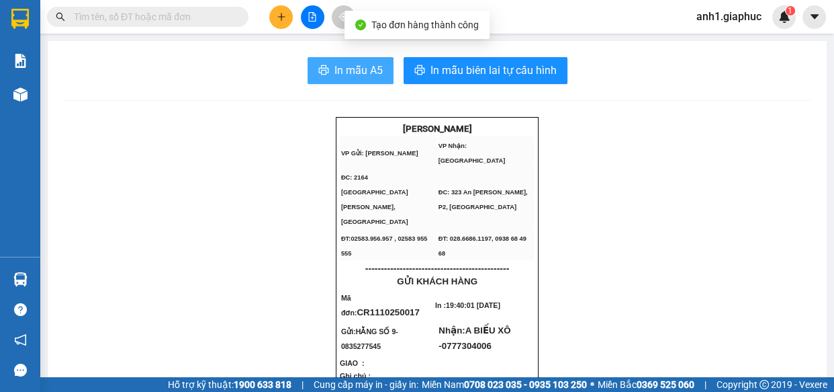
drag, startPoint x: 352, startPoint y: 71, endPoint x: 635, endPoint y: 227, distance: 323.3
click at [352, 72] on span "In mẫu A5" at bounding box center [359, 70] width 48 height 17
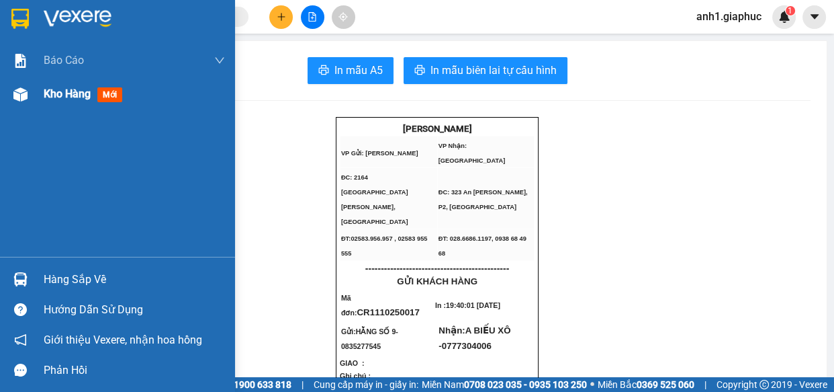
click at [69, 93] on span "Kho hàng" at bounding box center [67, 93] width 47 height 13
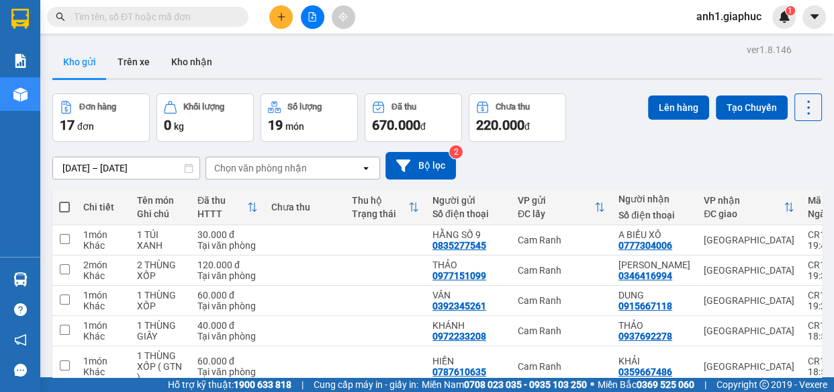
click at [280, 19] on icon "plus" at bounding box center [281, 16] width 9 height 9
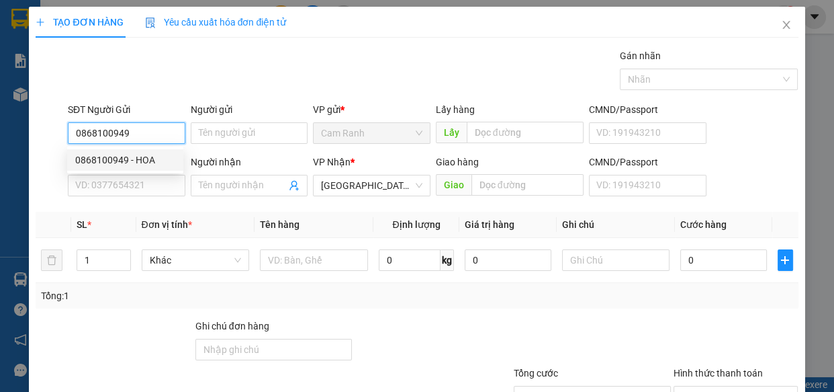
click at [115, 160] on div "0868100949 - HOA" at bounding box center [125, 160] width 100 height 15
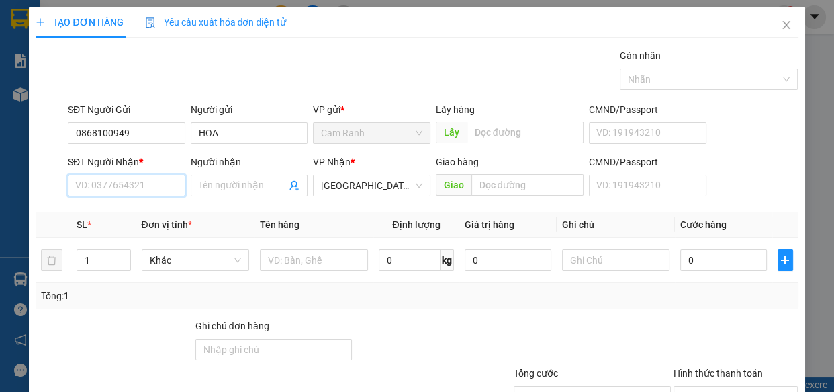
click at [111, 181] on input "SĐT Người Nhận *" at bounding box center [127, 186] width 118 height 22
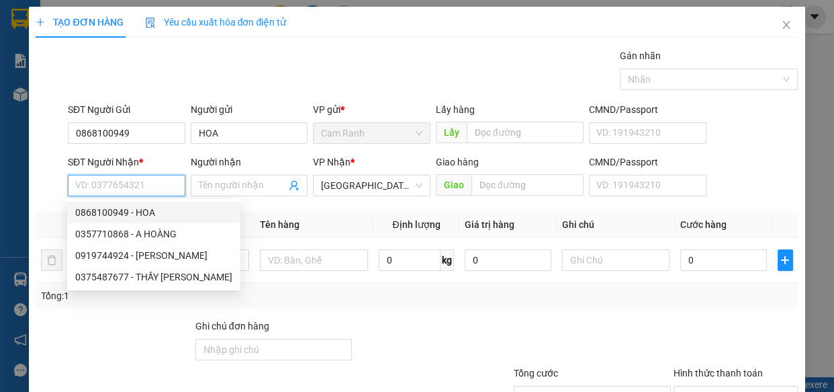
click at [93, 185] on input "SĐT Người Nhận *" at bounding box center [127, 186] width 118 height 22
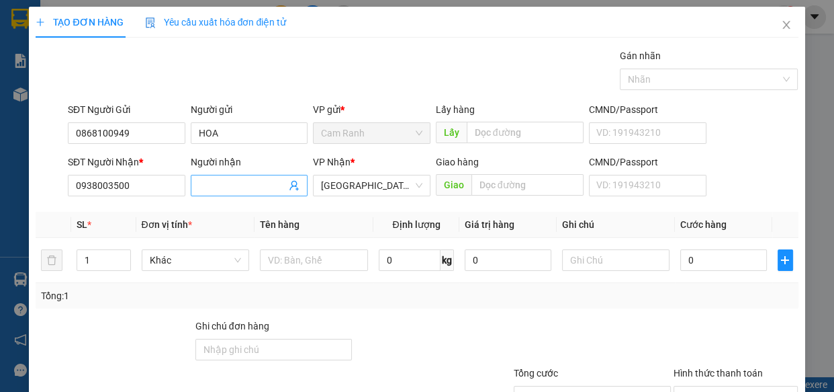
click at [215, 187] on input "Người nhận" at bounding box center [243, 185] width 88 height 15
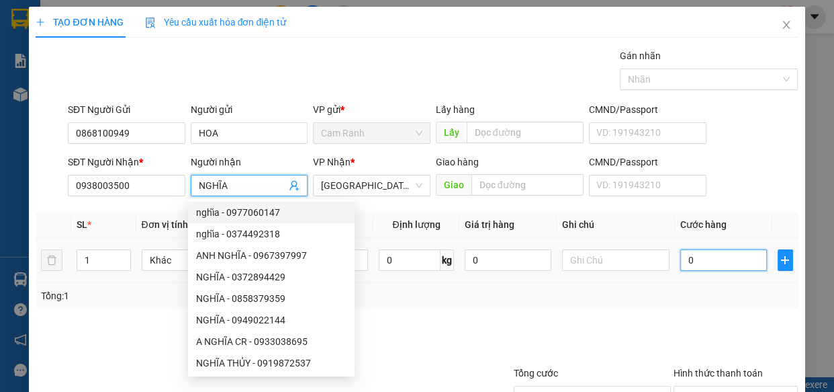
click at [681, 252] on input "0" at bounding box center [724, 260] width 87 height 22
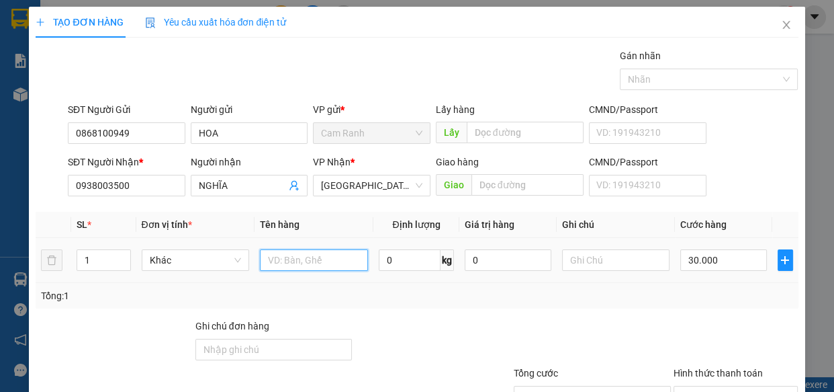
click at [295, 264] on input "text" at bounding box center [314, 260] width 108 height 22
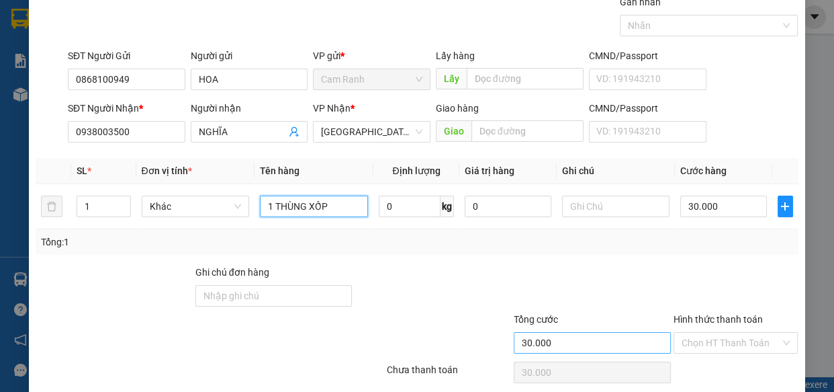
scroll to position [105, 0]
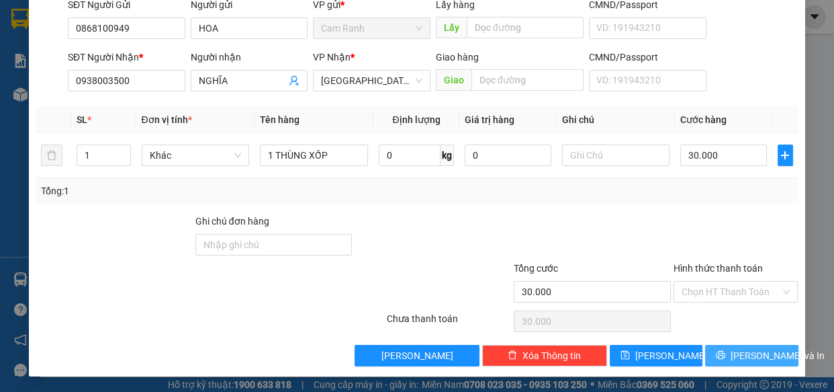
click at [727, 353] on button "[PERSON_NAME] và In" at bounding box center [751, 356] width 93 height 22
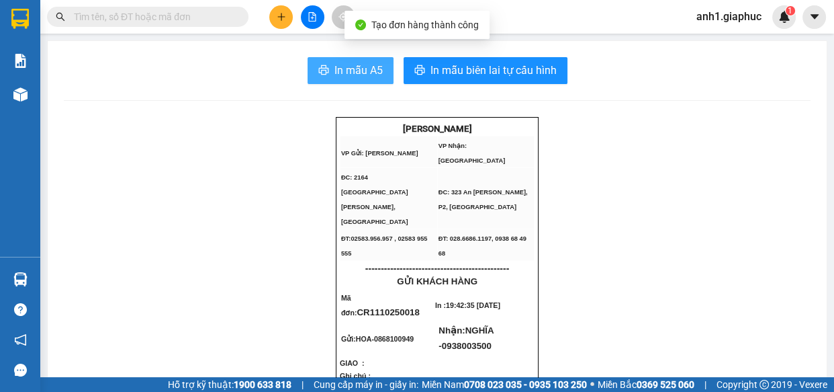
click at [335, 73] on span "In mẫu A5" at bounding box center [359, 70] width 48 height 17
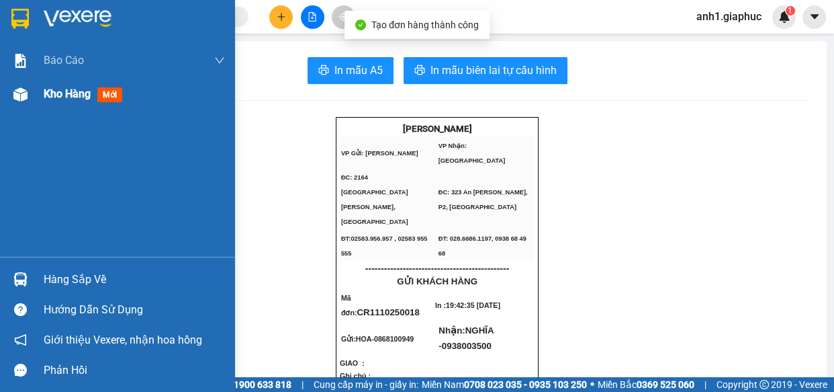
click at [73, 93] on span "Kho hàng" at bounding box center [67, 93] width 47 height 13
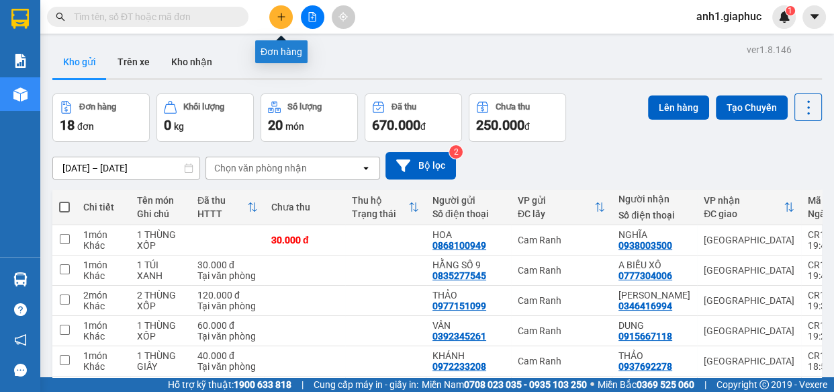
click at [277, 9] on button at bounding box center [281, 17] width 24 height 24
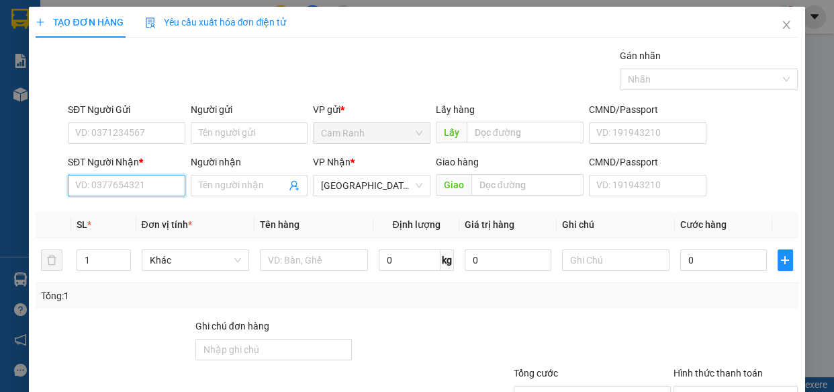
click at [113, 184] on input "SĐT Người Nhận *" at bounding box center [127, 186] width 118 height 22
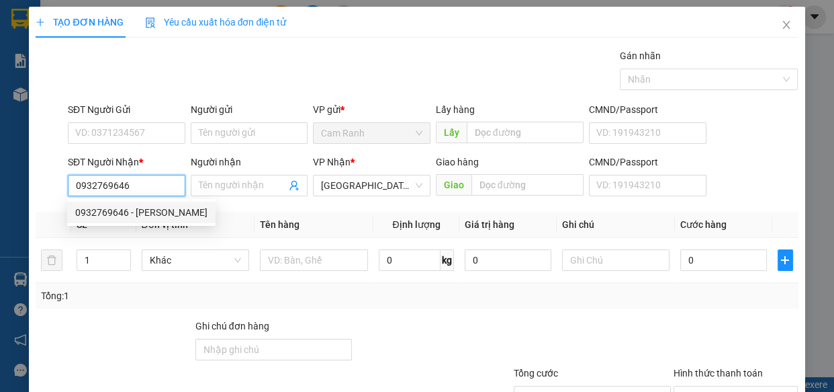
drag, startPoint x: 110, startPoint y: 210, endPoint x: 111, endPoint y: 197, distance: 12.8
click at [111, 210] on div "0932769646 - HOÀNG LONG" at bounding box center [141, 212] width 132 height 15
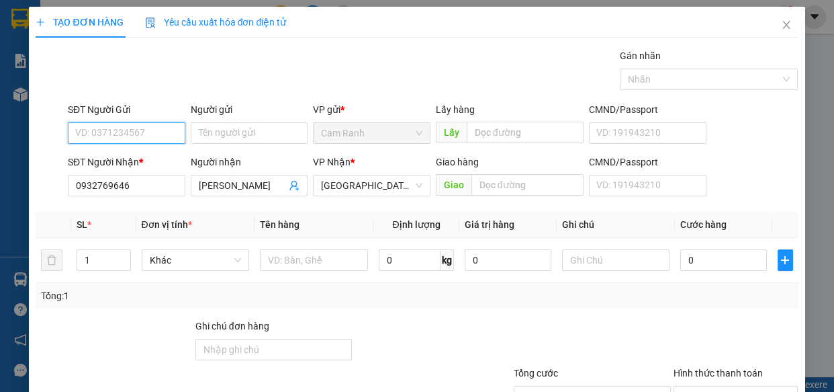
click at [110, 138] on input "SĐT Người Gửi" at bounding box center [127, 133] width 118 height 22
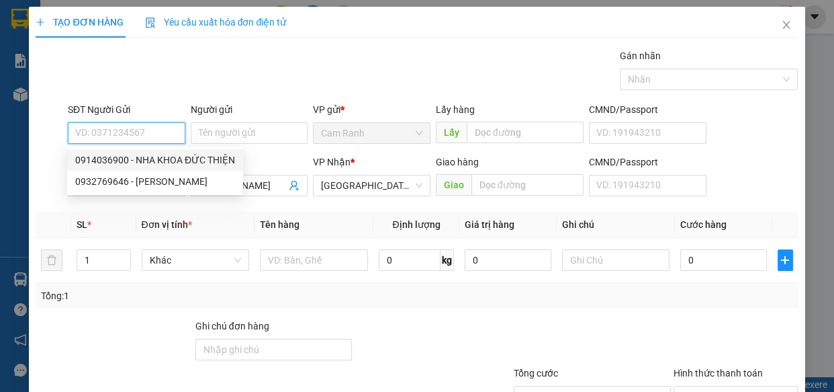
click at [159, 159] on div "0914036900 - NHA KHOA ĐỨC THIỆN" at bounding box center [155, 160] width 160 height 15
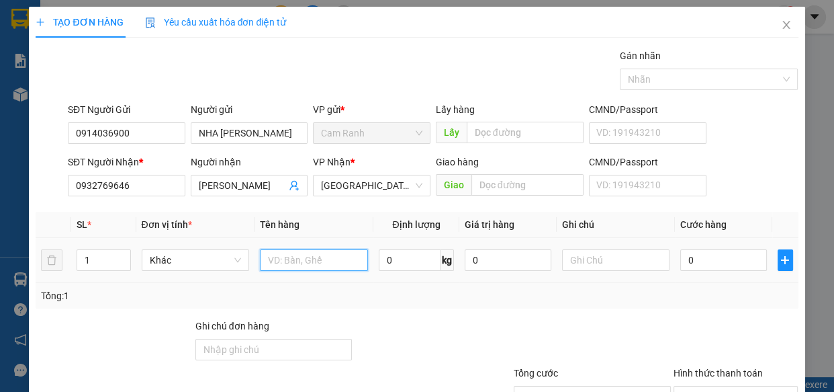
click at [301, 265] on input "text" at bounding box center [314, 260] width 108 height 22
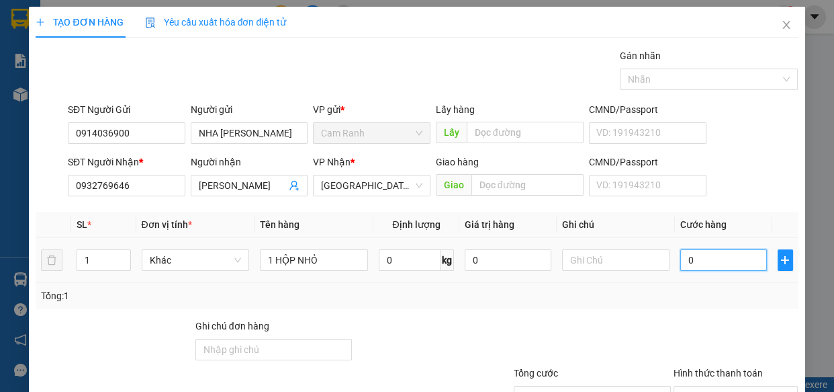
click at [697, 257] on input "0" at bounding box center [724, 260] width 87 height 22
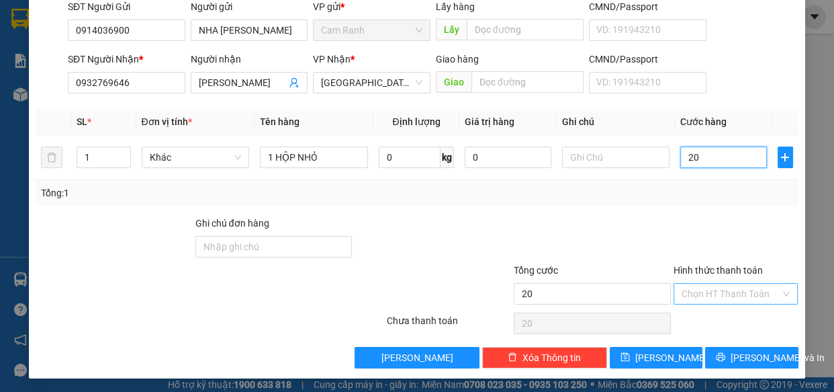
scroll to position [105, 0]
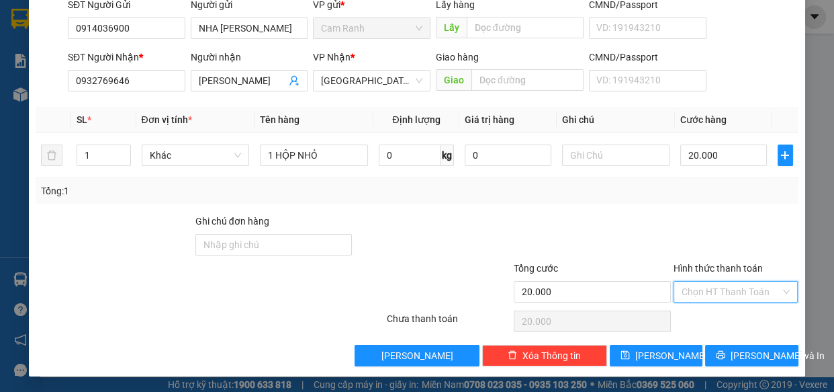
drag, startPoint x: 717, startPoint y: 286, endPoint x: 733, endPoint y: 320, distance: 37.9
click at [716, 286] on input "Hình thức thanh toán" at bounding box center [731, 292] width 99 height 20
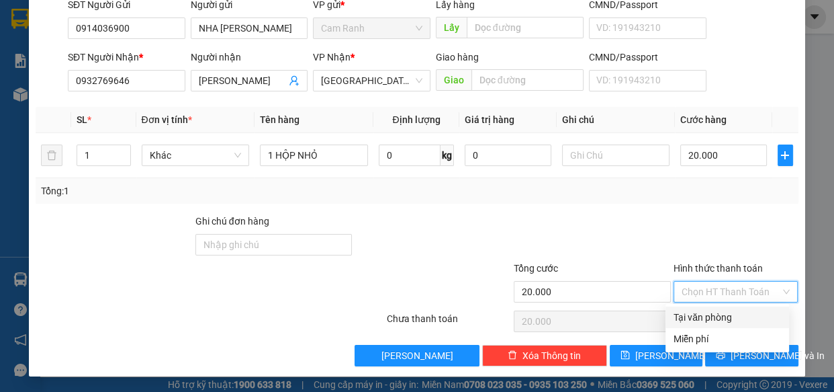
click at [725, 320] on div "Tại văn phòng" at bounding box center [728, 317] width 108 height 15
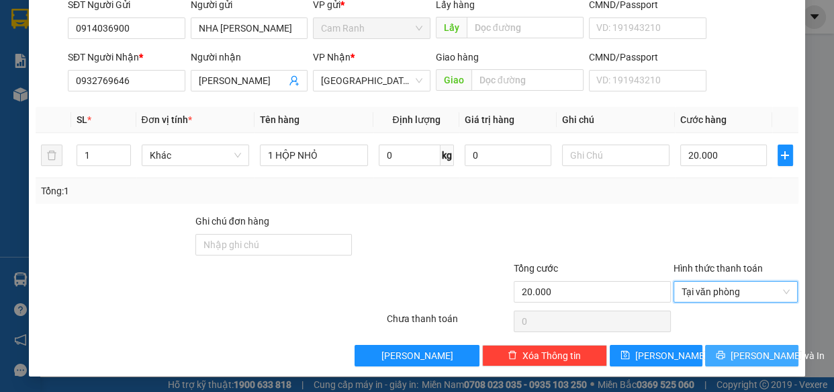
click at [734, 346] on button "[PERSON_NAME] và In" at bounding box center [751, 356] width 93 height 22
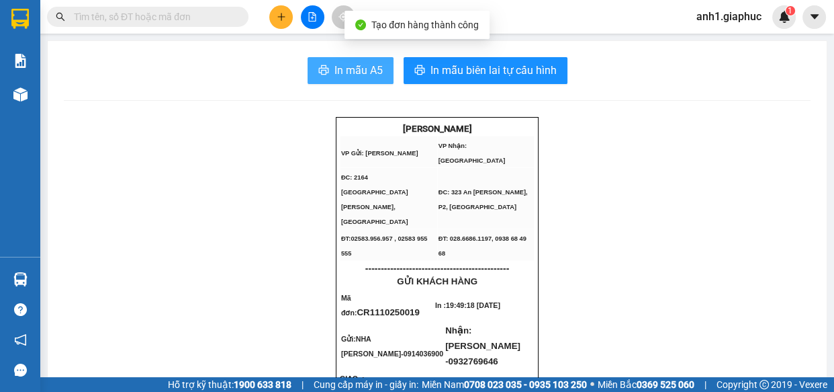
click at [349, 65] on span "In mẫu A5" at bounding box center [359, 70] width 48 height 17
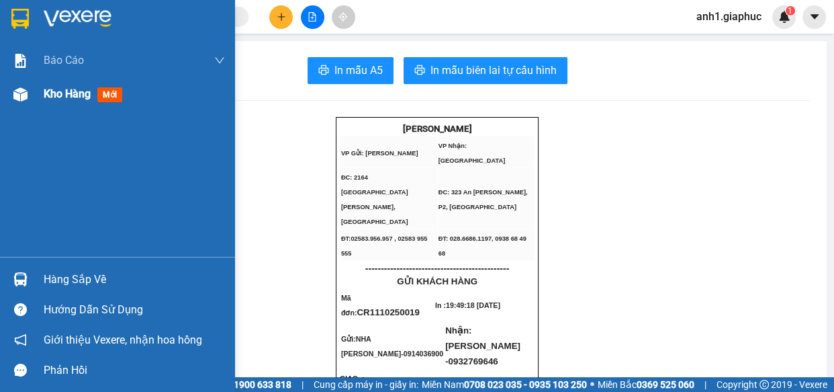
click at [50, 99] on span "Kho hàng" at bounding box center [67, 93] width 47 height 13
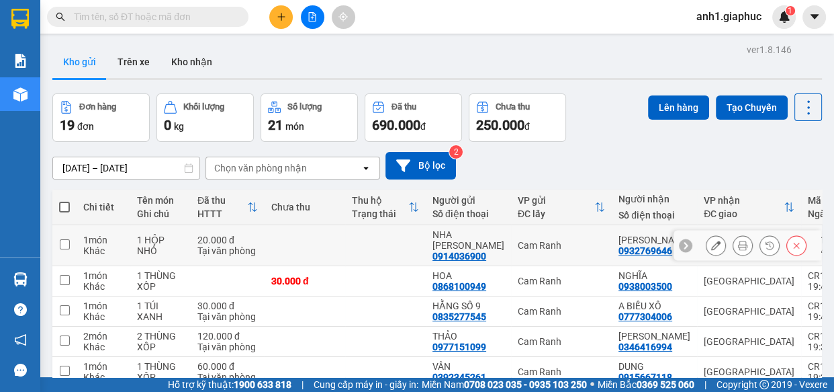
click at [738, 244] on icon at bounding box center [742, 245] width 9 height 9
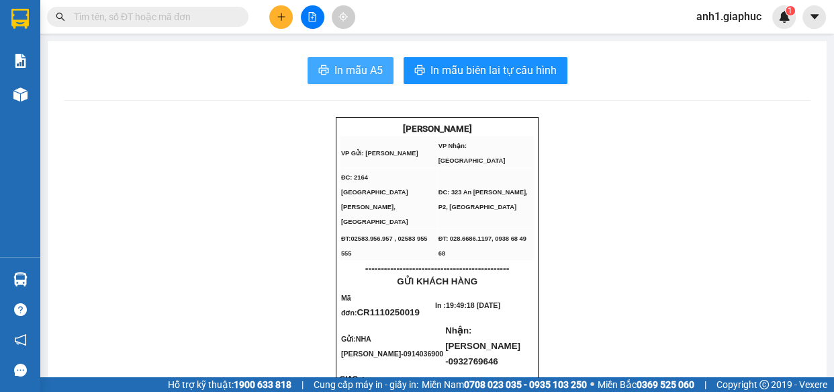
click at [355, 63] on span "In mẫu A5" at bounding box center [359, 70] width 48 height 17
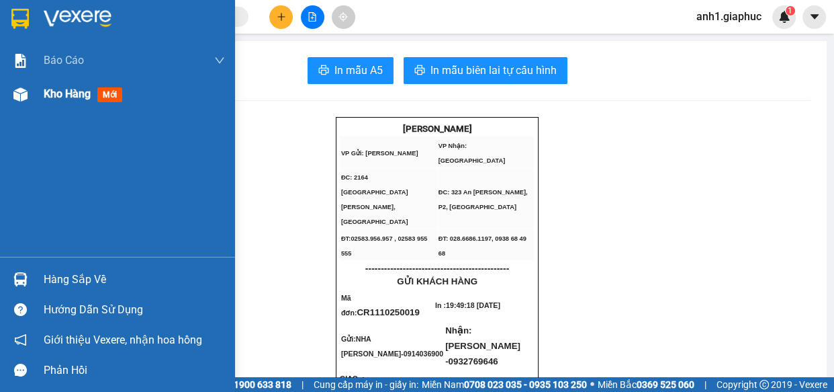
click at [53, 97] on span "Kho hàng" at bounding box center [67, 93] width 47 height 13
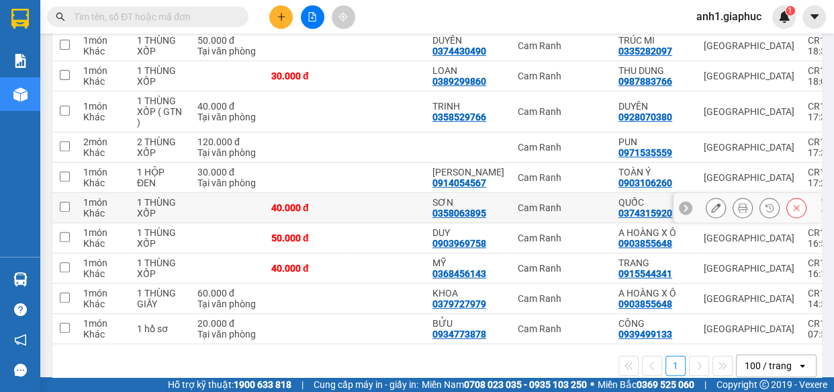
scroll to position [488, 0]
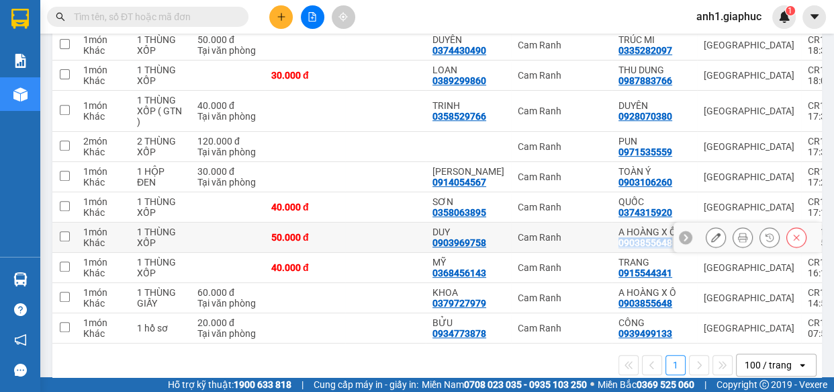
drag, startPoint x: 607, startPoint y: 241, endPoint x: 660, endPoint y: 244, distance: 52.5
click at [660, 244] on td "A HOÀNG X Ô 0903855648" at bounding box center [654, 237] width 85 height 30
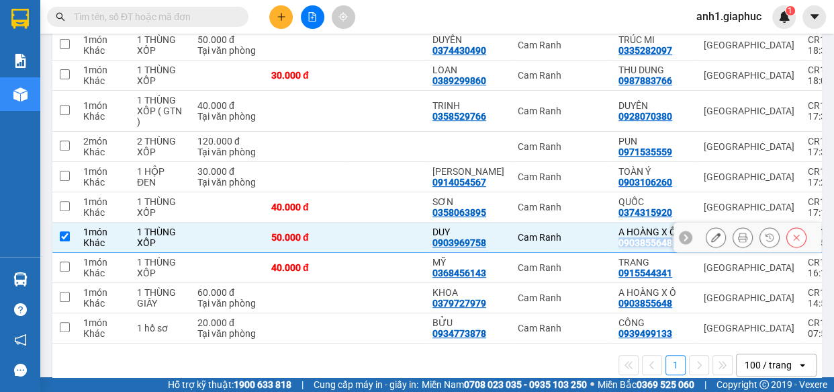
copy div "0903855648"
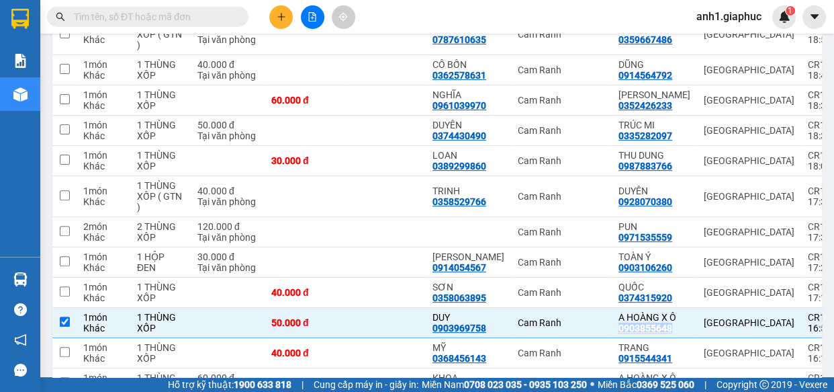
scroll to position [244, 0]
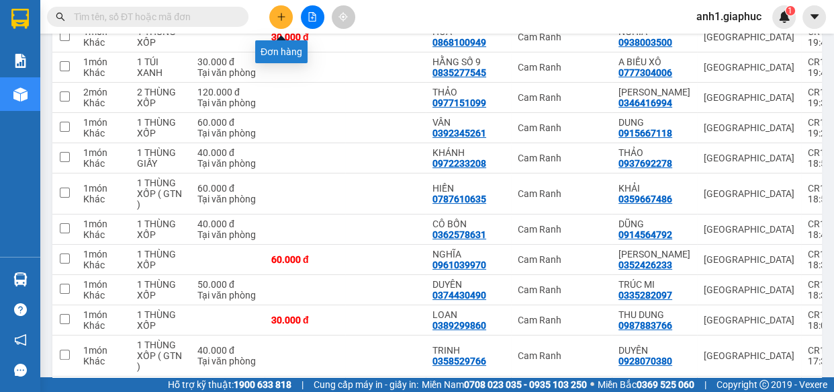
click at [278, 16] on icon "plus" at bounding box center [280, 16] width 7 height 1
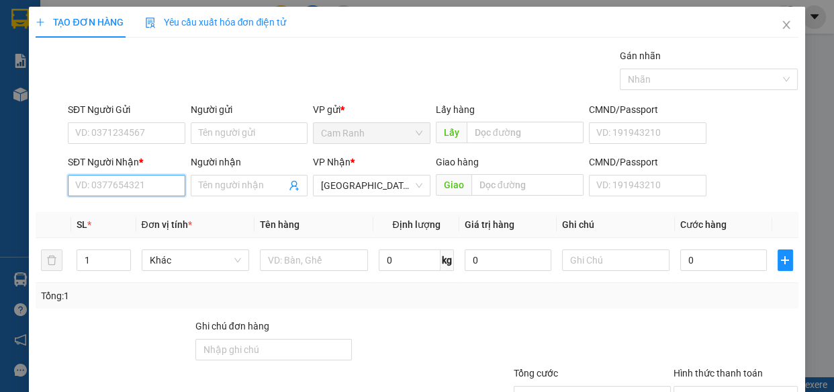
paste input "0903855648"
click at [146, 212] on div "0903855648 - A HOÀNG X Ô" at bounding box center [134, 212] width 118 height 15
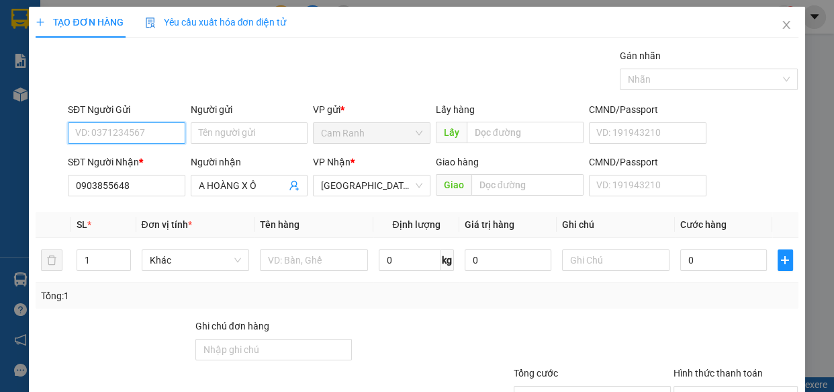
click at [134, 134] on input "SĐT Người Gửi" at bounding box center [127, 133] width 118 height 22
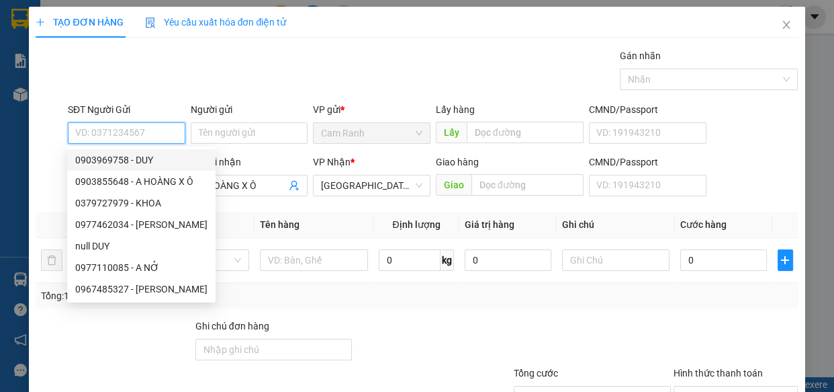
click at [134, 156] on div "0903969758 - DUY" at bounding box center [141, 160] width 132 height 15
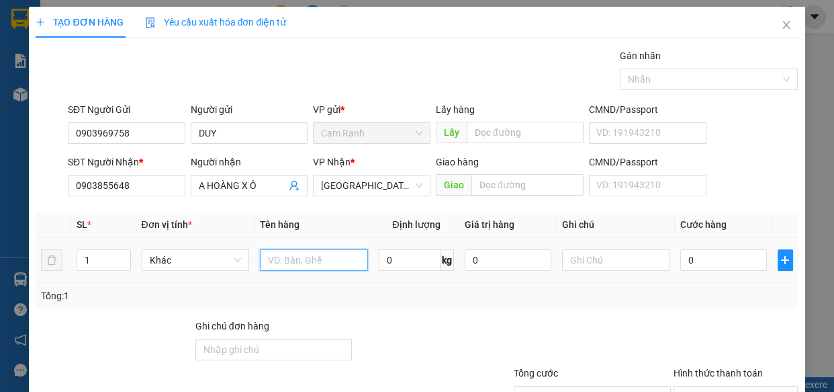
click at [287, 267] on input "text" at bounding box center [314, 260] width 108 height 22
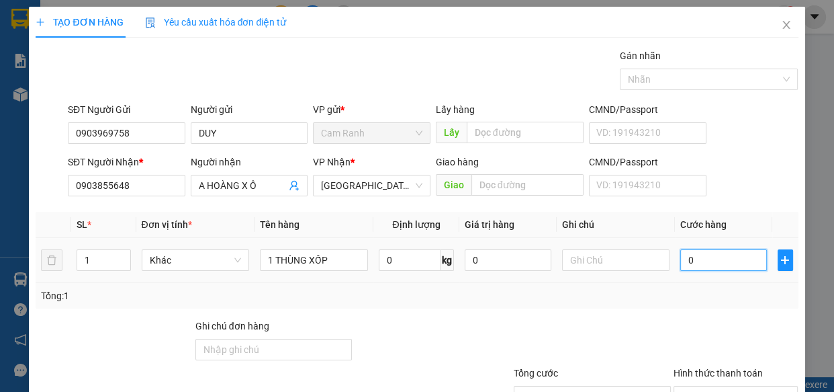
click at [692, 261] on input "0" at bounding box center [724, 260] width 87 height 22
click at [681, 261] on input "0" at bounding box center [724, 260] width 87 height 22
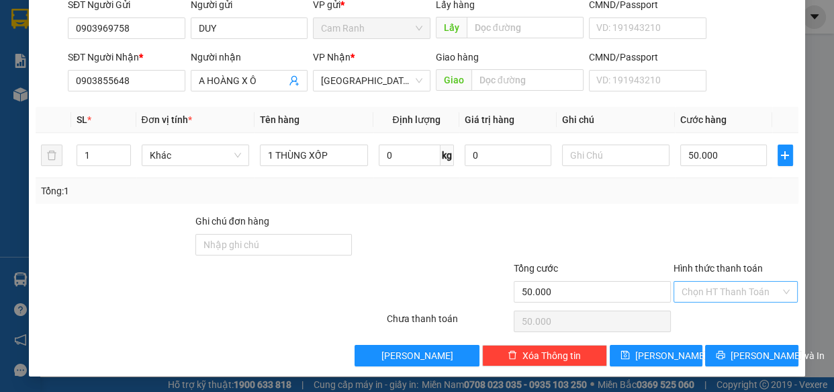
click at [701, 288] on input "Hình thức thanh toán" at bounding box center [731, 292] width 99 height 20
click at [673, 226] on div at bounding box center [737, 237] width 128 height 47
click at [735, 352] on span "[PERSON_NAME] và In" at bounding box center [778, 355] width 94 height 15
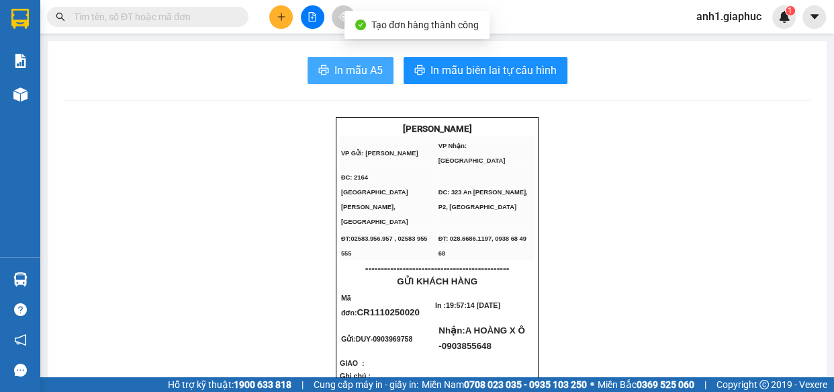
click at [369, 73] on span "In mẫu A5" at bounding box center [359, 70] width 48 height 17
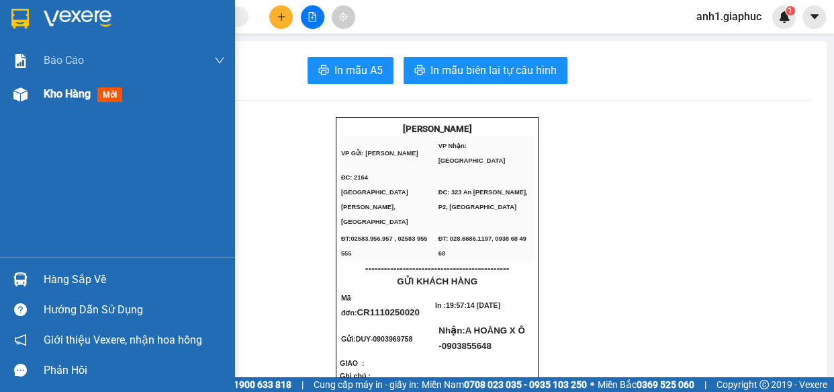
click at [27, 93] on img at bounding box center [20, 94] width 14 height 14
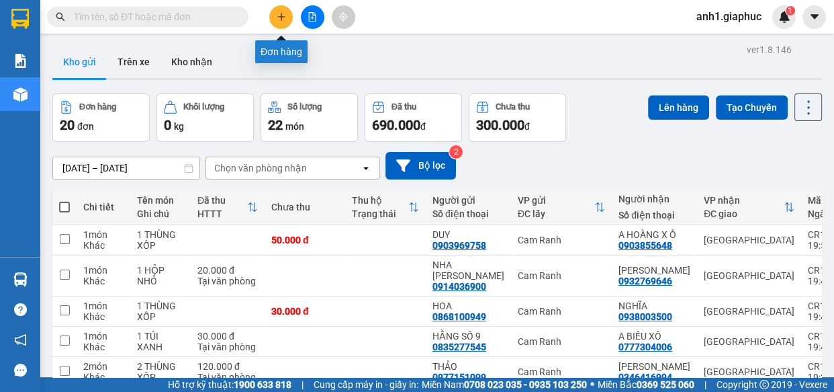
click at [281, 17] on icon "plus" at bounding box center [280, 16] width 7 height 1
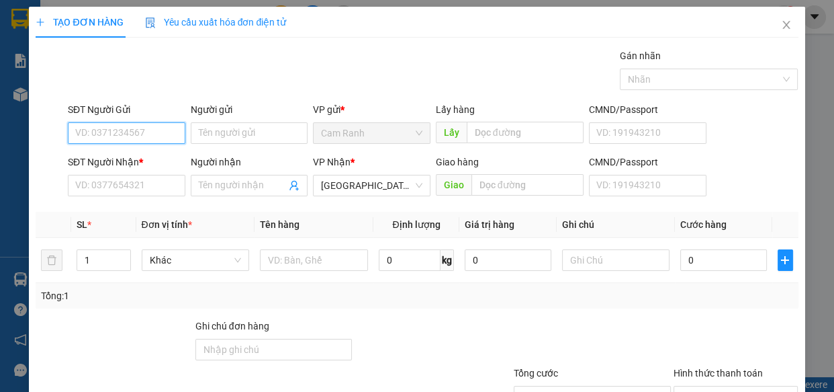
click at [132, 134] on input "SĐT Người Gửi" at bounding box center [127, 133] width 118 height 22
click at [138, 154] on div "0987144663 - TRÚC" at bounding box center [125, 160] width 100 height 15
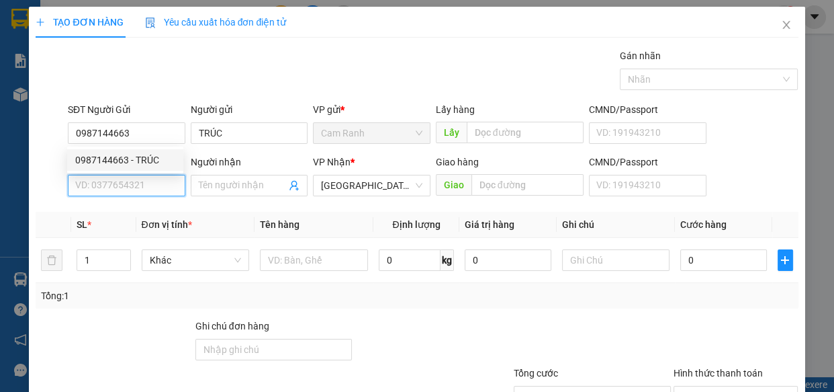
click at [123, 189] on input "SĐT Người Nhận *" at bounding box center [127, 186] width 118 height 22
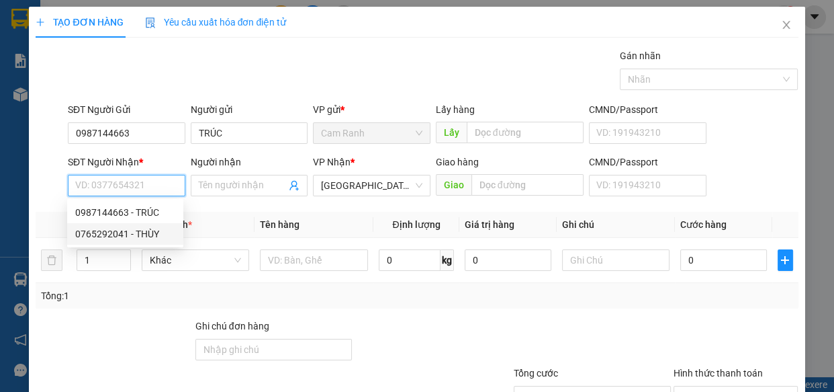
click at [138, 233] on div "0765292041 - THÙY" at bounding box center [125, 233] width 100 height 15
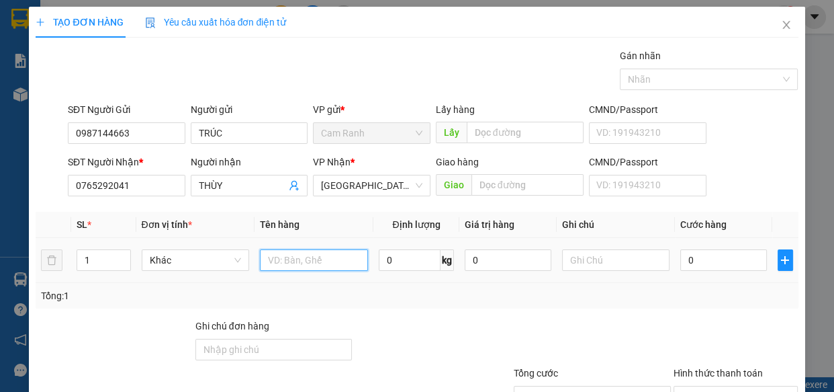
click at [277, 264] on input "text" at bounding box center [314, 260] width 108 height 22
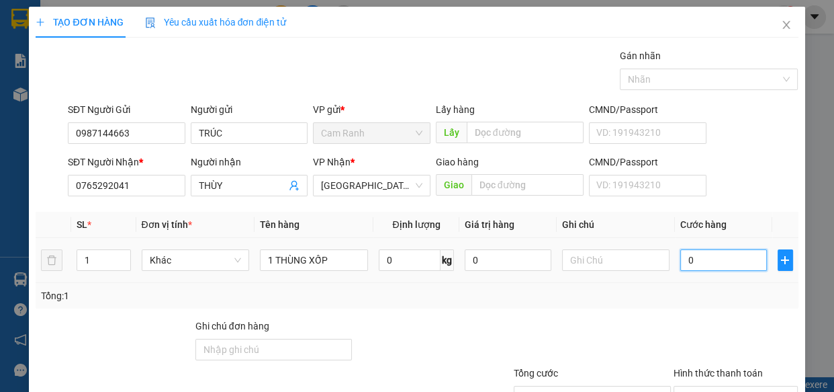
click at [693, 267] on input "0" at bounding box center [724, 260] width 87 height 22
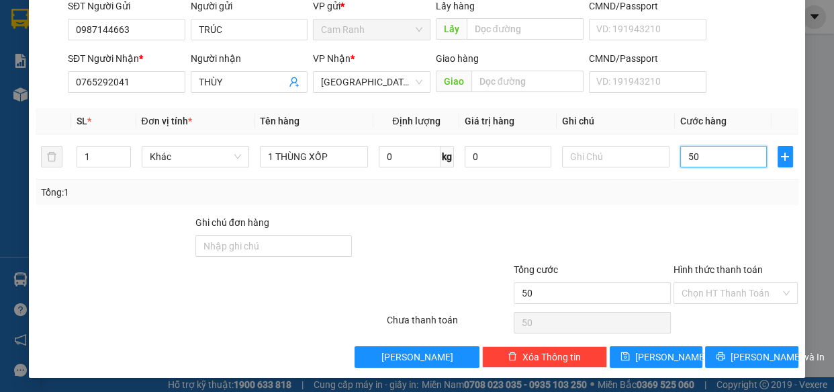
scroll to position [105, 0]
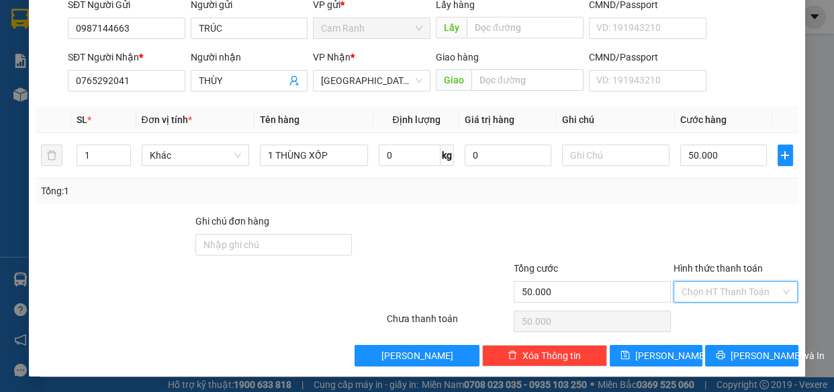
click at [710, 298] on input "Hình thức thanh toán" at bounding box center [731, 292] width 99 height 20
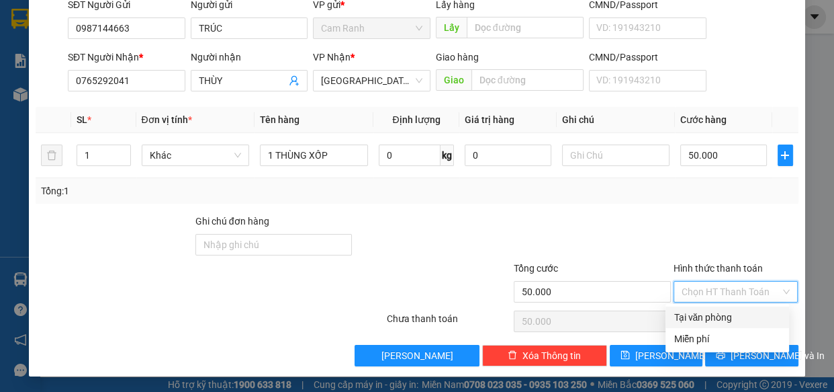
click at [710, 318] on div "Tại văn phòng" at bounding box center [728, 317] width 108 height 15
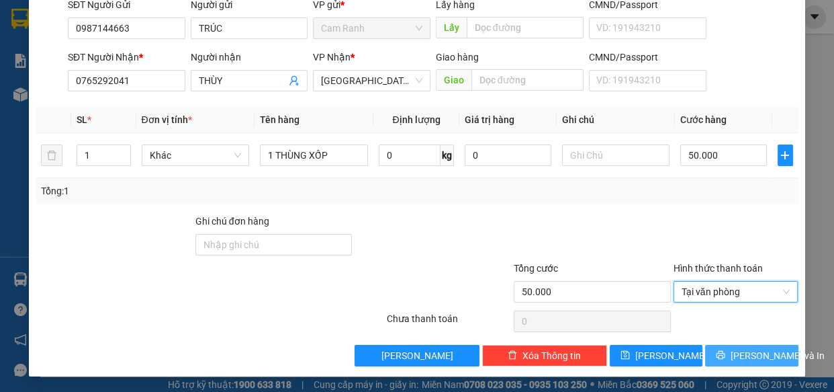
click at [724, 351] on icon "printer" at bounding box center [721, 355] width 9 height 9
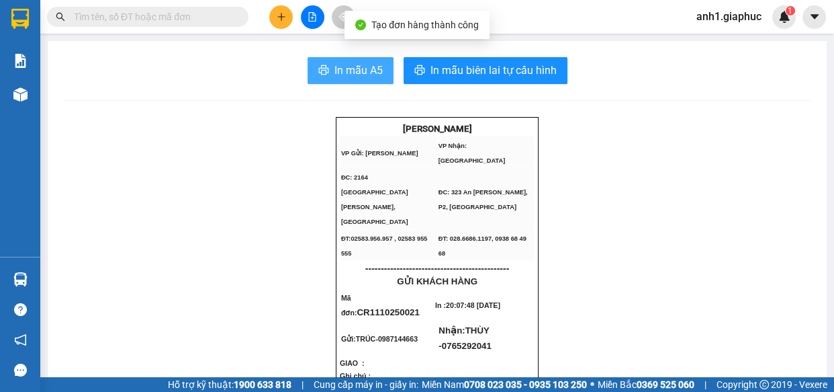
click at [372, 79] on span "In mẫu A5" at bounding box center [359, 70] width 48 height 17
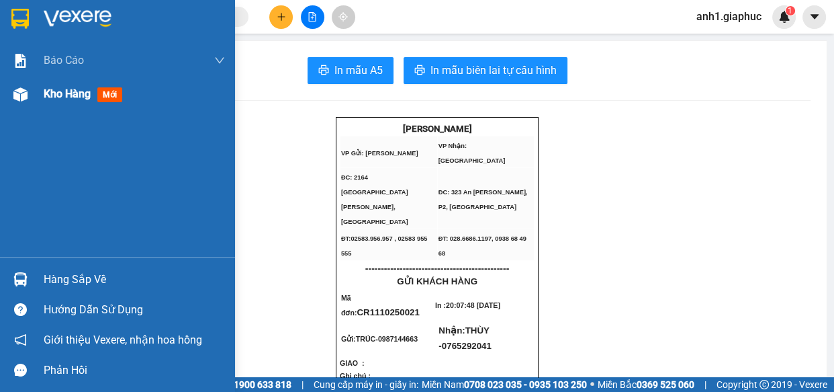
drag, startPoint x: 62, startPoint y: 89, endPoint x: 71, endPoint y: 94, distance: 10.3
click at [62, 88] on span "Kho hàng" at bounding box center [67, 93] width 47 height 13
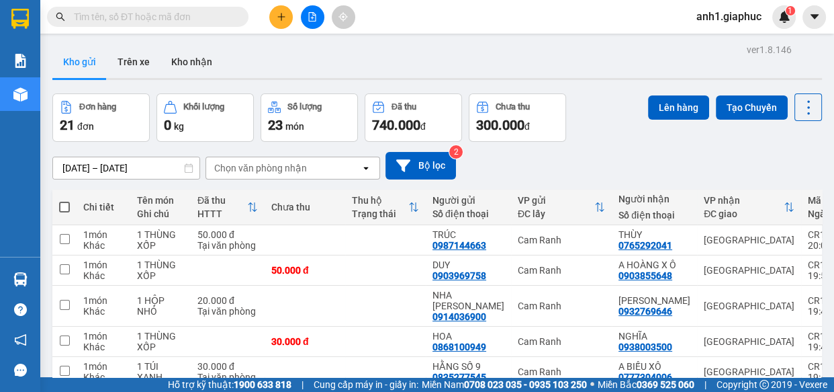
click at [290, 15] on button at bounding box center [281, 17] width 24 height 24
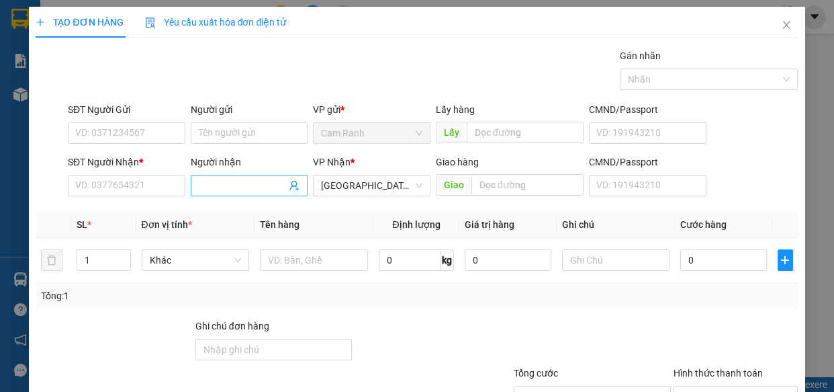
click at [217, 188] on input "Người nhận" at bounding box center [243, 185] width 88 height 15
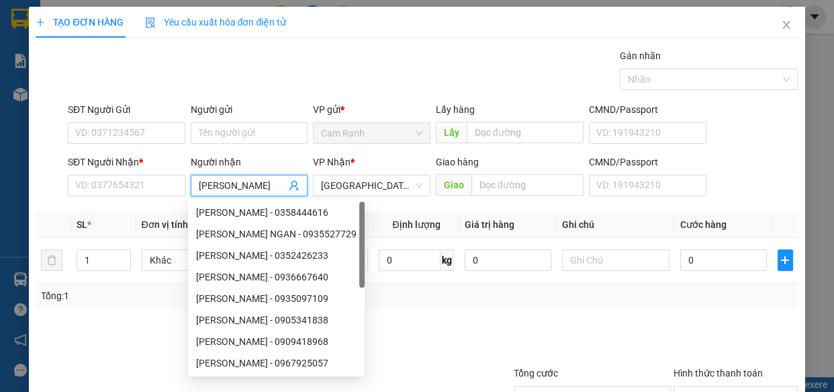
type input "[PERSON_NAME]"
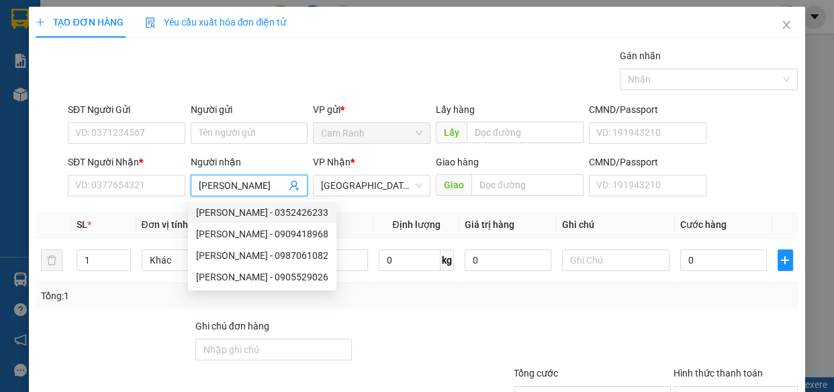
click at [257, 208] on div "[PERSON_NAME] - 0352426233" at bounding box center [262, 212] width 132 height 15
type input "0352426233"
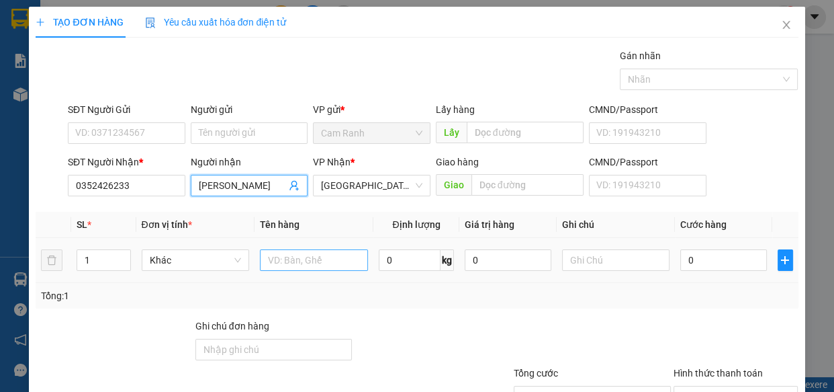
type input "[PERSON_NAME]"
click at [343, 266] on input "text" at bounding box center [314, 260] width 108 height 22
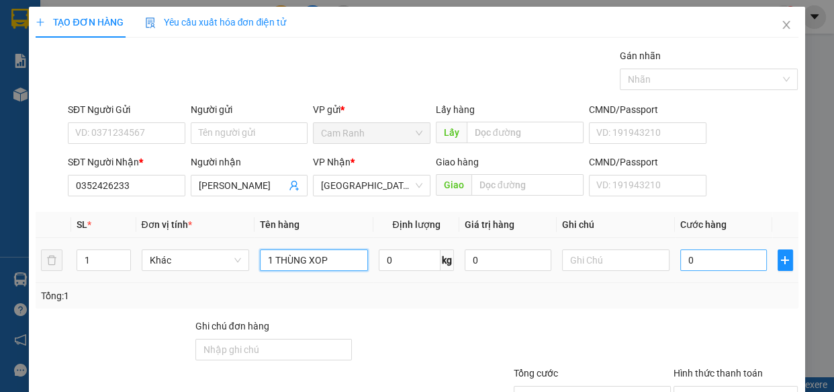
type input "1 THÙNG XOP"
click at [682, 257] on input "0" at bounding box center [724, 260] width 87 height 22
type input "8"
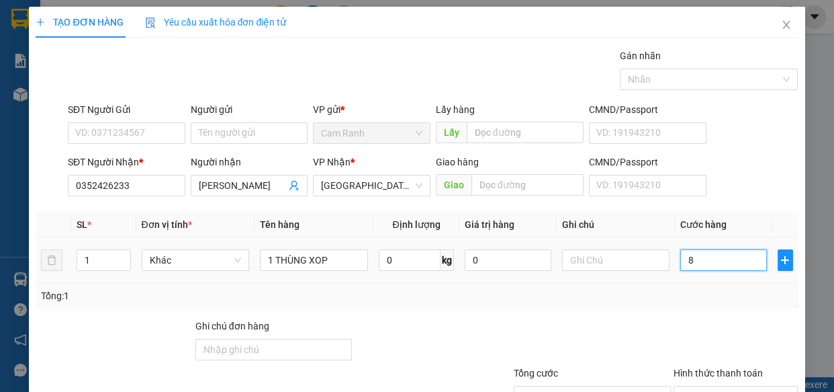
type input "80"
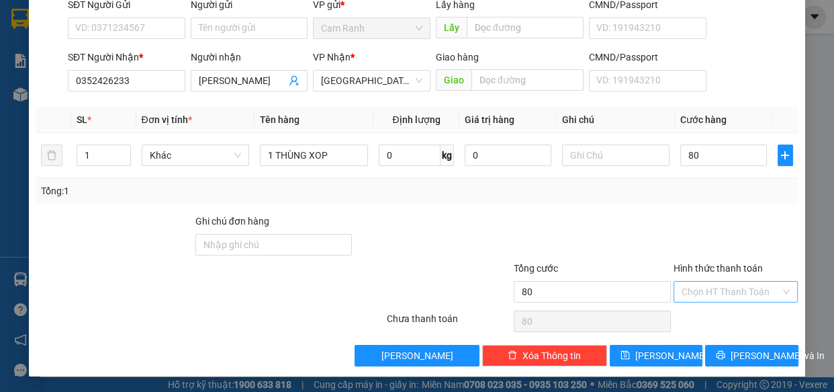
type input "80.000"
click at [717, 298] on input "Hình thức thanh toán" at bounding box center [731, 292] width 99 height 20
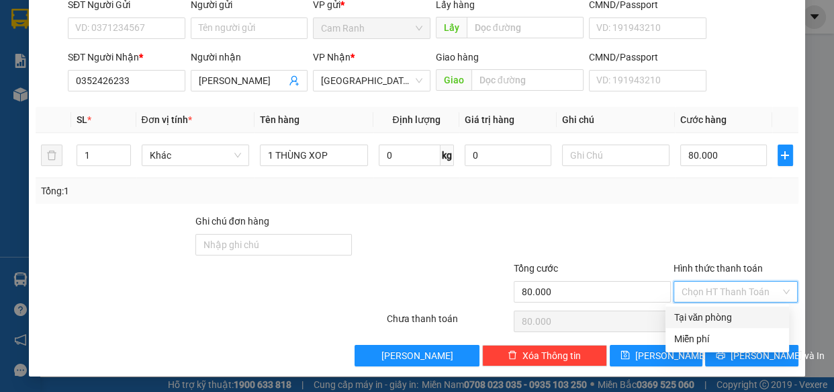
click at [708, 320] on div "Tại văn phòng" at bounding box center [728, 317] width 108 height 15
type input "0"
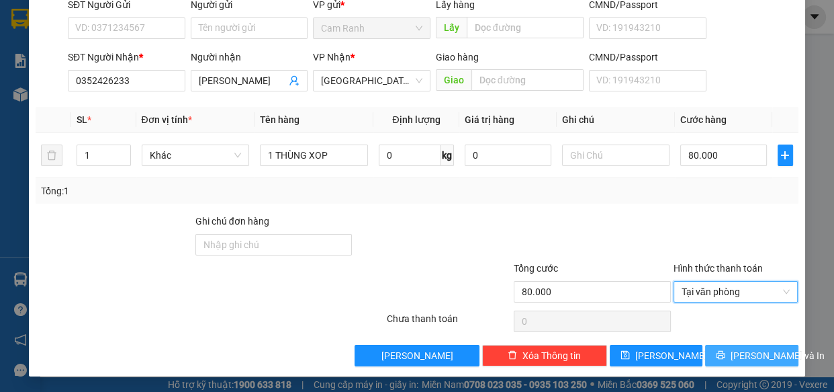
click at [717, 351] on icon "printer" at bounding box center [720, 354] width 9 height 9
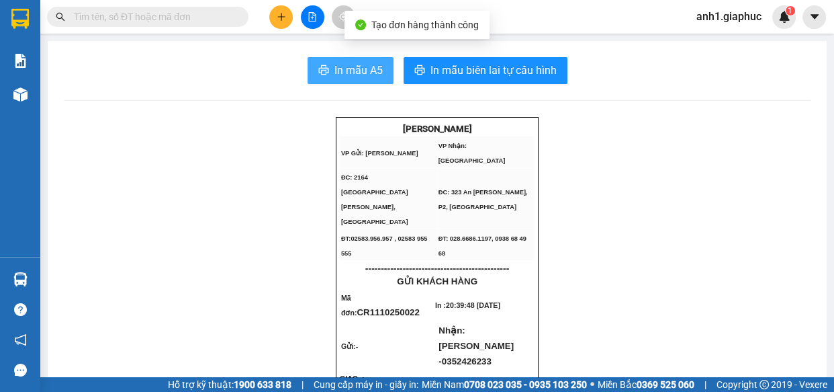
click at [342, 69] on span "In mẫu A5" at bounding box center [359, 70] width 48 height 17
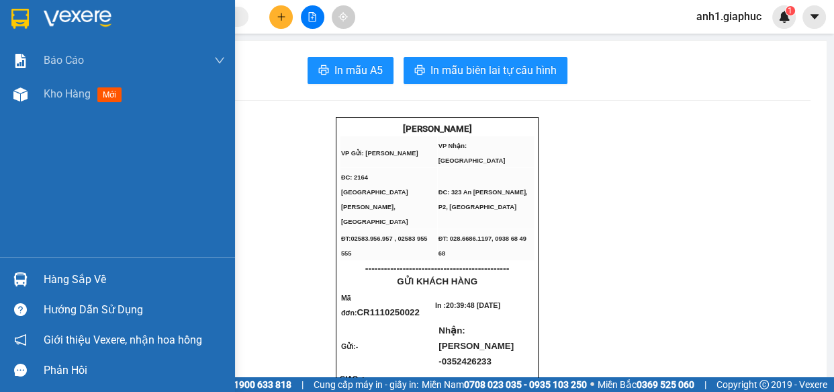
click at [55, 85] on div "Kho hàng mới" at bounding box center [85, 93] width 83 height 17
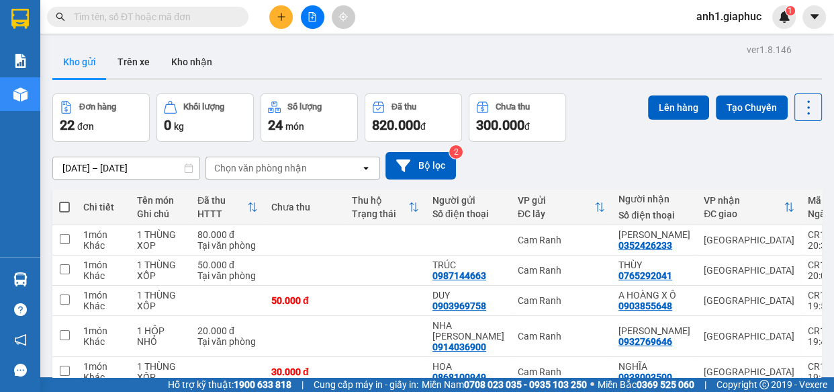
click at [60, 207] on span at bounding box center [64, 207] width 11 height 11
click at [65, 200] on input "checkbox" at bounding box center [65, 200] width 0 height 0
checkbox input "true"
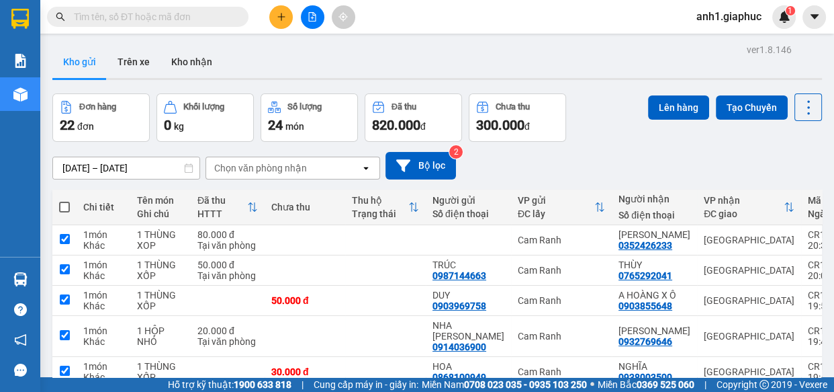
checkbox input "true"
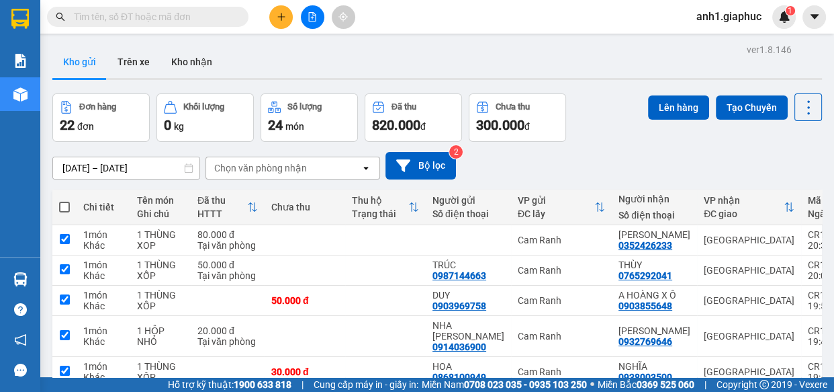
checkbox input "true"
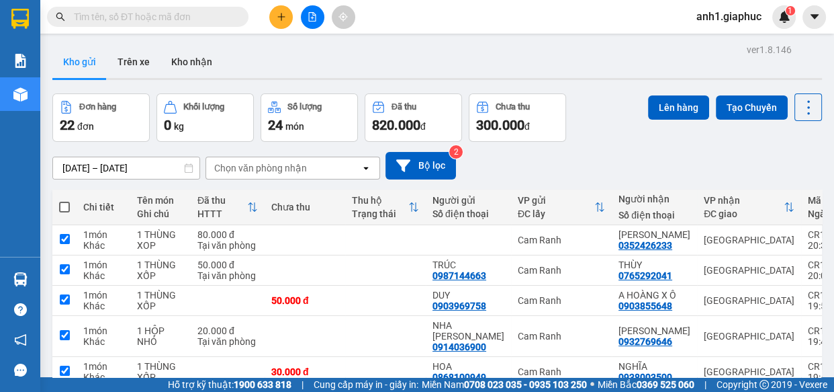
checkbox input "true"
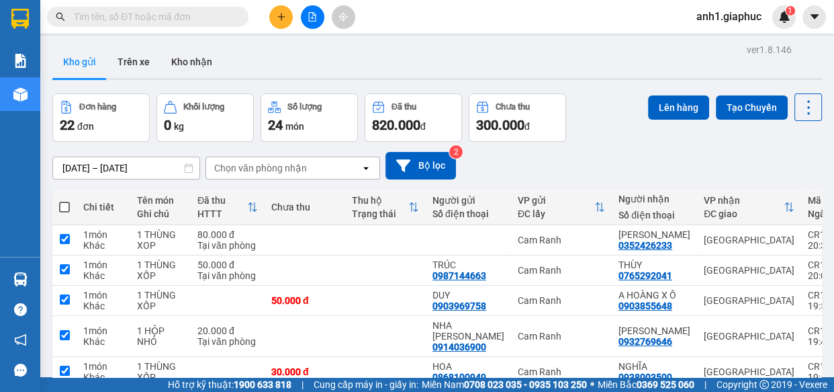
checkbox input "true"
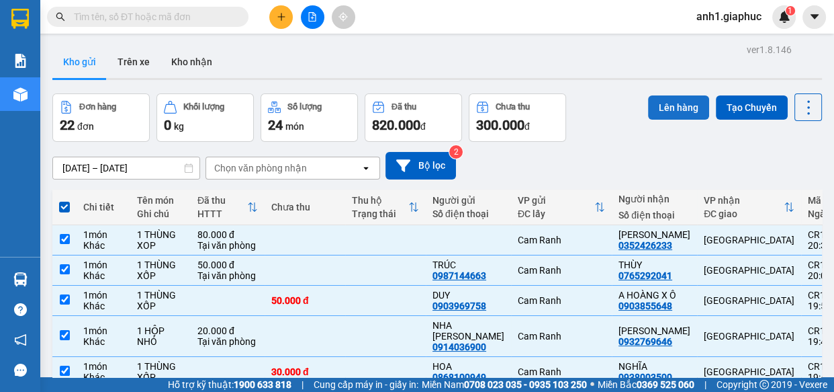
click at [667, 108] on button "Lên hàng" at bounding box center [678, 107] width 61 height 24
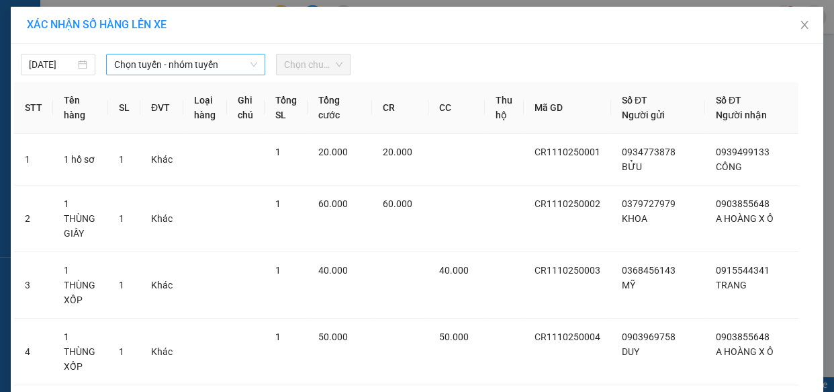
click at [180, 62] on span "Chọn tuyến - nhóm tuyến" at bounding box center [185, 64] width 143 height 20
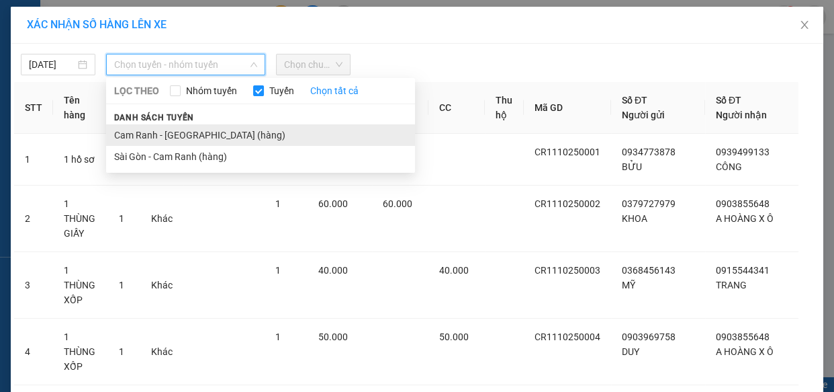
click at [154, 138] on li "Cam Ranh - [GEOGRAPHIC_DATA] (hàng)" at bounding box center [260, 135] width 309 height 22
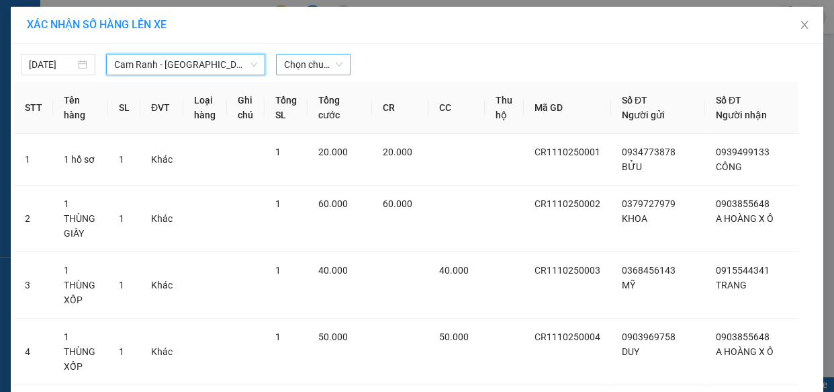
click at [304, 59] on span "Chọn chuyến" at bounding box center [313, 64] width 58 height 20
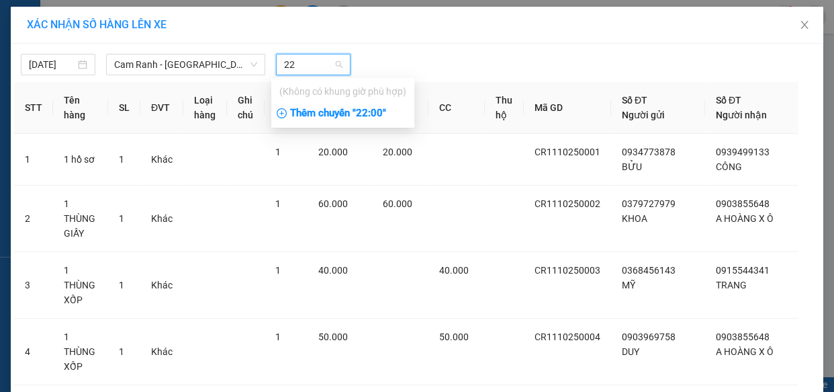
type input "22"
click at [356, 110] on div "Thêm chuyến " 22:00 "" at bounding box center [342, 113] width 143 height 23
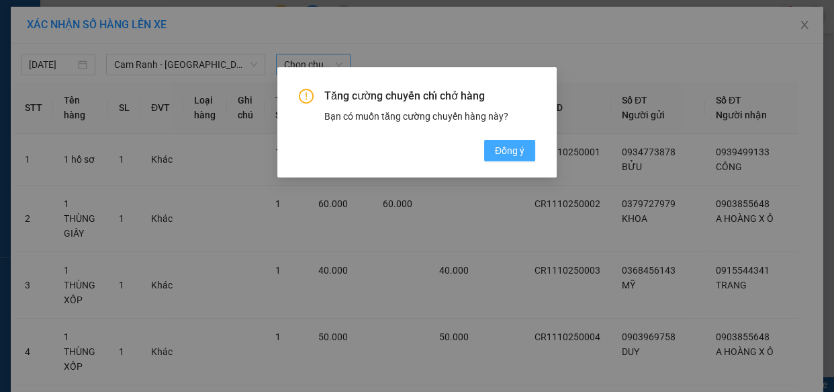
click at [515, 143] on span "Đồng ý" at bounding box center [510, 150] width 30 height 15
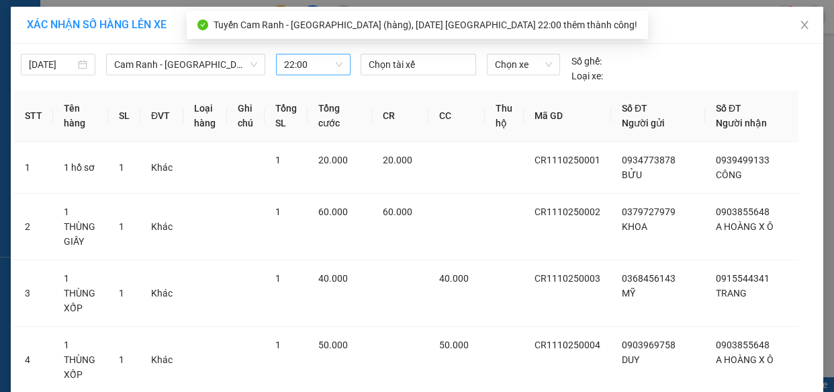
click at [417, 75] on div "Chọn tài xế" at bounding box center [418, 69] width 126 height 30
click at [417, 66] on div at bounding box center [418, 64] width 109 height 16
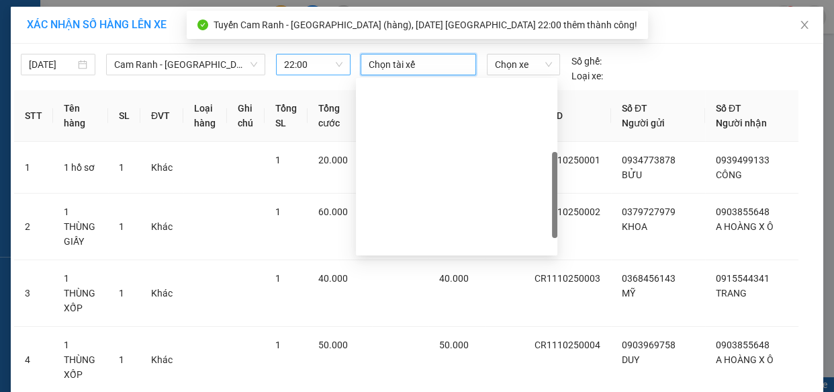
scroll to position [230, 0]
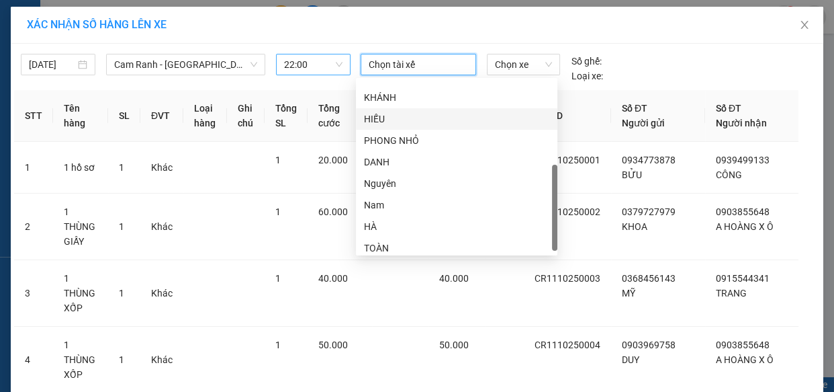
click at [377, 120] on div "HIẾU" at bounding box center [456, 119] width 185 height 15
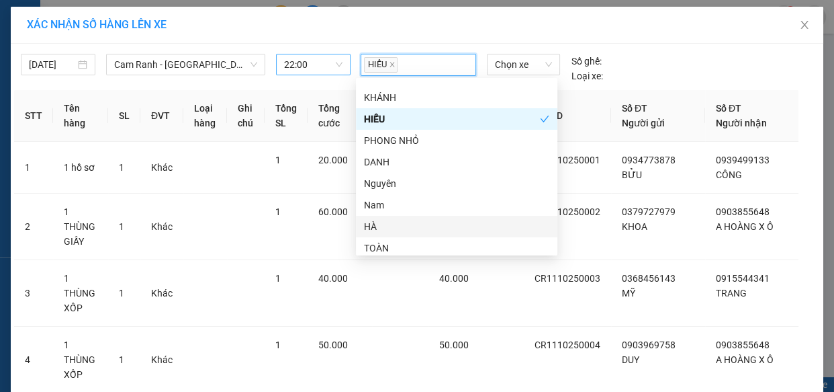
click at [384, 225] on div "HÀ" at bounding box center [456, 226] width 185 height 15
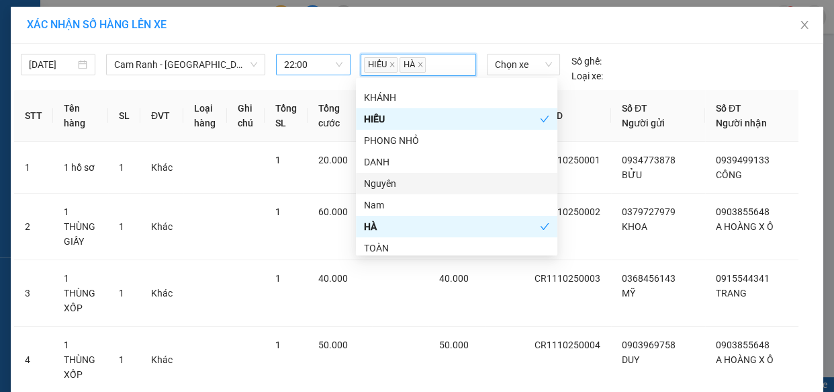
scroll to position [108, 0]
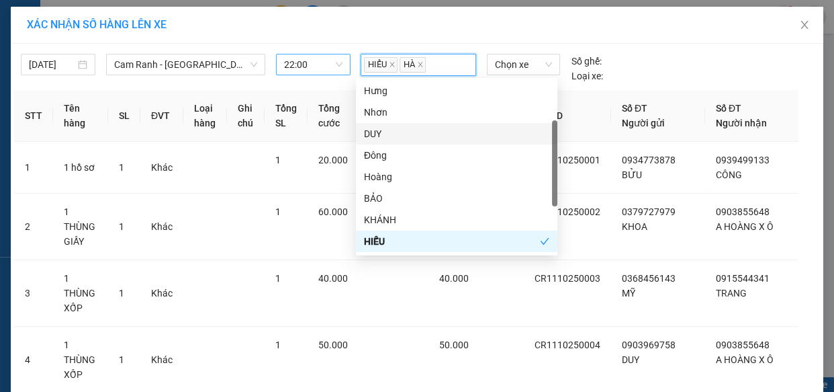
click at [384, 132] on div "DUY" at bounding box center [456, 133] width 185 height 15
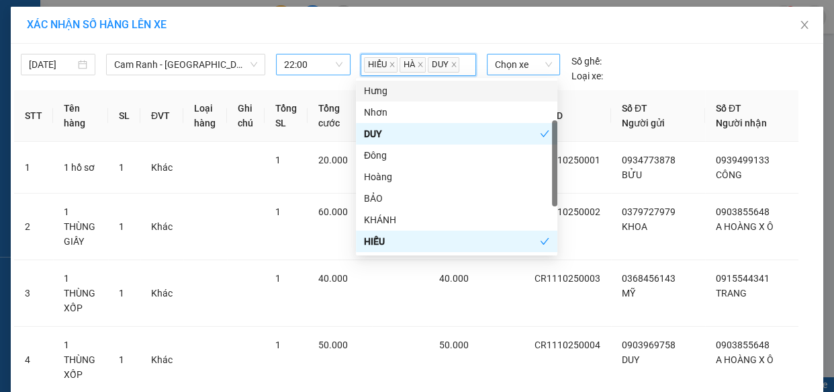
click at [529, 65] on span "Chọn xe" at bounding box center [523, 64] width 57 height 20
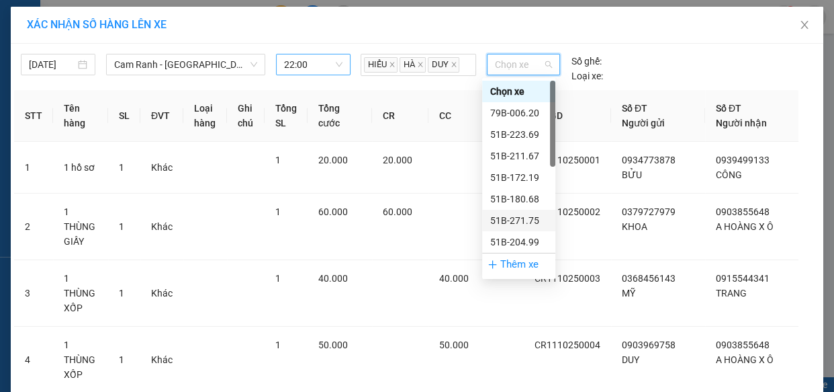
scroll to position [150, 0]
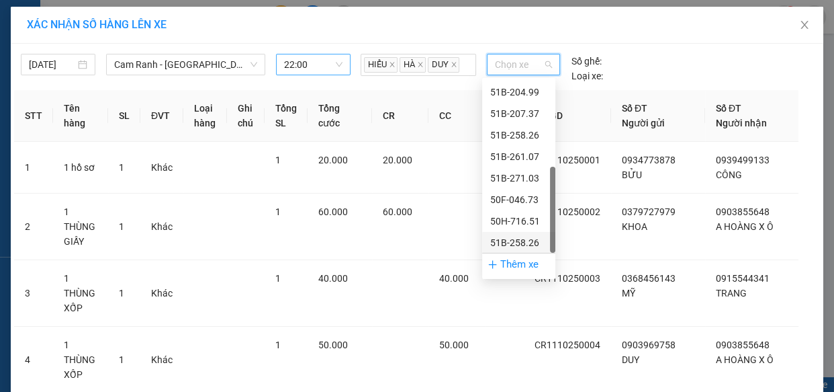
click at [525, 246] on div "51B-258.26" at bounding box center [518, 242] width 57 height 15
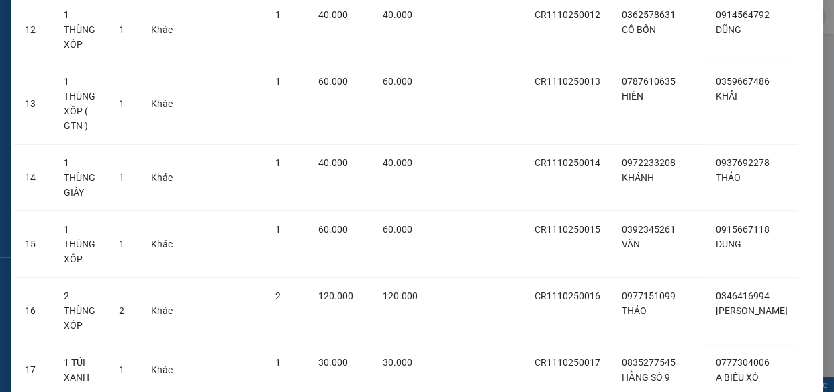
scroll to position [1080, 0]
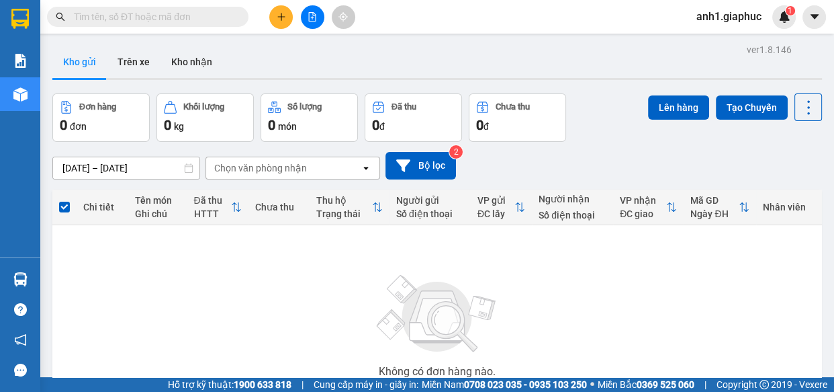
click at [304, 19] on button at bounding box center [313, 17] width 24 height 24
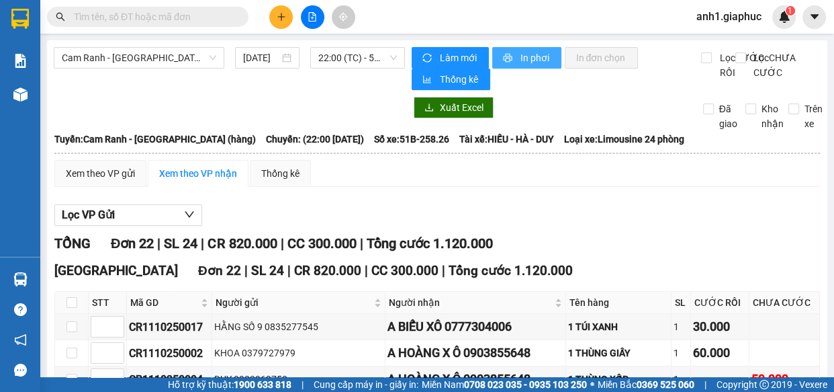
click at [521, 56] on span "In phơi" at bounding box center [535, 57] width 31 height 15
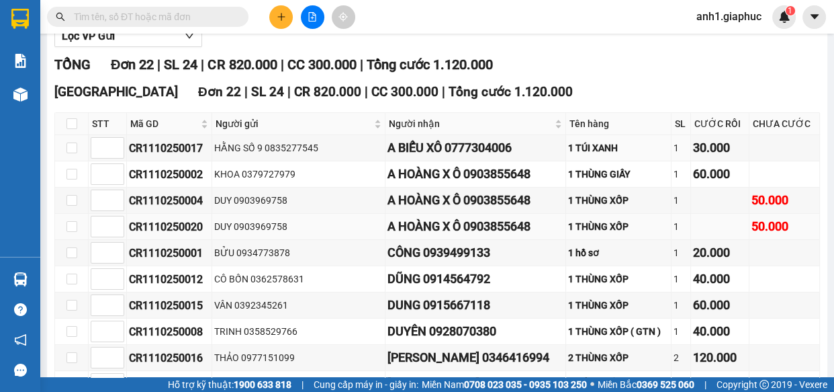
scroll to position [183, 0]
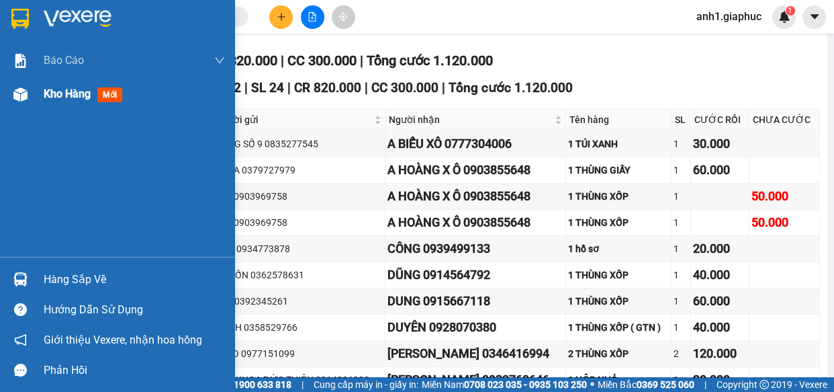
click at [39, 92] on div "Kho hàng mới" at bounding box center [117, 94] width 235 height 34
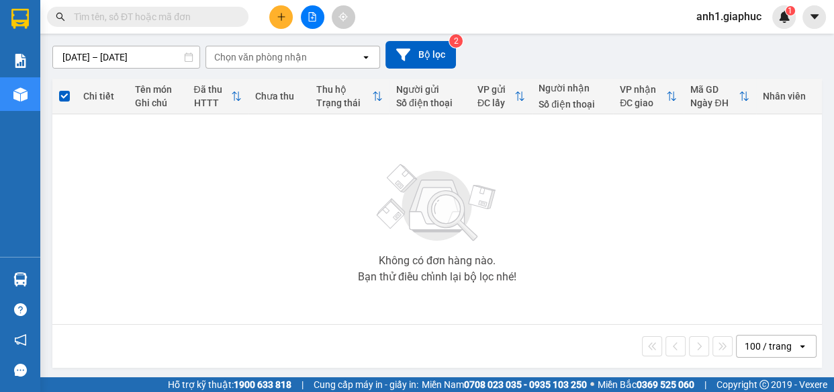
scroll to position [114, 0]
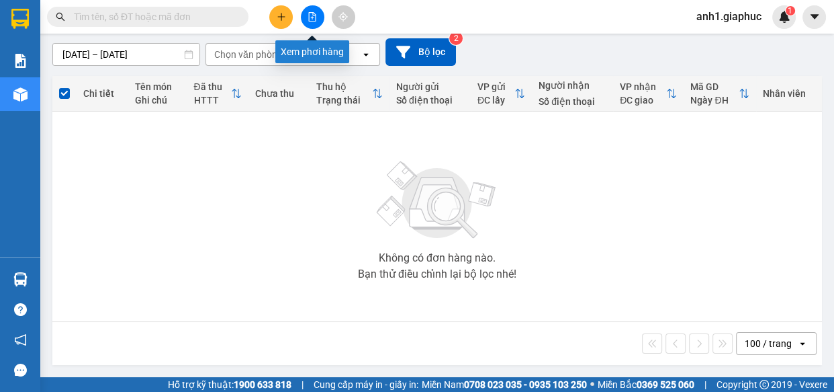
click at [313, 19] on icon "file-add" at bounding box center [312, 16] width 9 height 9
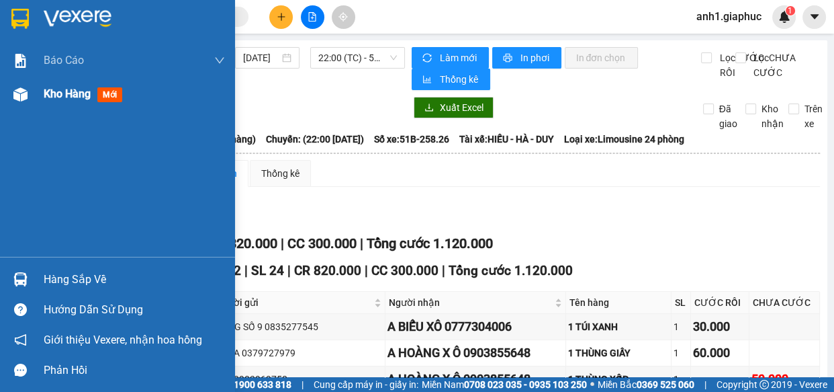
click at [24, 94] on img at bounding box center [20, 94] width 14 height 14
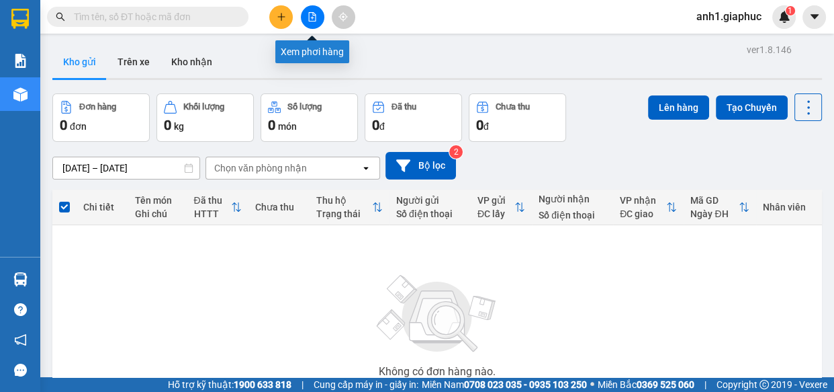
click at [306, 23] on button at bounding box center [313, 17] width 24 height 24
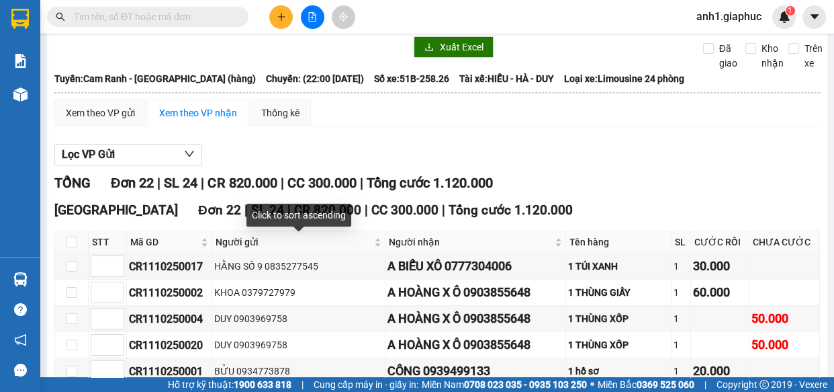
scroll to position [183, 0]
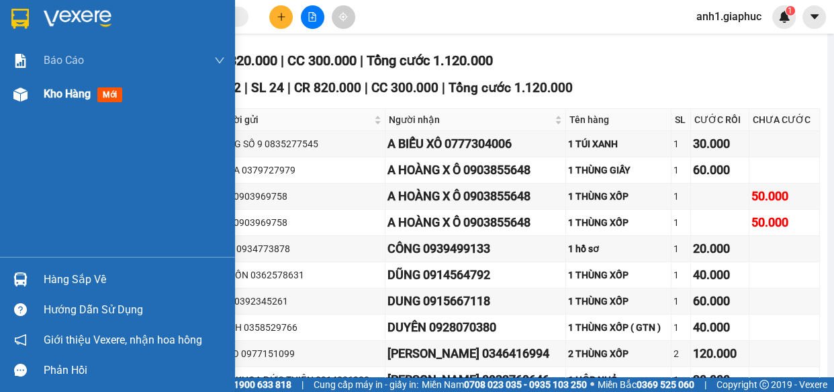
click at [20, 95] on img at bounding box center [20, 94] width 14 height 14
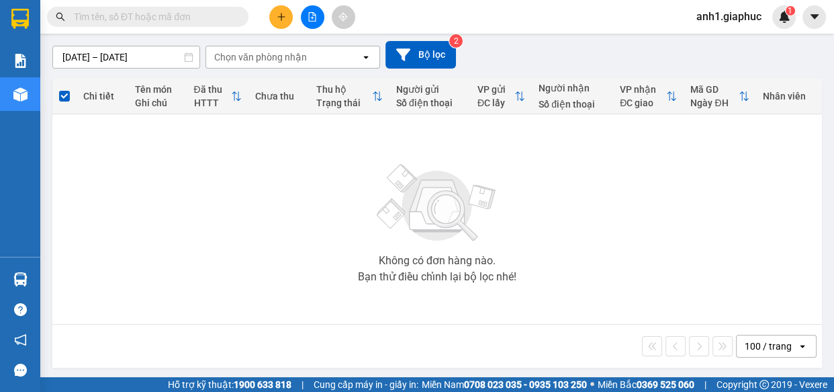
scroll to position [114, 0]
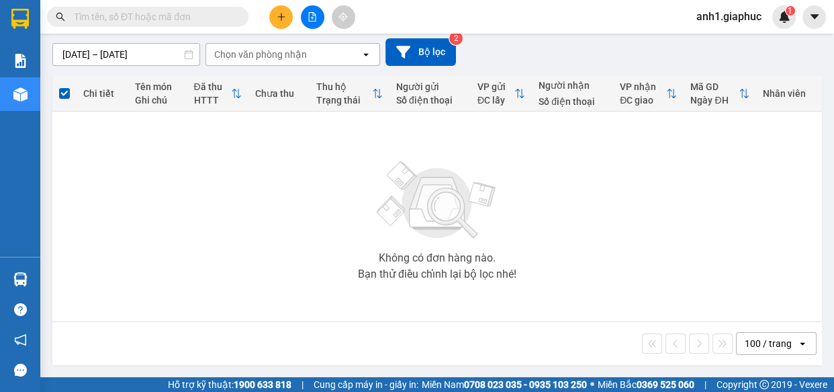
click at [741, 13] on span "anh1.giaphuc" at bounding box center [729, 16] width 87 height 17
click at [723, 42] on span "Đăng xuất" at bounding box center [736, 41] width 58 height 15
